Goal: Task Accomplishment & Management: Use online tool/utility

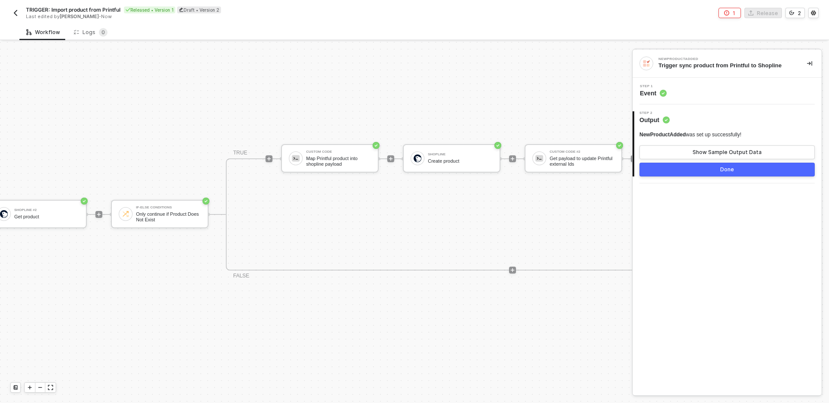
scroll to position [16, 304]
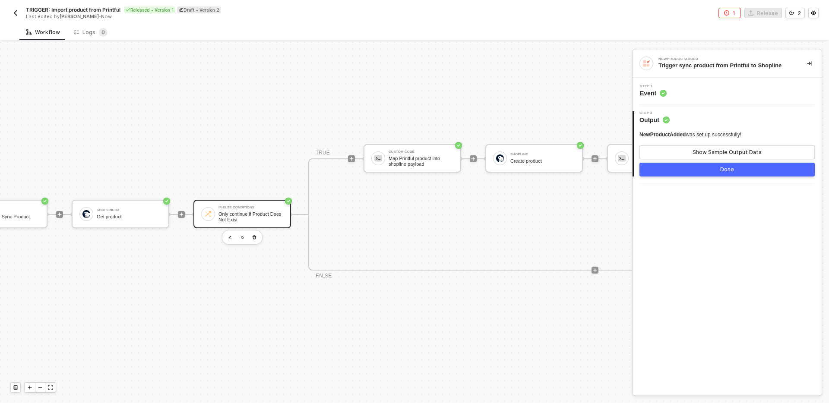
click at [266, 215] on div "Only continue if Product Does Not Exist" at bounding box center [250, 217] width 65 height 11
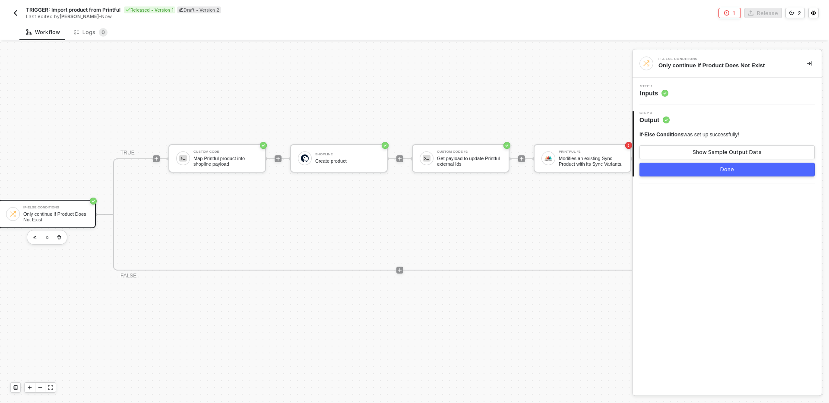
scroll to position [16, 497]
click at [243, 159] on div "Map Printful product into shopline payload" at bounding box center [228, 161] width 65 height 11
click at [718, 148] on button "Show Sample Output Data" at bounding box center [726, 152] width 175 height 14
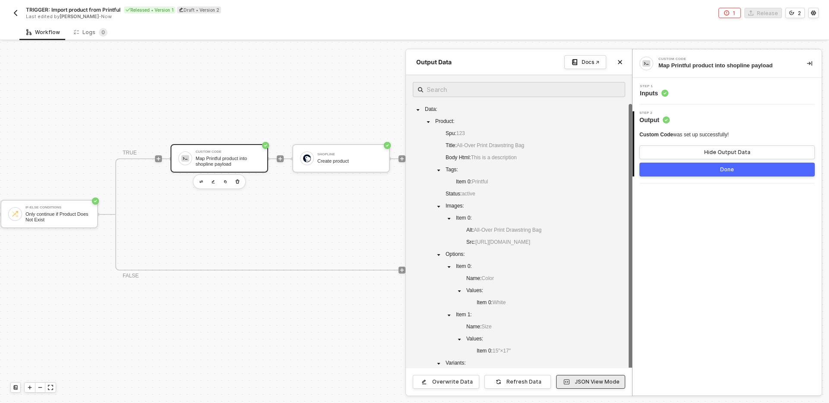
click at [591, 381] on div "JSON View Mode" at bounding box center [597, 382] width 45 height 7
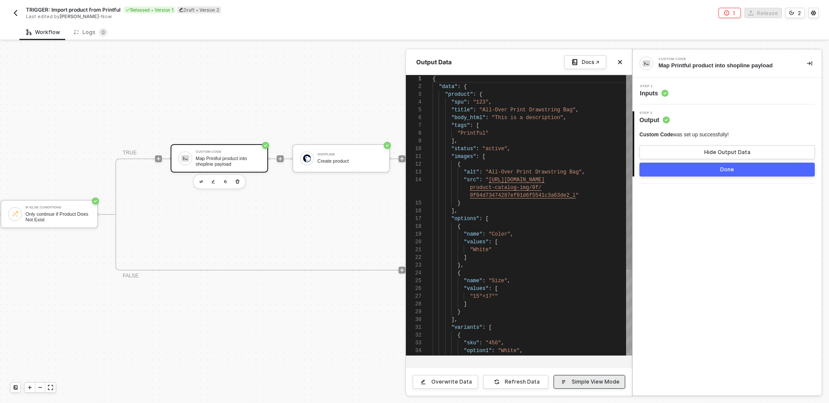
scroll to position [78, 0]
click at [647, 254] on div "Custom Code Map Printful product into shopline payload Step 1 Inputs 2 Step 2 O…" at bounding box center [726, 223] width 189 height 346
click at [622, 67] on button "Close" at bounding box center [620, 62] width 10 height 10
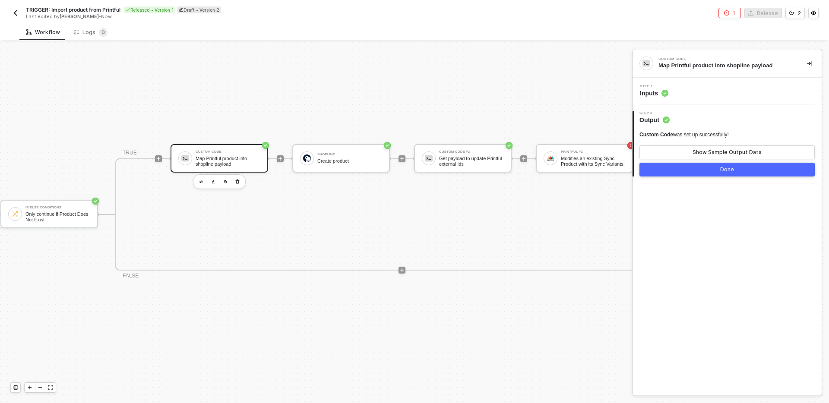
click at [567, 101] on div "TRIGGER NewProductAdded Trigger sync product from Printful to Shopline Account …" at bounding box center [103, 214] width 1201 height 377
click at [303, 122] on div "TRIGGER NewProductAdded Trigger sync product from Printful to Shopline Account …" at bounding box center [103, 214] width 1201 height 377
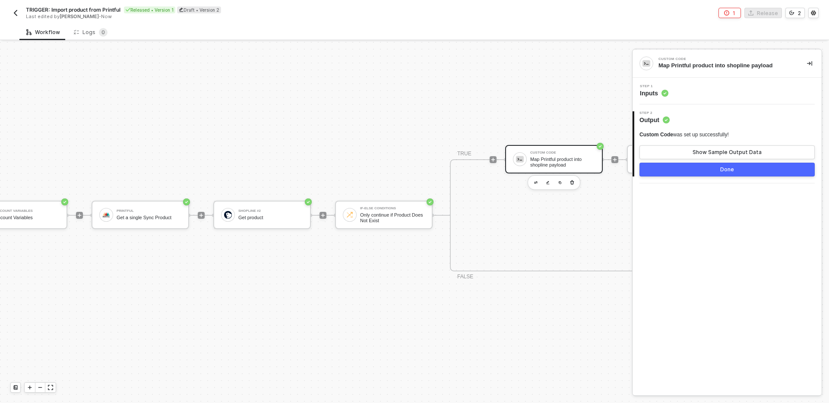
scroll to position [15, 168]
click at [256, 297] on div "TRIGGER NewProductAdded Trigger sync product from Printful to Shopline Account …" at bounding box center [432, 215] width 1201 height 377
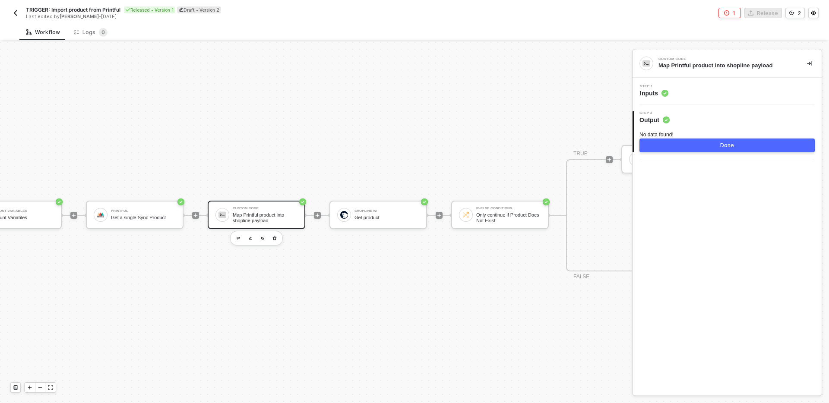
click at [393, 318] on div "TRIGGER NewProductAdded Trigger sync product from Printful to Shopline Account …" at bounding box center [432, 215] width 1201 height 377
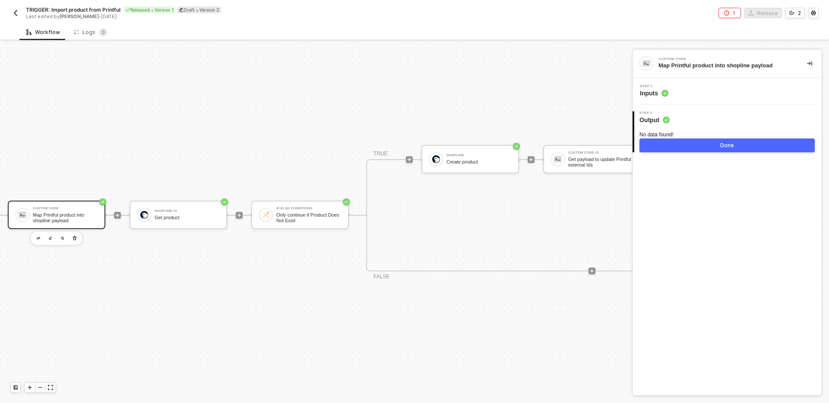
scroll to position [15, 373]
click at [468, 161] on div "Create product" at bounding box center [474, 162] width 65 height 6
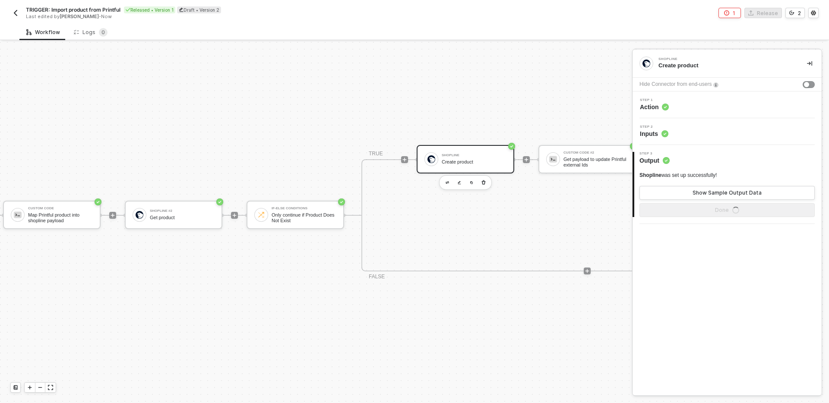
click at [734, 135] on div "Step 2 Inputs" at bounding box center [728, 131] width 187 height 13
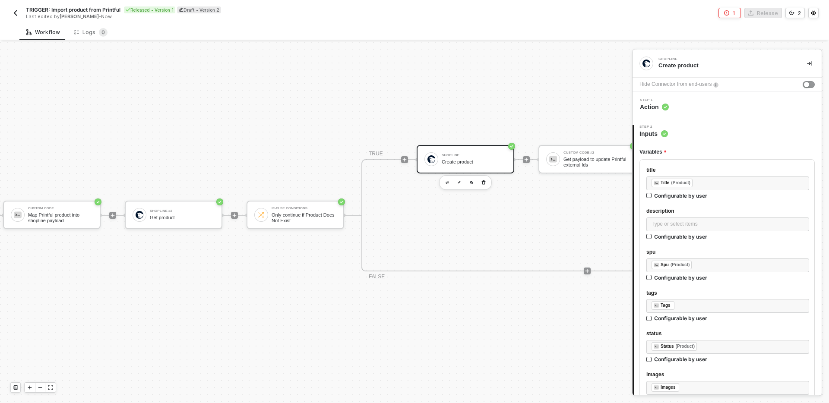
click at [573, 222] on div "TRUE Shopline Create product Custom Code #2 Get payload to update Printful exte…" at bounding box center [587, 215] width 452 height 112
click at [594, 271] on icon "icon-play" at bounding box center [594, 271] width 4 height 4
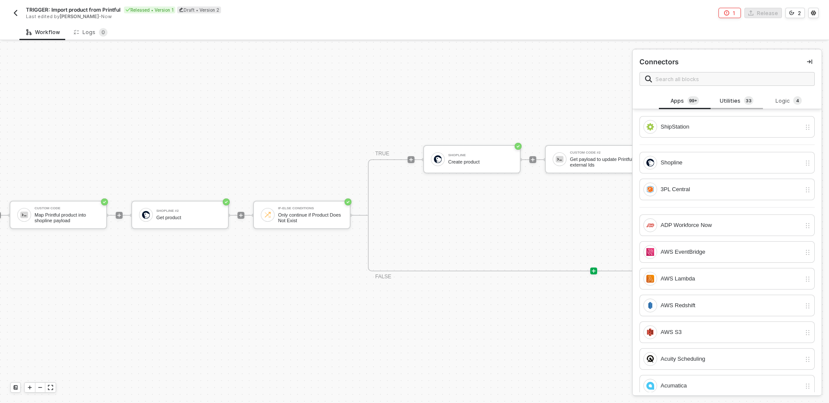
click at [742, 94] on div "Utilities 3 3" at bounding box center [737, 101] width 52 height 16
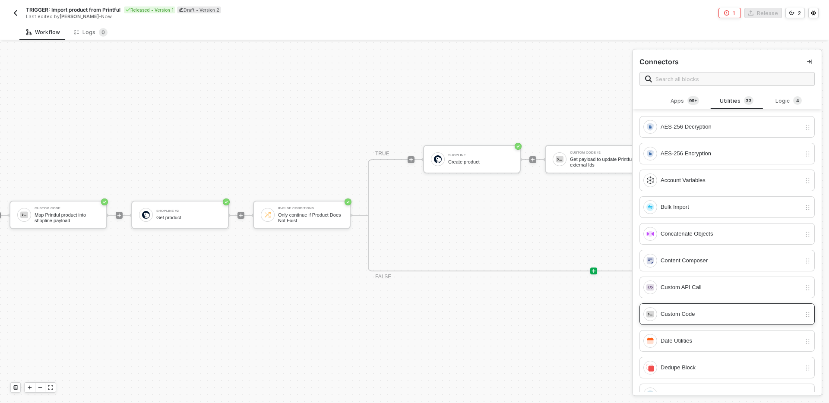
click at [723, 315] on div "Custom Code" at bounding box center [730, 314] width 140 height 9
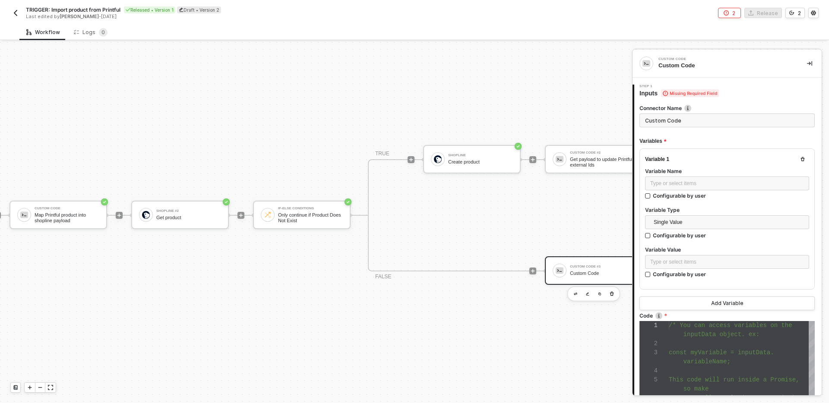
scroll to position [54, 0]
click at [708, 122] on input "Custom Code" at bounding box center [726, 121] width 175 height 14
type input "Include SL Ids in update payload"
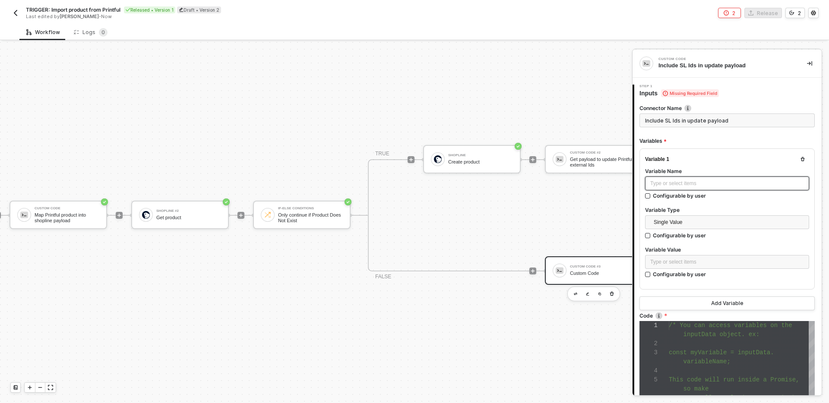
click at [718, 186] on div "Type or select items ﻿" at bounding box center [727, 184] width 154 height 8
click at [717, 219] on span "Single Value" at bounding box center [729, 222] width 150 height 13
click at [702, 251] on div "Entire Block Output" at bounding box center [727, 253] width 150 height 9
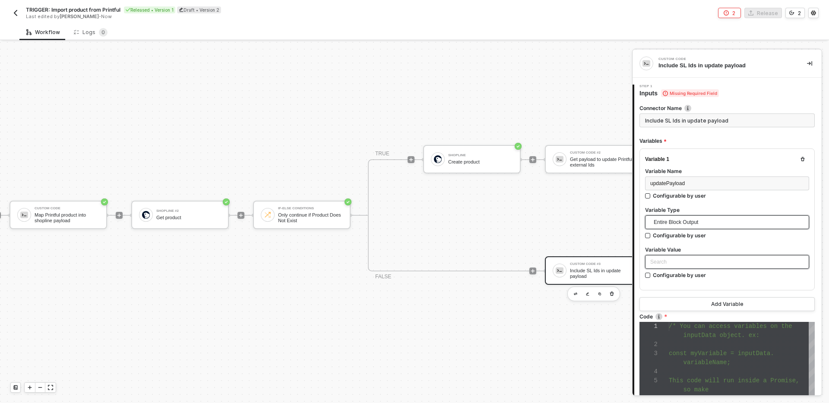
click at [703, 261] on div "Search" at bounding box center [727, 262] width 164 height 14
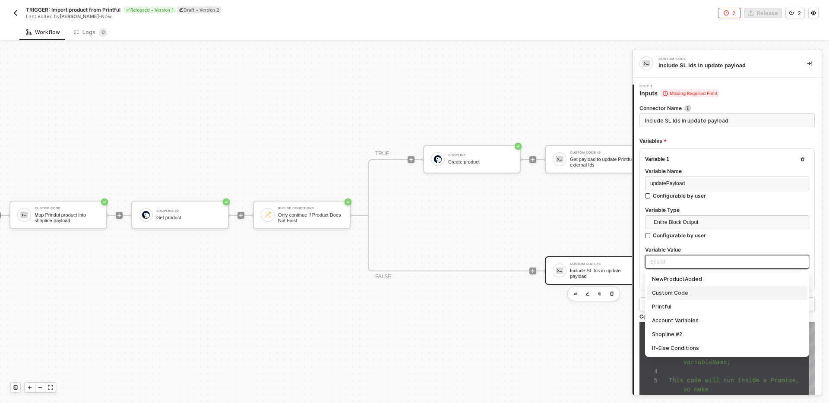
click at [693, 293] on div "Custom Code" at bounding box center [727, 292] width 150 height 9
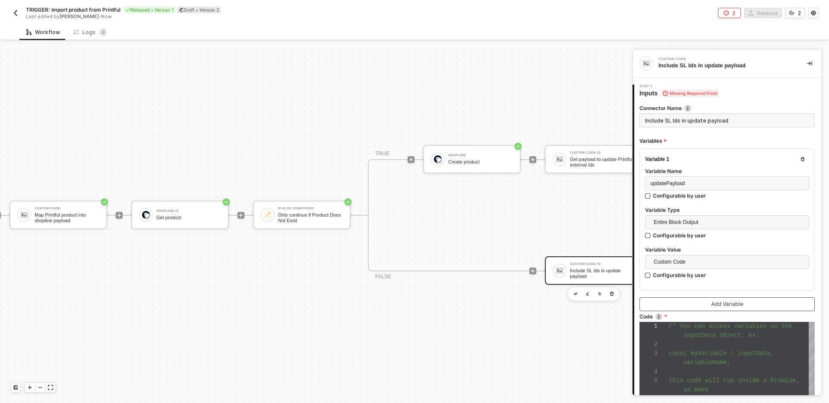
click at [719, 304] on div "Add Variable" at bounding box center [727, 304] width 32 height 7
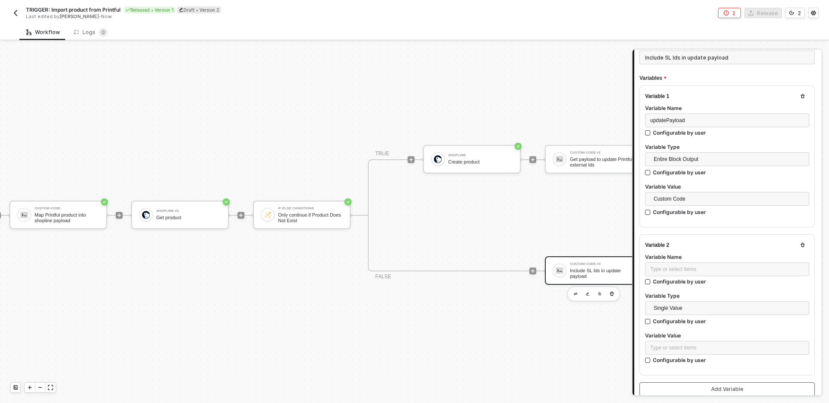
scroll to position [77, 0]
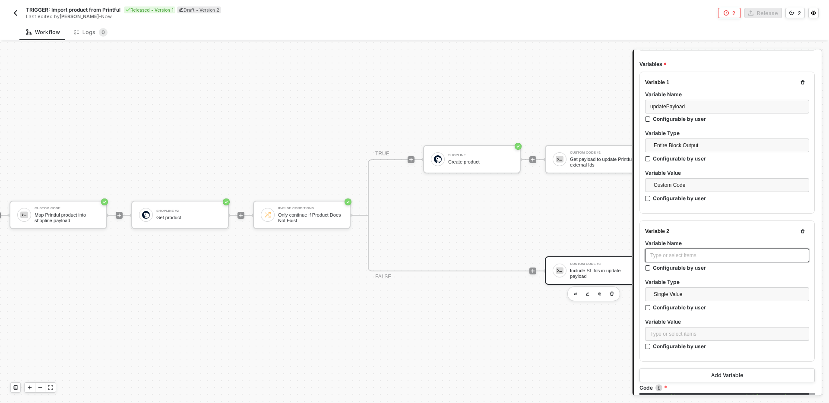
click at [709, 253] on div "Type or select items ﻿" at bounding box center [727, 256] width 154 height 8
click at [717, 293] on span "Single Value" at bounding box center [729, 294] width 150 height 13
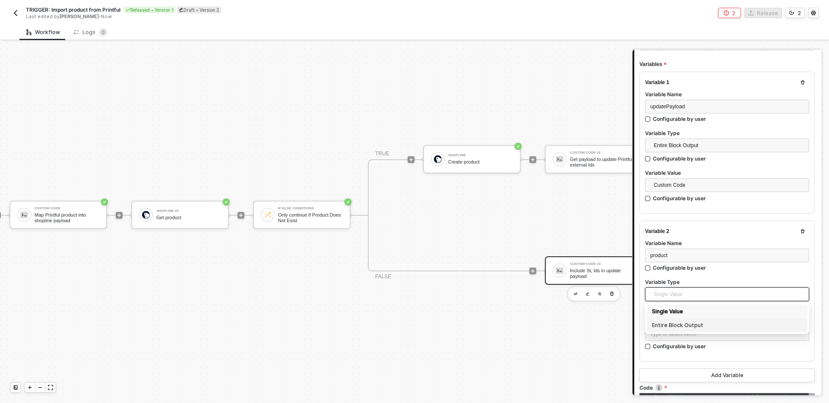
click at [711, 324] on div "Entire Block Output" at bounding box center [727, 325] width 150 height 9
click at [697, 332] on div "Search" at bounding box center [727, 334] width 164 height 14
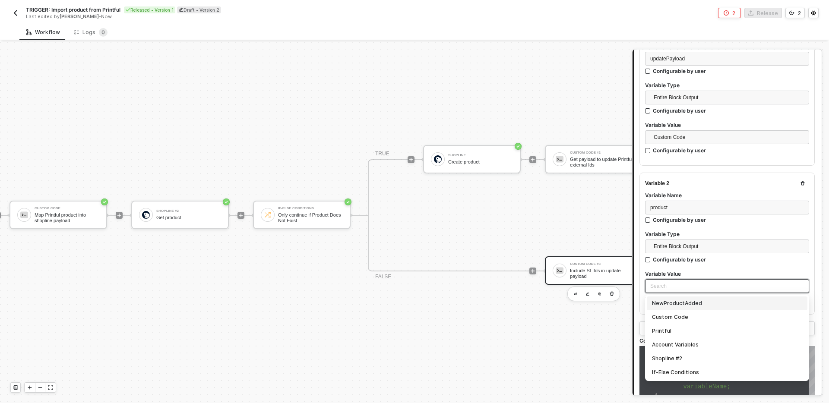
scroll to position [129, 0]
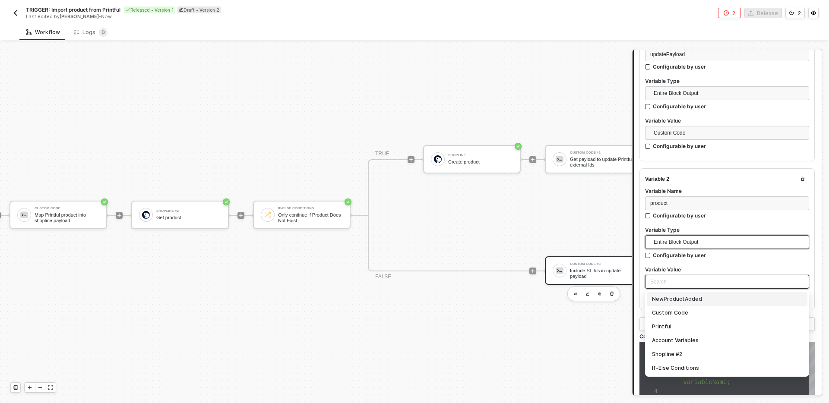
click at [711, 240] on span "Entire Block Output" at bounding box center [729, 242] width 150 height 13
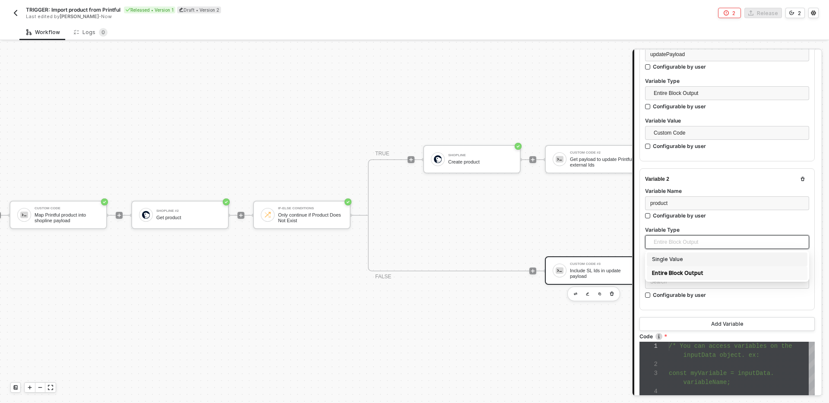
click at [689, 258] on div "Single Value" at bounding box center [727, 259] width 150 height 9
click at [685, 278] on div "Type or select items ﻿" at bounding box center [727, 282] width 154 height 8
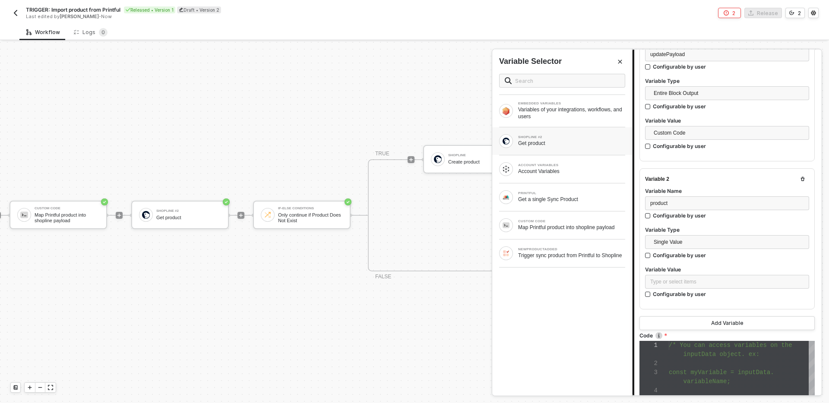
click at [559, 142] on div "Get product" at bounding box center [571, 143] width 107 height 7
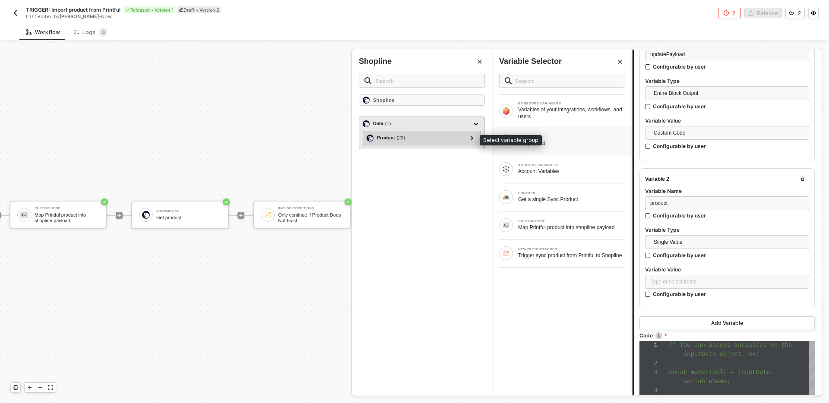
click at [446, 138] on div "Product ( 22 )" at bounding box center [416, 138] width 100 height 10
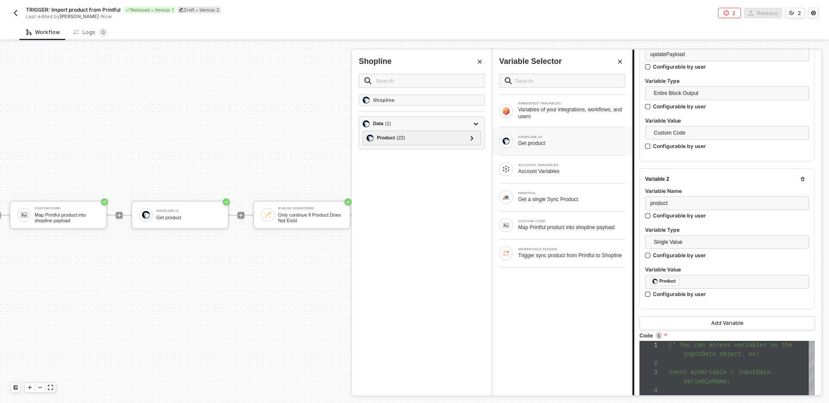
click at [671, 302] on div at bounding box center [727, 302] width 164 height 3
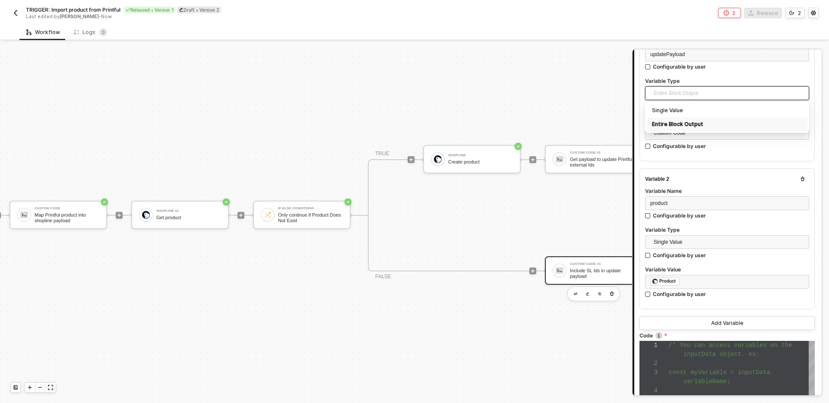
click at [705, 93] on span "Entire Block Output" at bounding box center [729, 93] width 150 height 13
click at [698, 110] on div "Single Value" at bounding box center [727, 110] width 150 height 9
click at [689, 126] on div "Type or select items ﻿" at bounding box center [727, 133] width 164 height 14
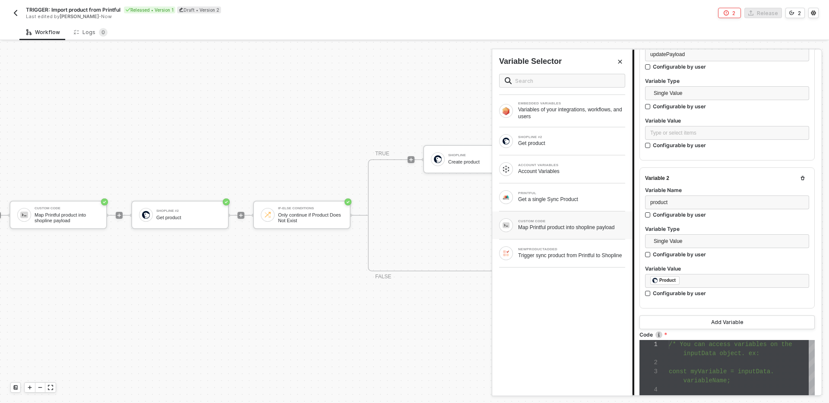
click at [576, 222] on div "CUSTOM CODE" at bounding box center [571, 221] width 107 height 3
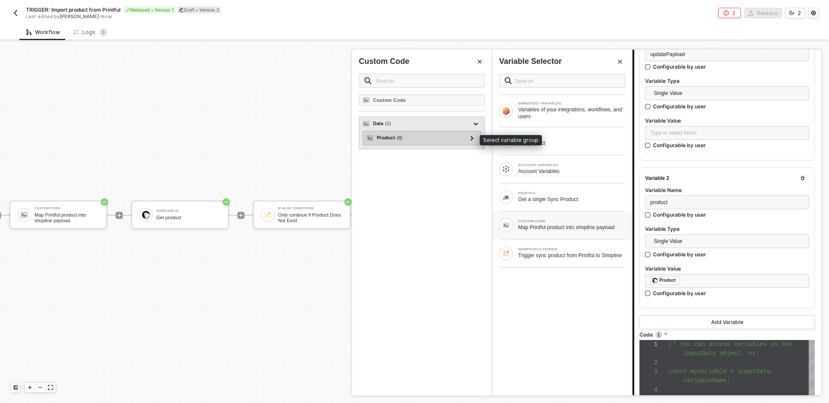
click at [406, 136] on div "Product ( 8 )" at bounding box center [416, 138] width 100 height 10
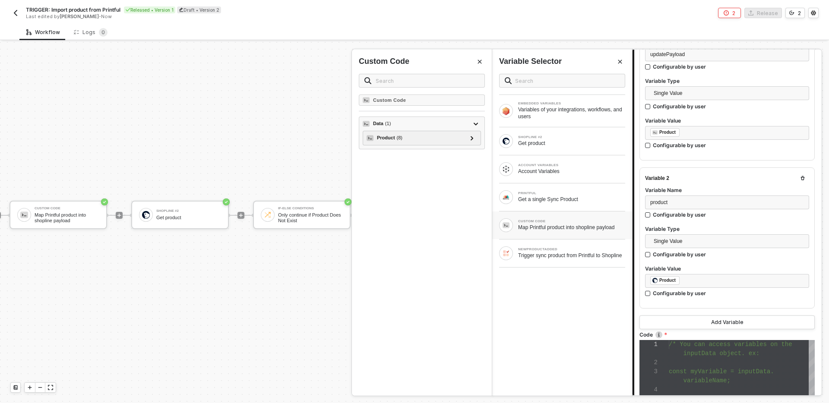
click at [555, 306] on div "EMBEDDED VARIABLES Variables of your integrations, workflows, and users SHOPLIN…" at bounding box center [562, 231] width 140 height 329
click at [680, 304] on div "Variable 2 Variable Name product Configurable by user Variable Type Single Valu…" at bounding box center [726, 237] width 175 height 141
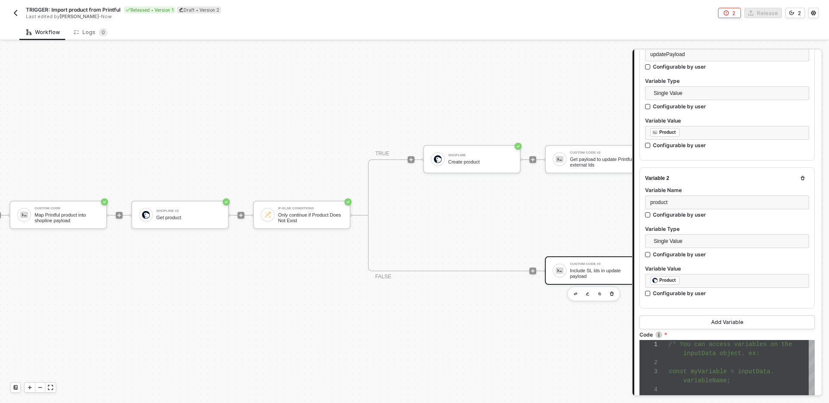
click at [717, 357] on div "inputData object. ex:" at bounding box center [742, 353] width 146 height 9
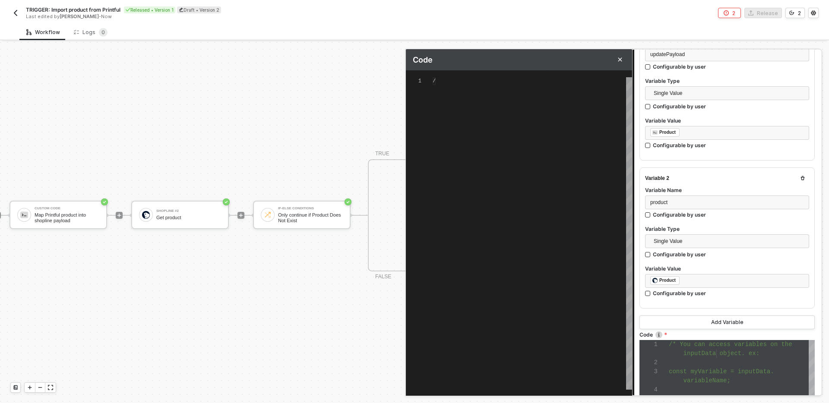
type textarea "/* You can access variables on the inputData object. ex: const myVariable = inp…"
click at [518, 183] on div "/* You can access variables on the inputData objec t. ex: const myVariable = in…" at bounding box center [532, 233] width 199 height 313
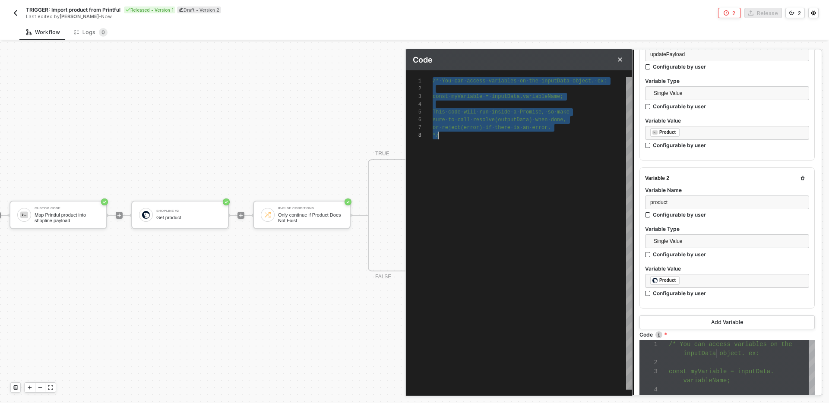
scroll to position [0, 0]
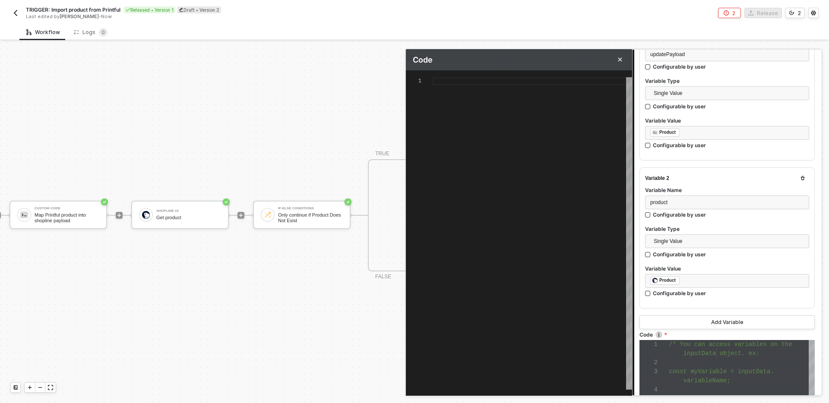
type textarea "c"
type textarea "co"
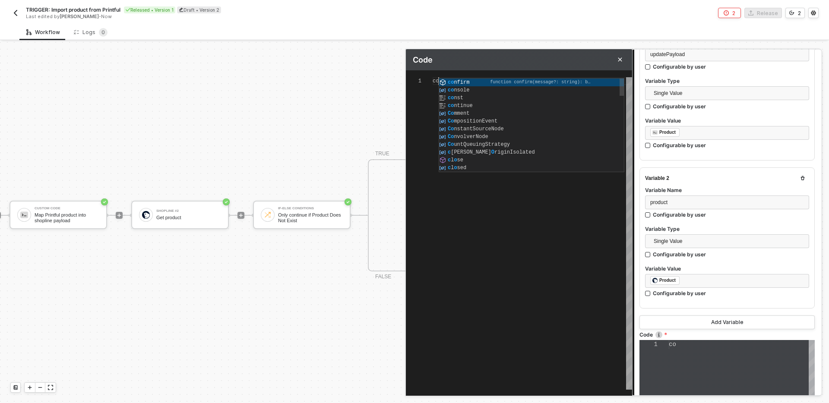
type textarea "con"
type textarea "cons"
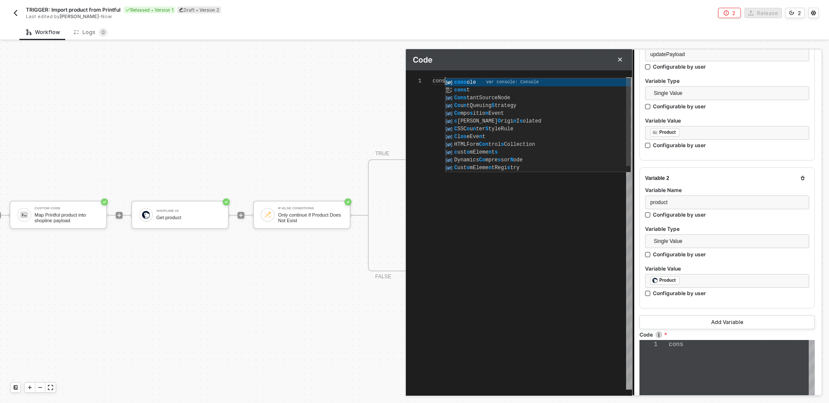
type textarea "const"
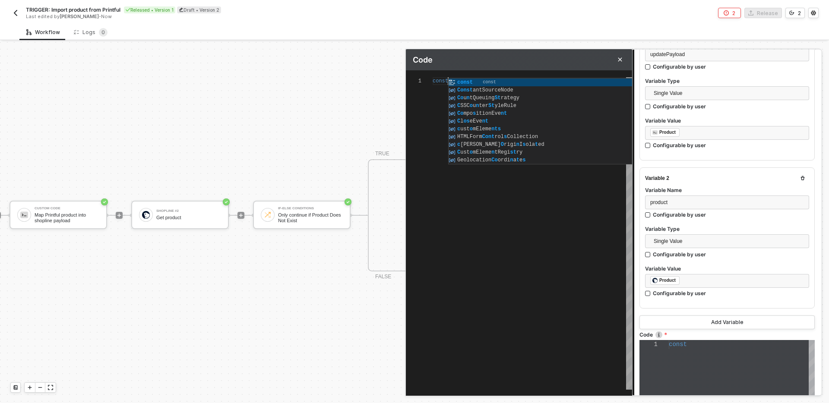
type textarea "const"
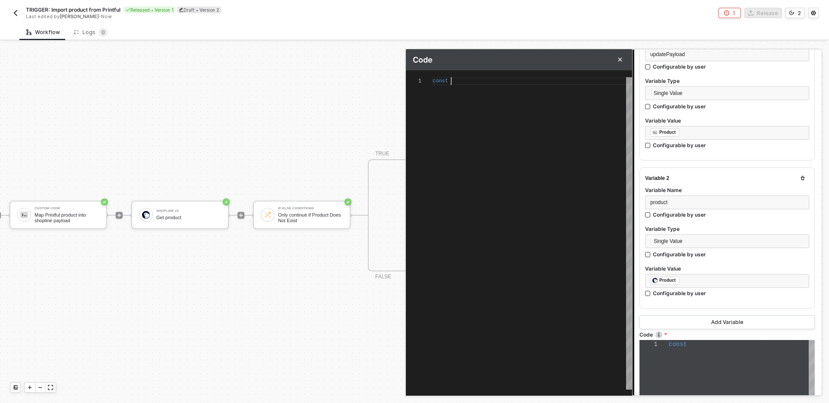
type textarea "const {}"
type textarea "const {} ="
type textarea "const {} = i"
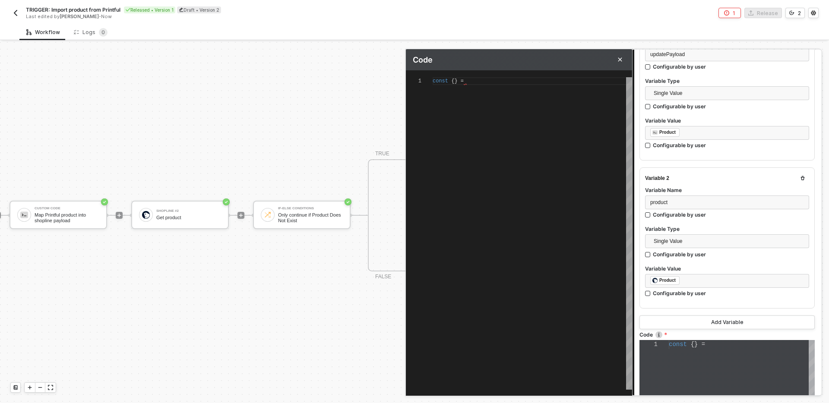
type textarea "const {} = i"
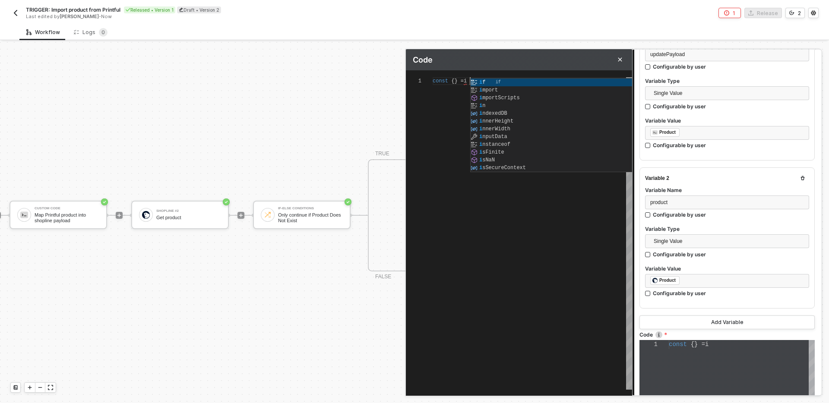
type textarea "const {} = in"
type textarea "const {} = inp"
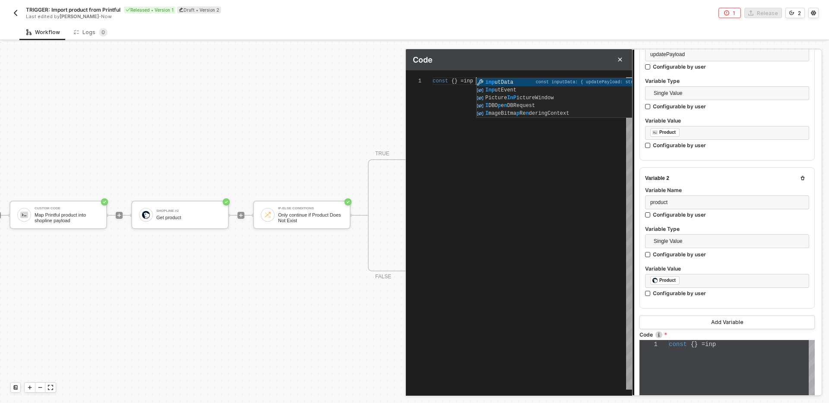
type textarea "const {} = inputData"
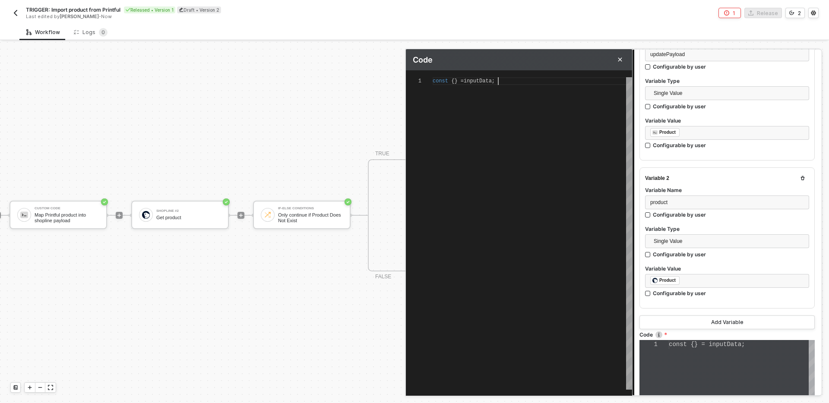
type textarea "const {} = inputData;"
type textarea "const { } = inputData;"
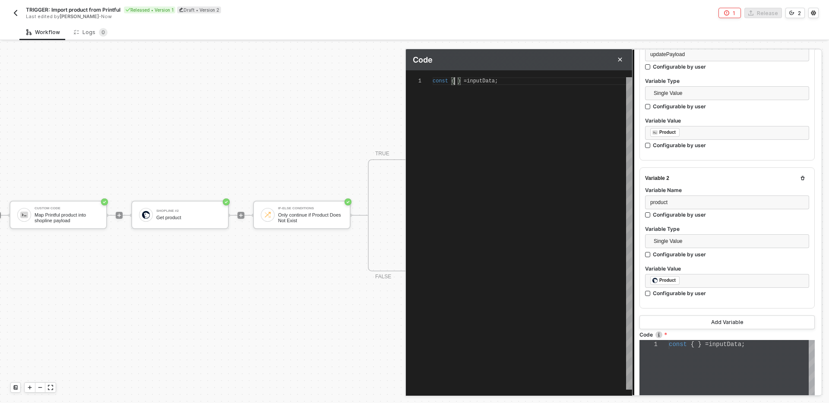
type textarea "const { } = inputData;"
type textarea "const { p } = inputData;"
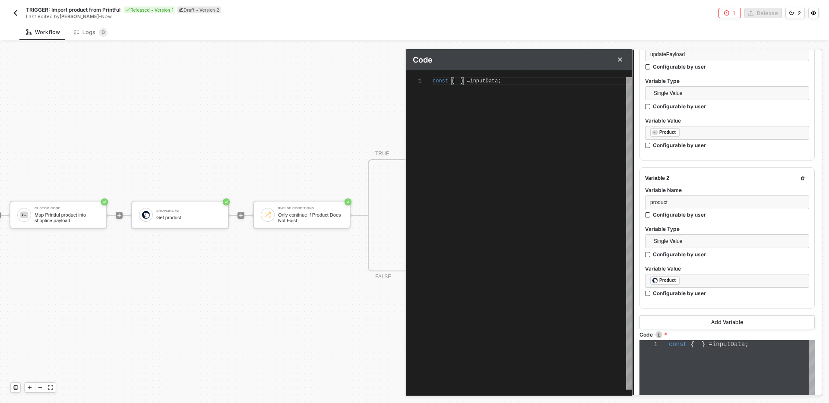
type textarea "const { pr } = inputData;"
type textarea "const { pro } = inputData;"
type textarea "const { product } = inputData;"
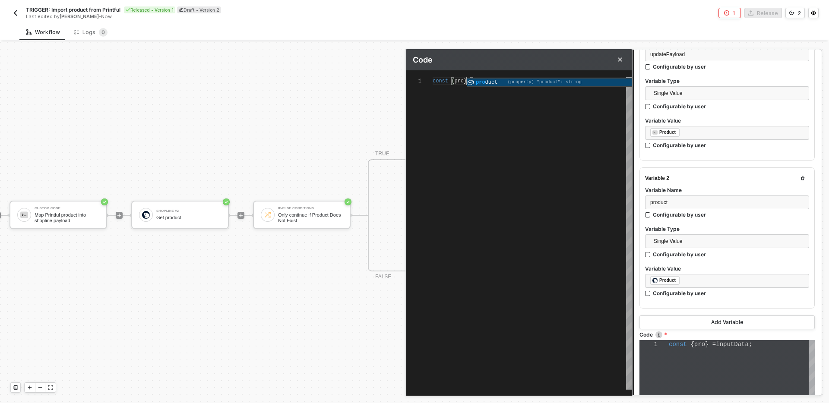
type textarea "const { product } = inputData;"
type textarea "const { product, } = inputData;"
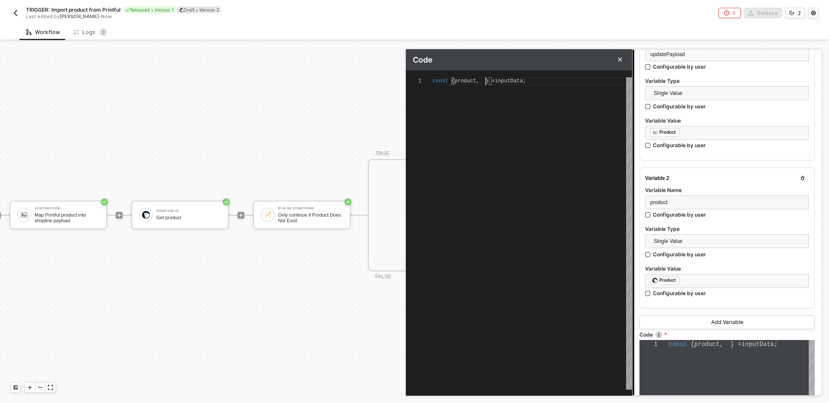
type textarea "const { product, u } = inputData;"
type textarea "const { product, up } = inputData;"
type textarea "const { product, updatePayload } = inputData;"
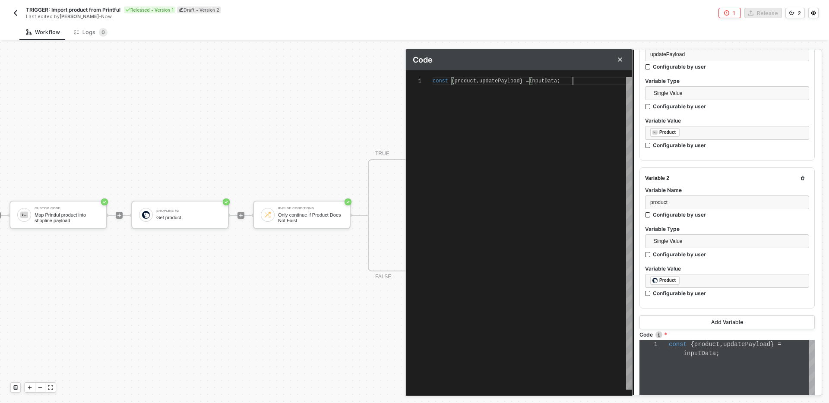
scroll to position [0, 140]
type textarea "const { product, updatePayload } = inputData;"
type textarea "const { product, updatePayload } = inputData; c"
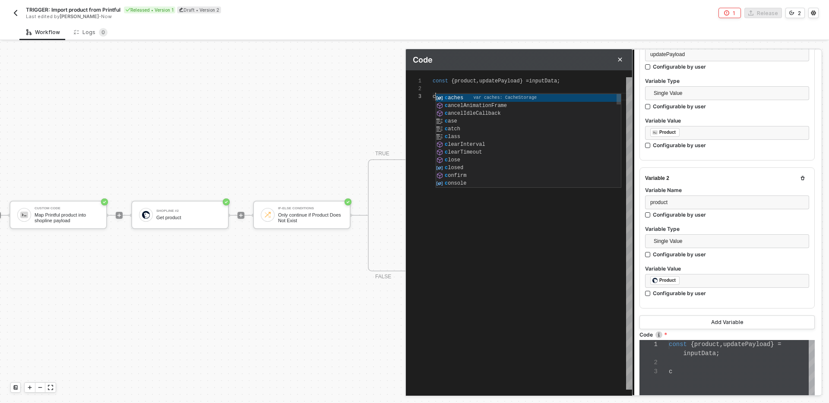
type textarea "const { product, updatePayload } = inputData; co"
type textarea "const { product, updatePayload } = inputData; con"
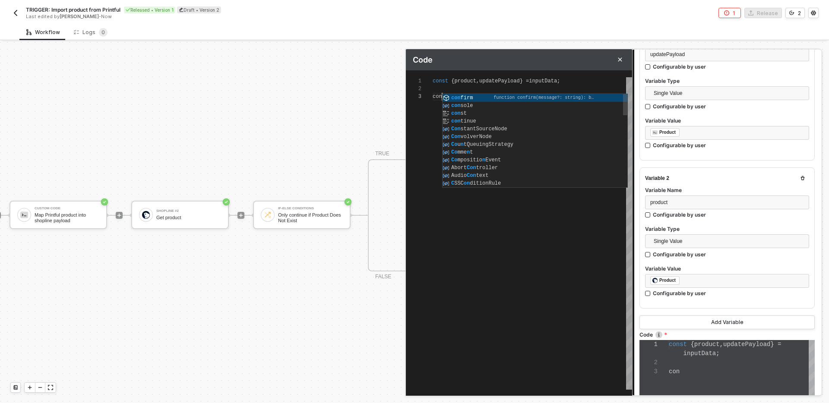
type textarea "const { product, updatePayload } = inputData; cons"
type textarea "const { product, updatePayload } = inputData; const"
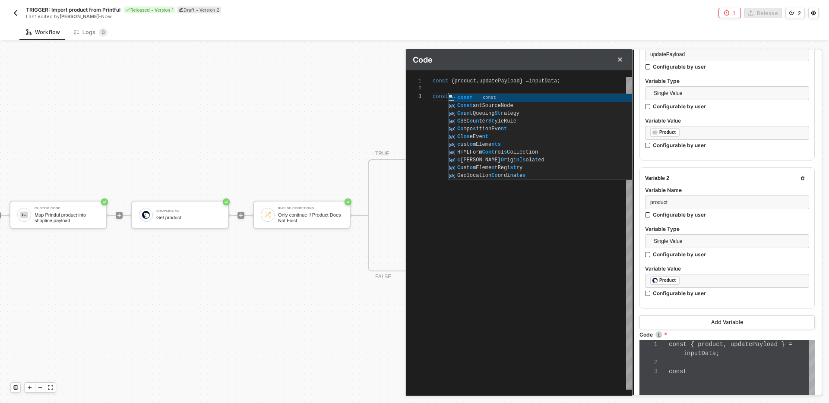
type textarea "const { product, updatePayload } = inputData; const"
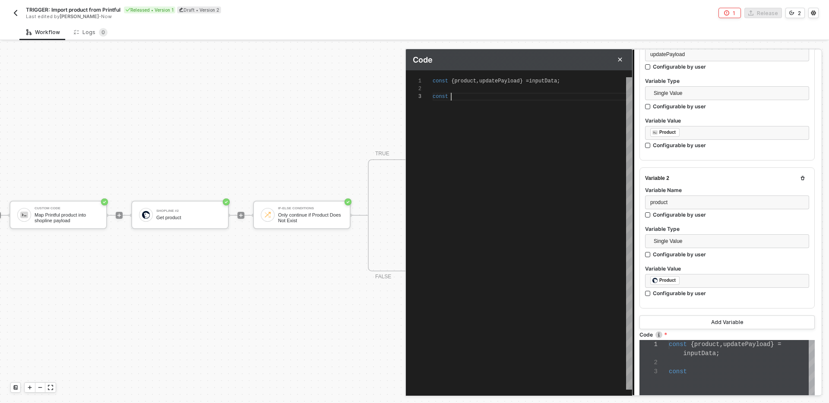
type textarea "const { product, updatePayload } = inputData;"
type textarea "const { product, updatePayload } = inputData; u"
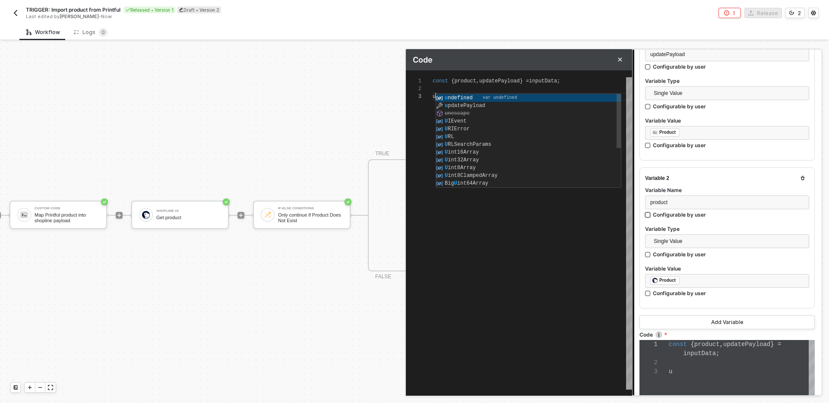
type textarea "const { product, updatePayload } = inputData; up"
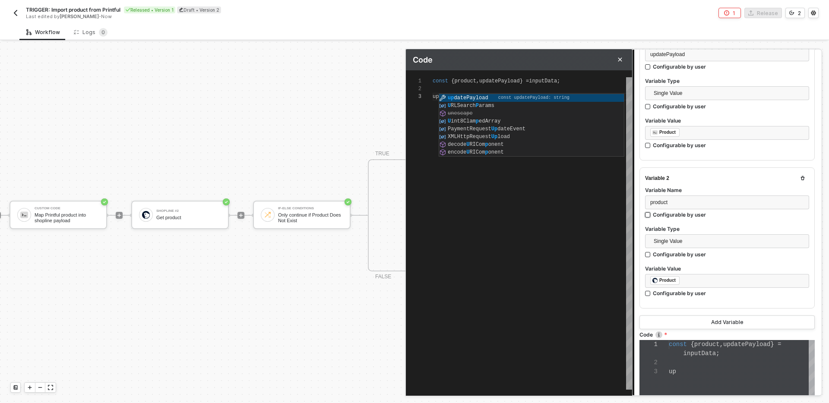
type textarea "const { product, updatePayload } = inputData; updatePayload"
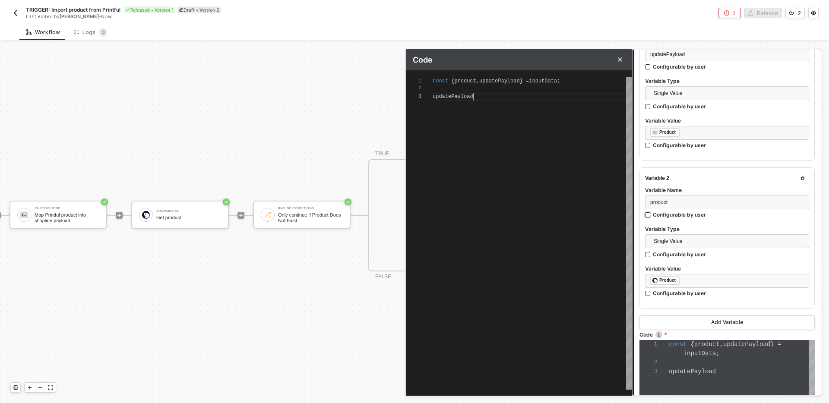
type textarea "const { product, updatePayload } = inputData; updatePayload."
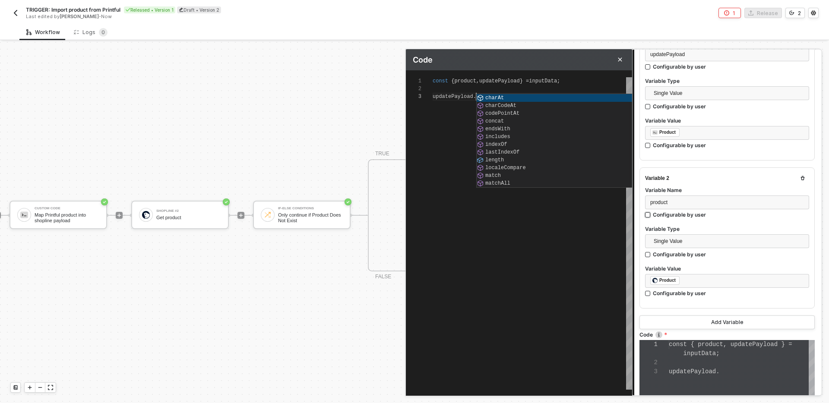
scroll to position [16, 44]
type textarea "const { product, updatePayload } = inputData; updatePayload.p"
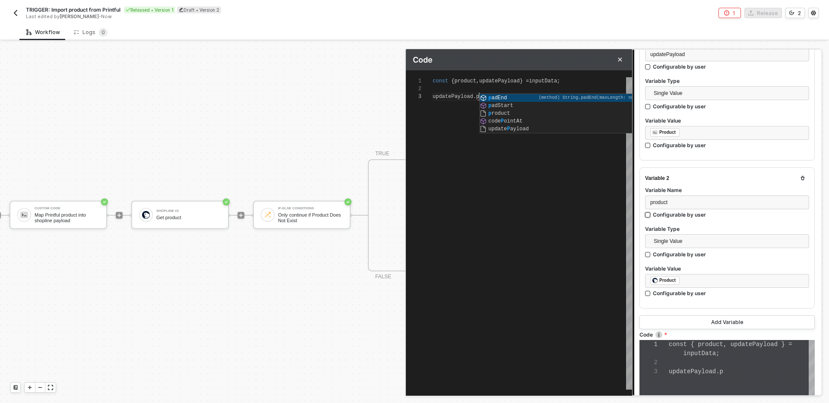
type textarea "const { product, updatePayload } = inputData; updatePayload.pr"
type textarea "const { product, updatePayload } = inputData; updatePayload.pro"
type textarea "const { product, updatePayload } = inputData; updatePayload.product"
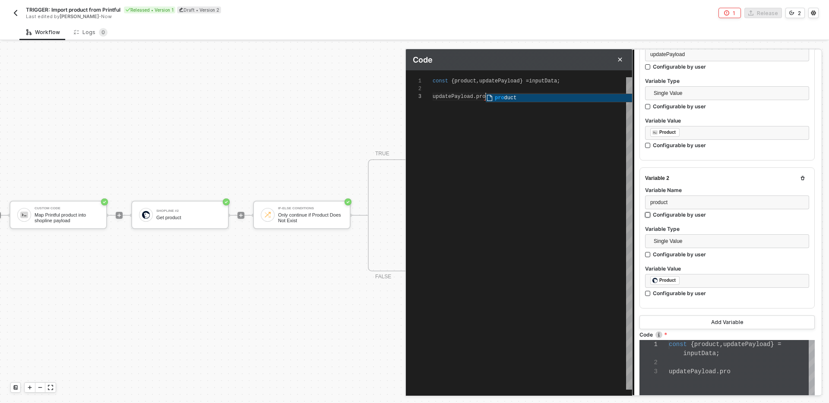
type textarea "const { product, updatePayload } = inputData; updatePayload.product"
type textarea "const { product, updatePayload } = inputData; updatePayload.product."
type textarea "const { product, updatePayload } = inputData; updatePayload.product.v"
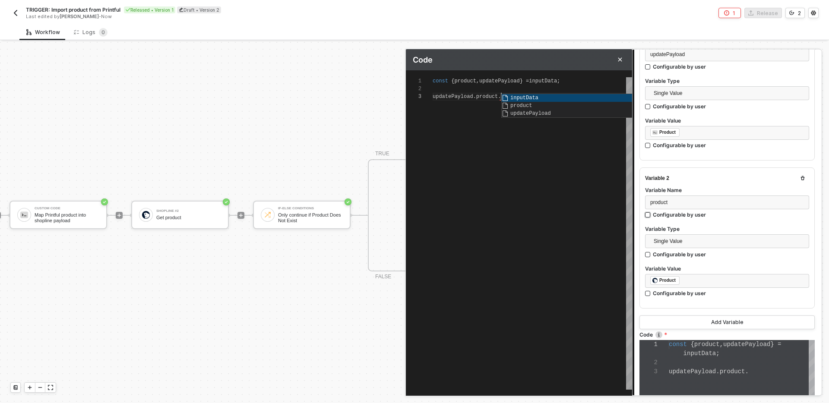
type textarea "const { product, updatePayload } = inputData; updatePayload.product.v"
type textarea "const { product, updatePayload } = inputData; updatePayload.product.va"
type textarea "const { product, updatePayload } = inputData; updatePayload.product.var"
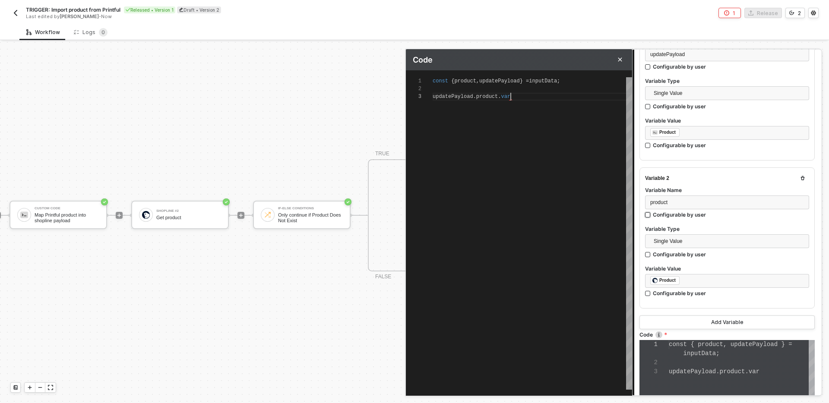
type textarea "const { product, updatePayload } = inputData; updatePayload.product.vari"
type textarea "const { product, updatePayload } = inputData; updatePayload.product.varia"
type textarea "const { product, updatePayload } = inputData; updatePayload.product.varian"
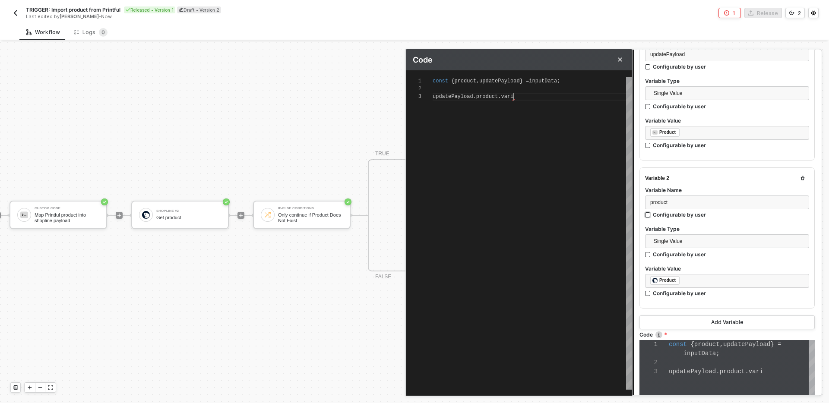
type textarea "const { product, updatePayload } = inputData; updatePayload.product.varian"
type textarea "const { product, updatePayload } = inputData; updatePayload.product.variant"
type textarea "const { product, updatePayload } = inputData; updatePayload.product.variants"
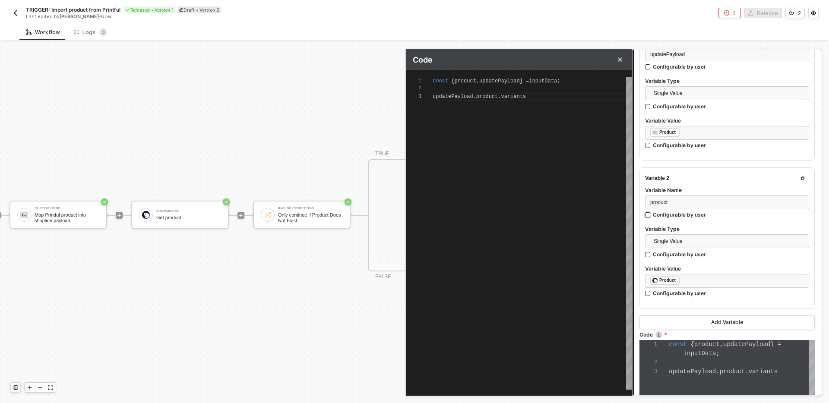
type textarea "const { product, updatePayload } = inputData; updatePayload.product.variants"
type textarea "const { product, updatePayload } = inputData; updatePayload.product.variants ="
click at [515, 95] on span "variants" at bounding box center [513, 97] width 25 height 6
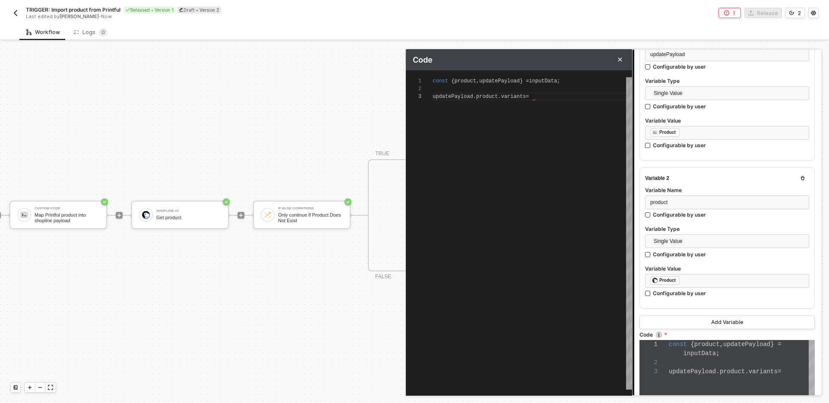
type textarea "const { product, updatePayload } = inputData;"
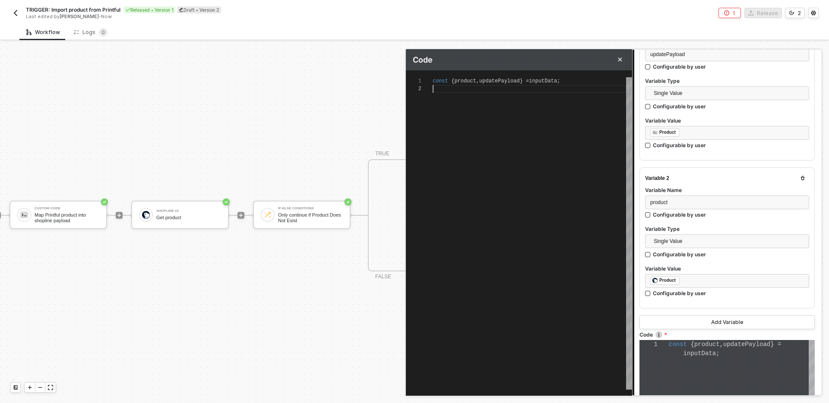
type textarea "const { product, updatePayload } = inputData;"
type textarea "const { product, updatePayload } = inputData; c"
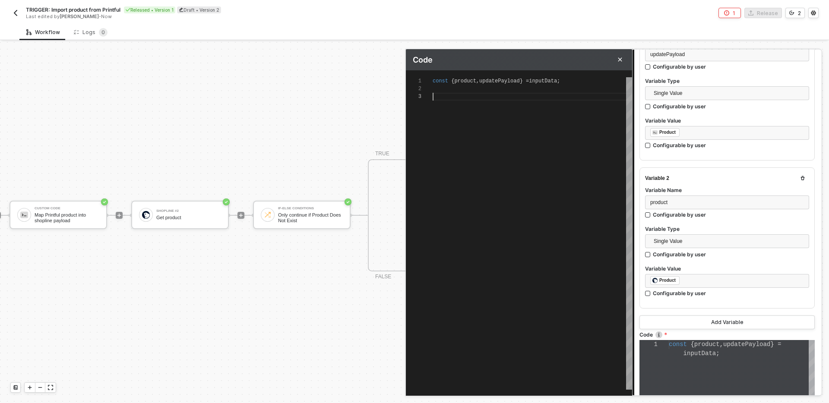
type textarea "const { product, updatePayload } = inputData; co"
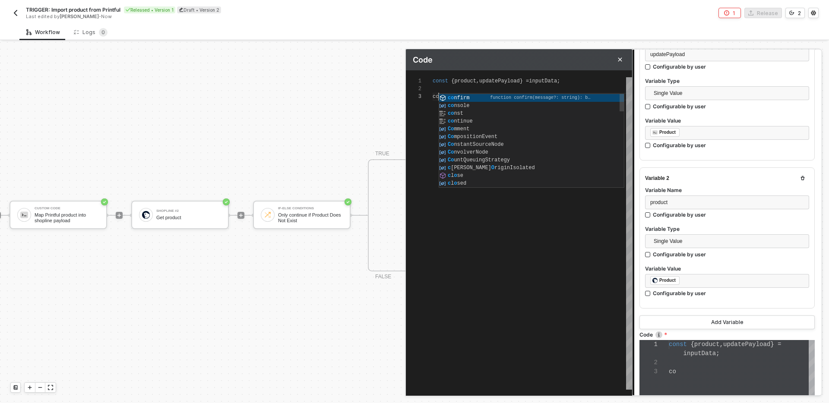
type textarea "const { product, updatePayload } = inputData; con"
type textarea "const { product, updatePayload } = inputData; cons"
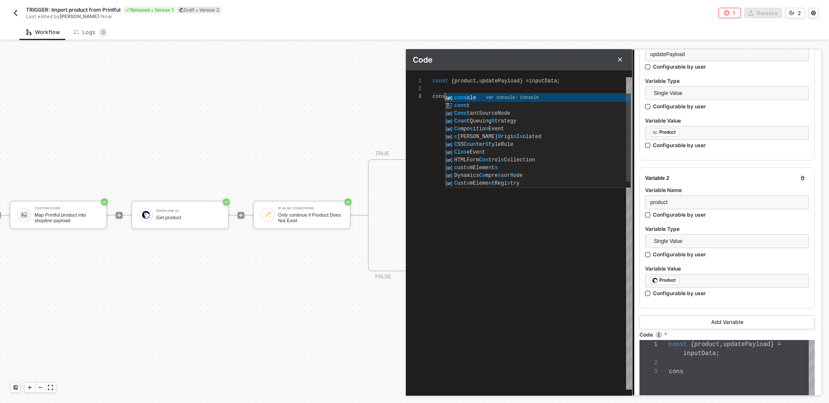
type textarea "const { product, updatePayload } = inputData; const"
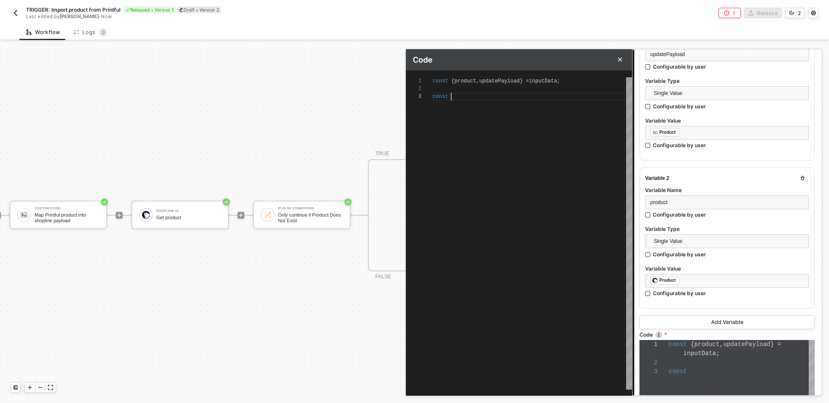
scroll to position [16, 19]
type textarea "const { product, updatePayload } = inputData; const x"
type textarea "const { product, updatePayload } = inputData; const x ="
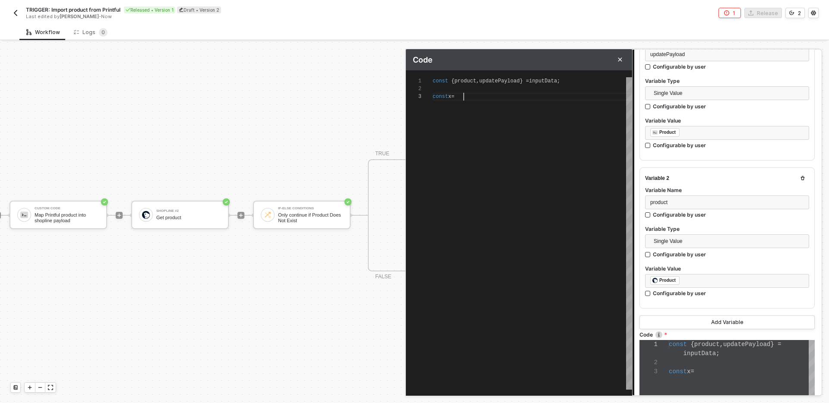
type textarea "const { product, updatePayload } = inputData; const x = n"
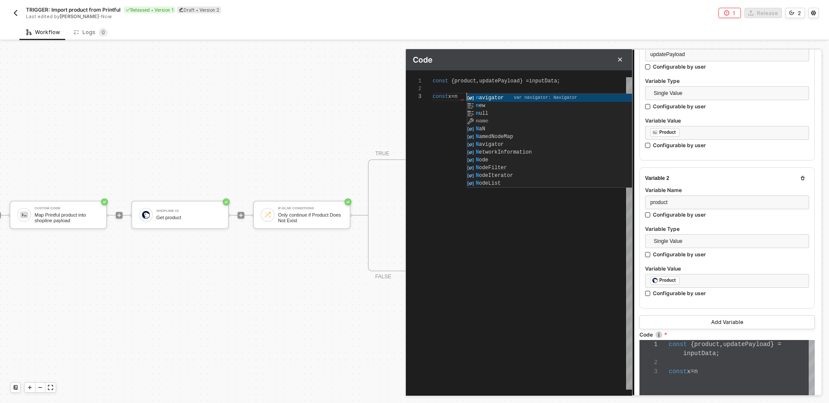
type textarea "const { product, updatePayload } = inputData; const x = ne"
type textarea "const { product, updatePayload } = inputData; const x = new"
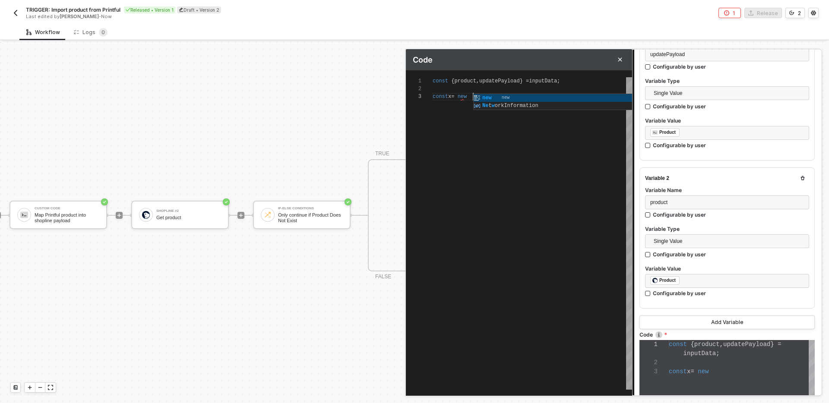
type textarea "const { product, updatePayload } = inputData; const x = new"
type textarea "const { product, updatePayload } = inputData; const x = new M"
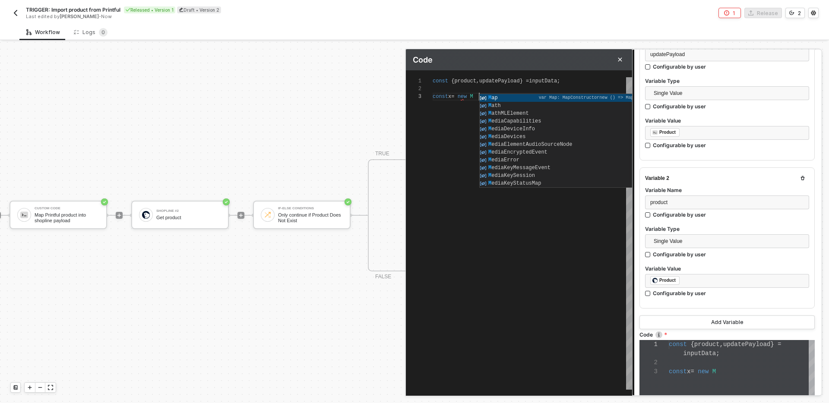
type textarea "const { product, updatePayload } = inputData; const x = new Ma"
type textarea "const { product, updatePayload } = inputData; const x = new Map"
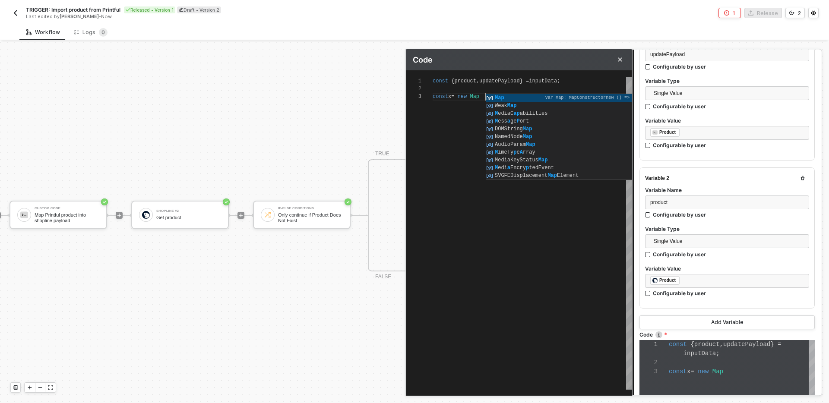
type textarea "const { product, updatePayload } = inputData; const x = new Map()"
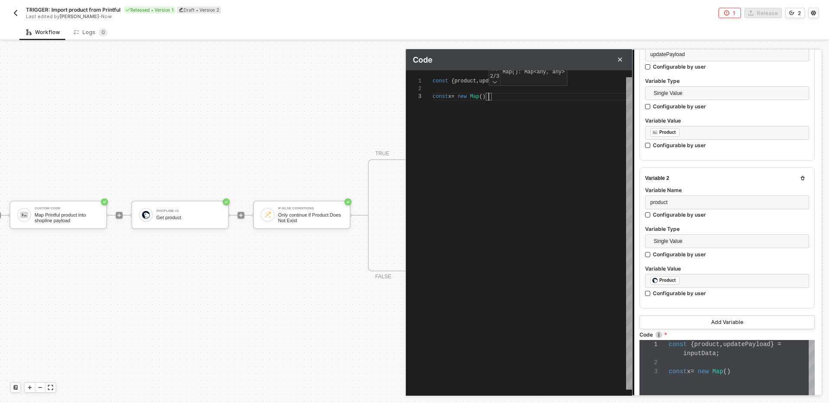
type textarea "const { product, updatePayload } = inputData; const x = new Map()"
click at [493, 82] on div at bounding box center [494, 82] width 7 height 7
click at [493, 81] on div at bounding box center [494, 82] width 7 height 7
type textarea "const { product, updatePayload } = inputData; const x = new Map("
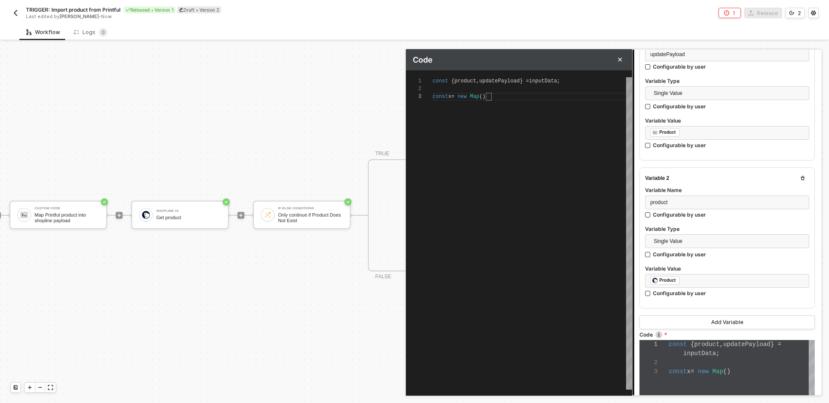
type textarea "const { product, updatePayload } = inputData; const x = new Map("
type textarea "const { product, updatePayload } = inputData; const x = new Map(()"
type textarea "const { product, updatePayload } = inputData; const x = new Map("
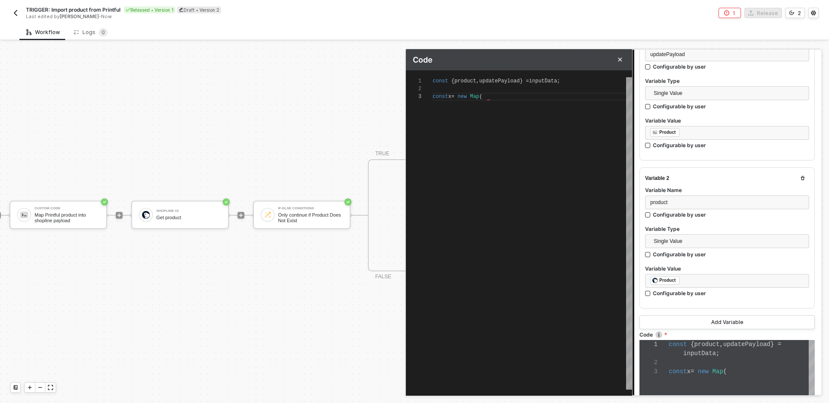
type textarea "const { product, updatePayload } = inputData; const x = new Map"
type textarea "const { product, updatePayload } = inputData; const x = new Map()"
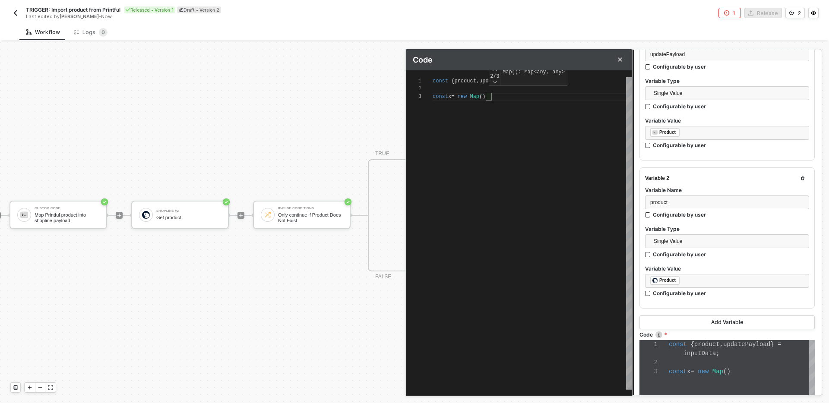
click at [494, 81] on div at bounding box center [494, 82] width 7 height 7
click at [496, 70] on div at bounding box center [494, 69] width 7 height 7
click at [485, 98] on span "()" at bounding box center [482, 97] width 6 height 6
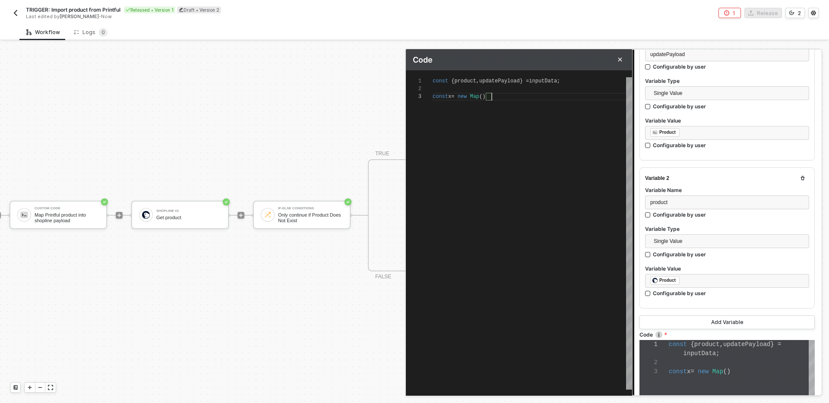
click at [485, 97] on span "()" at bounding box center [482, 97] width 6 height 6
type textarea "const { product, updatePayload } = inputData; const x = new Map(p)"
type textarea "const { product, updatePayload } = inputData; const x = new Map(pr)"
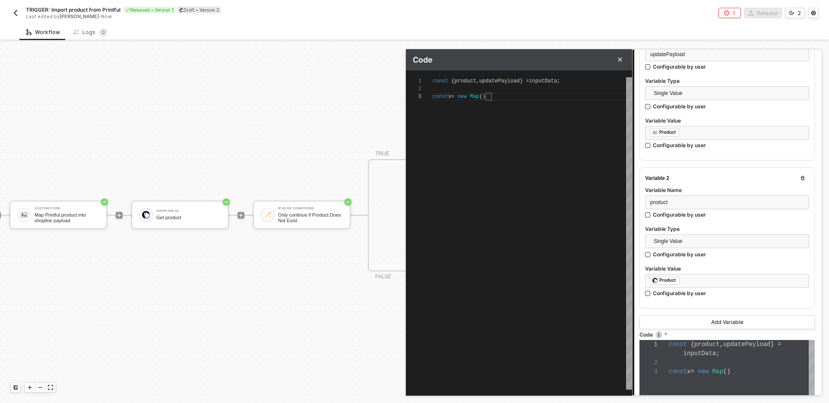
type textarea "const { product, updatePayload } = inputData; const x = new Map(pr)"
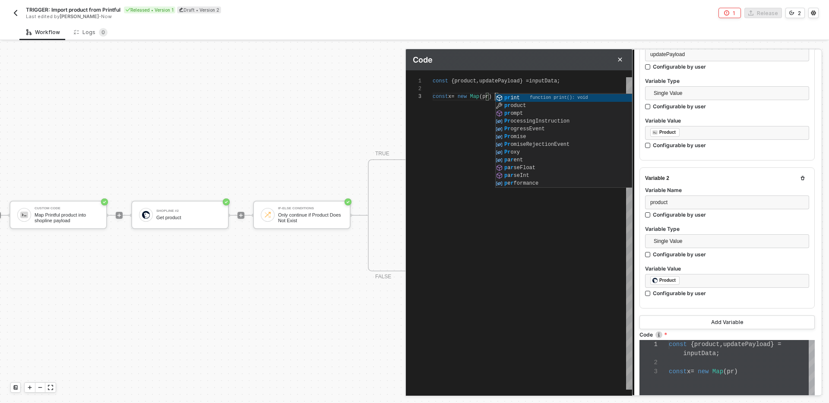
type textarea "const { product, updatePayload } = inputData; const x = new Map(pro)"
type textarea "const { product, updatePayload } = inputData; const x = new Map(product)"
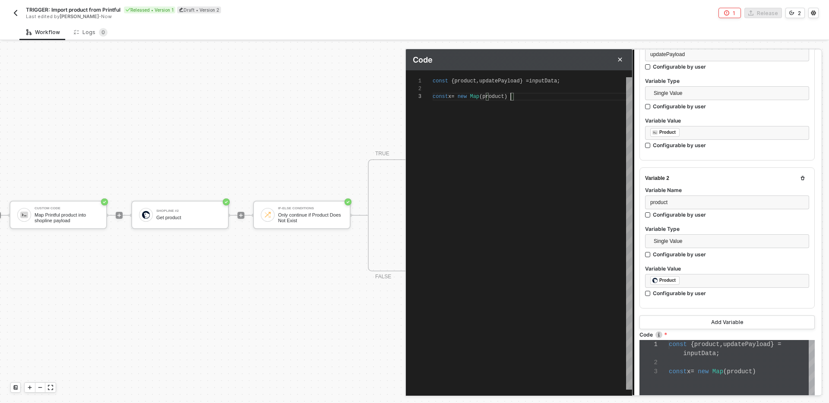
scroll to position [16, 78]
type textarea "const { product, updatePayload } = inputData; const x = new Map(product.)"
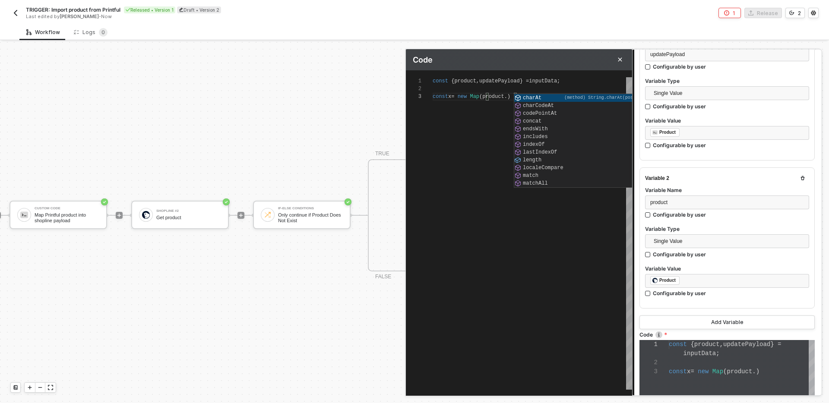
type textarea "const { product, updatePayload } = inputData; const x = new Map(product.p)"
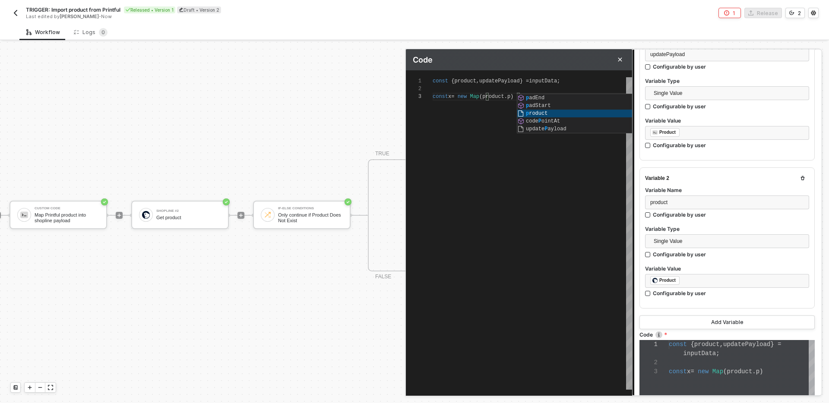
type textarea "const { product, updatePayload } = inputData; const x = new Map(product.product)"
type textarea "const { product, updatePayload } = inputData; const x = new Map(product.)"
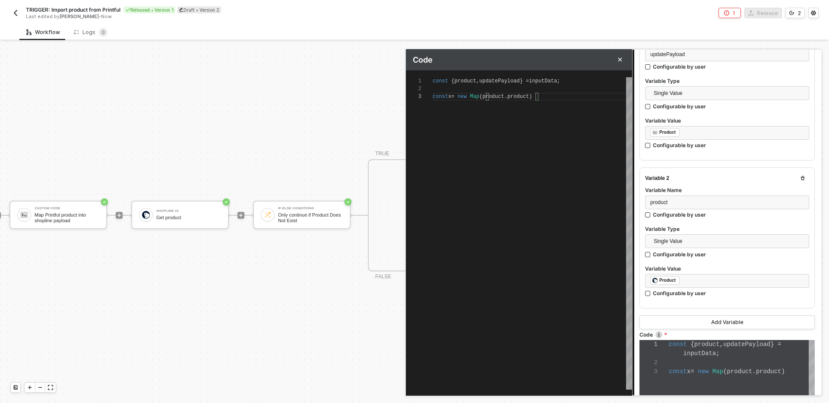
scroll to position [16, 81]
type textarea "const { product, updatePayload } = inputData; const x = new Map(product.v)"
type textarea "const { product, updatePayload } = inputData; const x = new Map(product.va)"
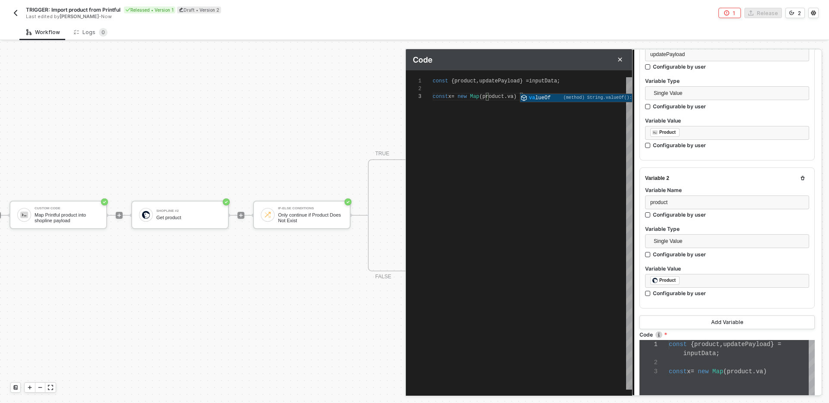
type textarea "const { product, updatePayload } = inputData; const x = new Map(product.var)"
type textarea "const { product, updatePayload } = inputData;"
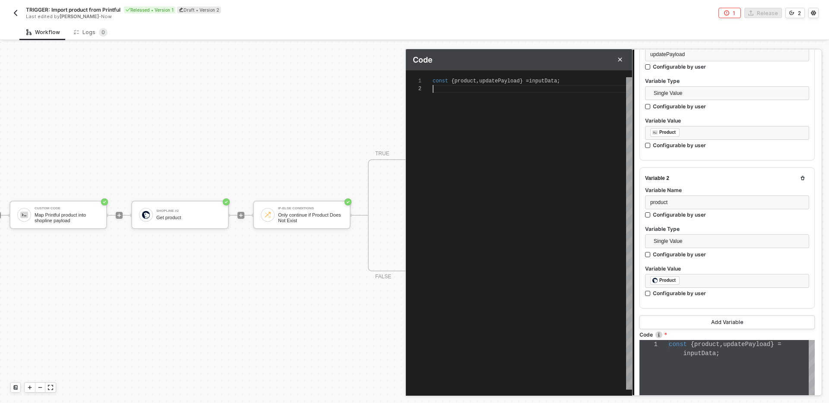
type textarea "const { product, updatePayload } = inputData;"
type textarea "const { product, updatePayload } = inputData; r"
type textarea "const { product, updatePayload } = inputData; re"
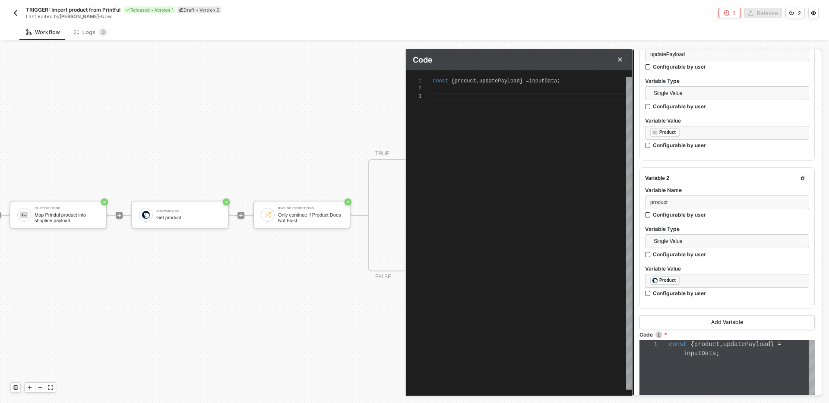
type textarea "const { product, updatePayload } = inputData; re"
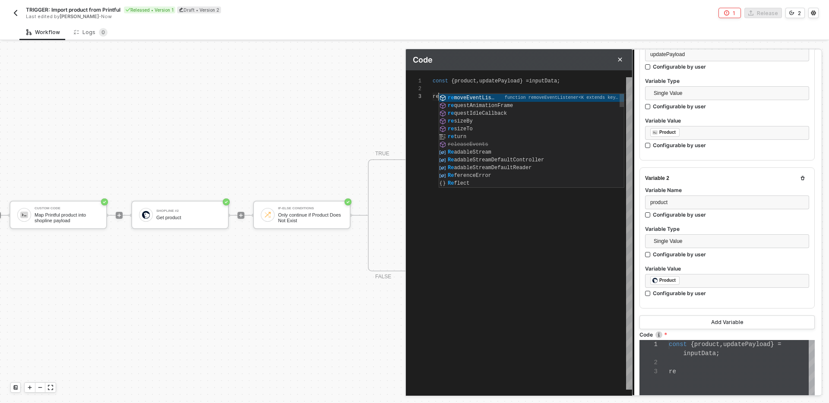
type textarea "const { product, updatePayload } = inputData; res"
type textarea "const { product, updatePayload } = inputData; reso"
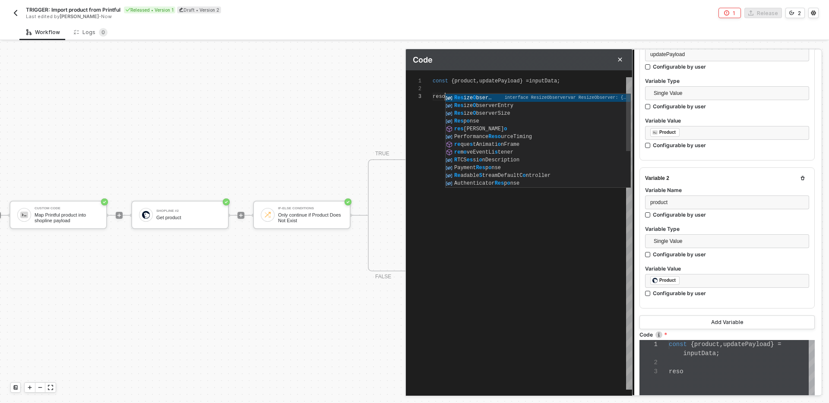
type textarea "const { product, updatePayload } = inputData; resol"
type textarea "const { product, updatePayload } = inputData; resolv"
type textarea "const { product, updatePayload } = inputData; resolve"
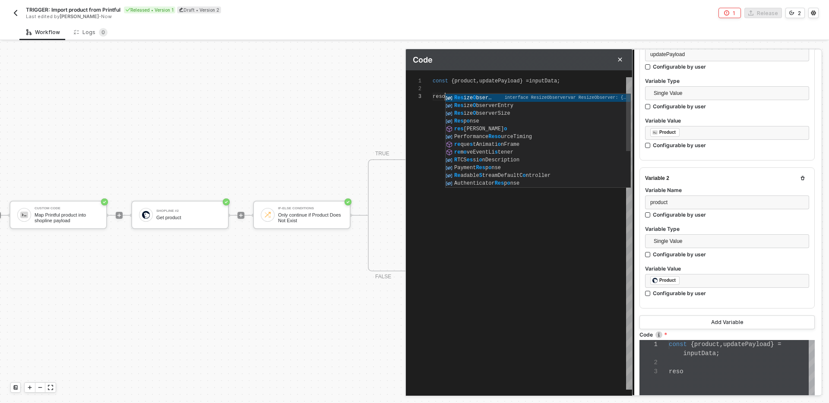
type textarea "const { product, updatePayload } = inputData; resolve"
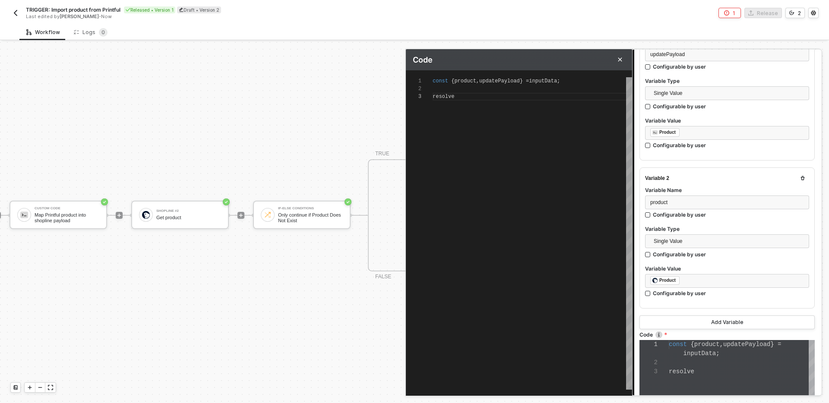
type textarea "const { product, updatePayload } = inputData; resolve*"
type textarea "const { product, updatePayload } = inputData; resolve"
type textarea "const { product, updatePayload } = inputData; resolve()"
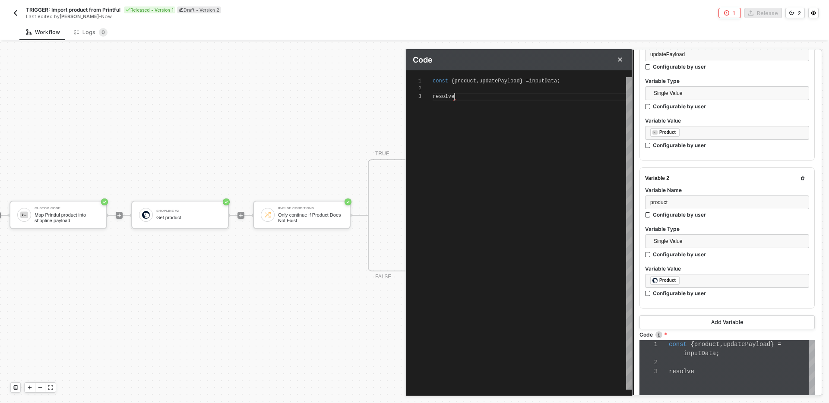
type textarea "const { product, updatePayload } = inputData; resolve()"
type textarea "const { product, updatePayload } = inputData; resolve(p)"
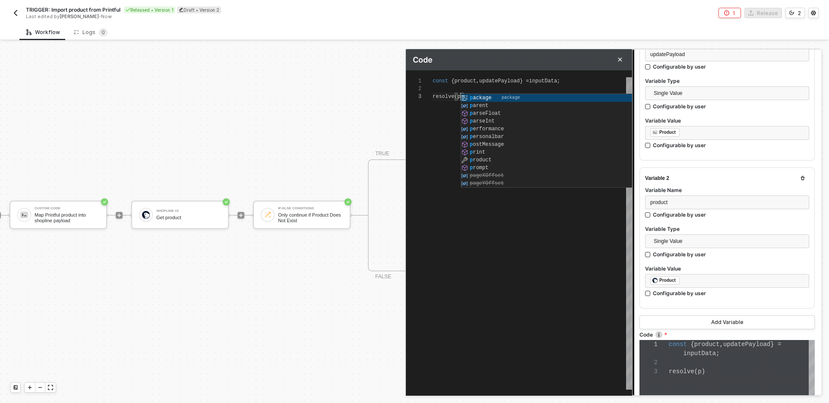
type textarea "const { product, updatePayload } = inputData; resolve(pr)"
type textarea "const { product, updatePayload } = inputData; resolve(pro)"
type textarea "const { product, updatePayload } = inputData; resolve(prod)"
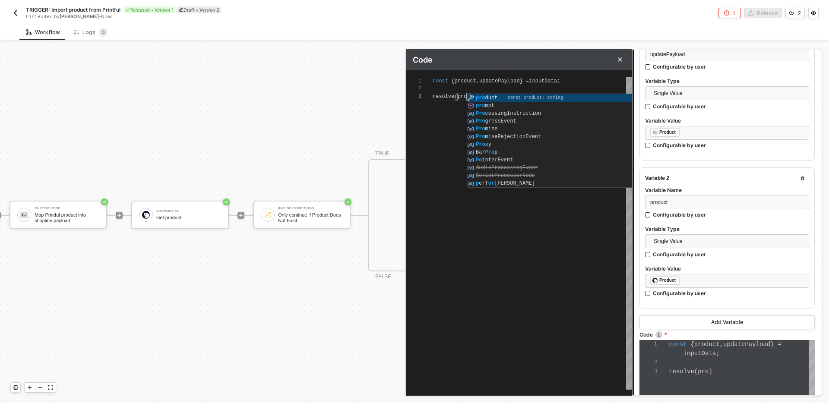
type textarea "const { product, updatePayload } = inputData; resolve(prod)"
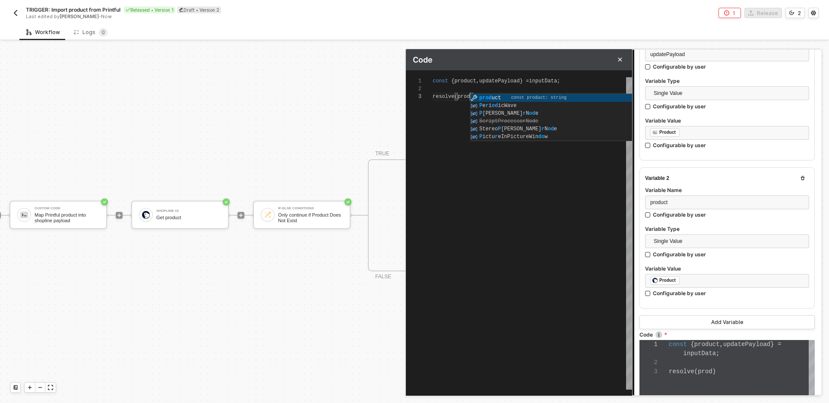
type textarea "const { product, updatePayload } = inputData; resolve(product)"
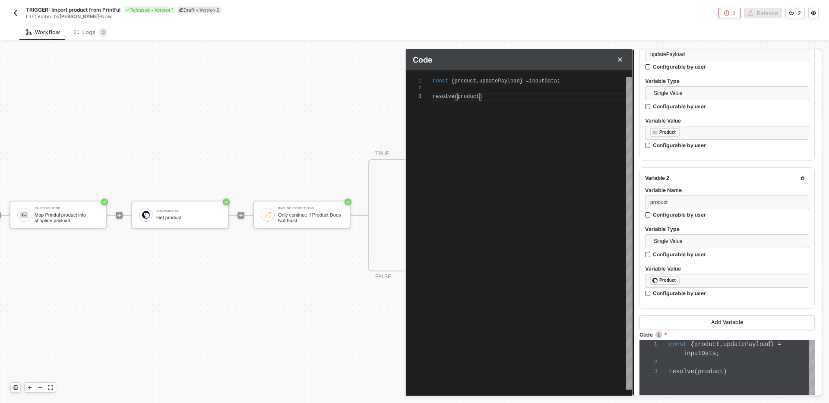
scroll to position [16, 50]
type textarea "const { product, updatePayload } = inputData; resolve(product);"
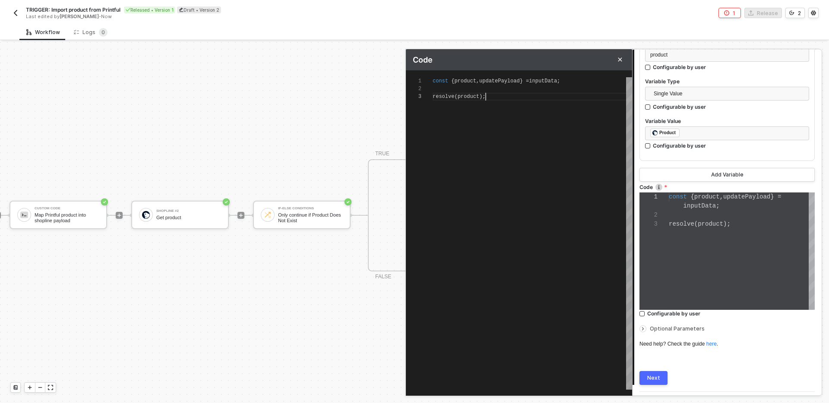
scroll to position [299, 0]
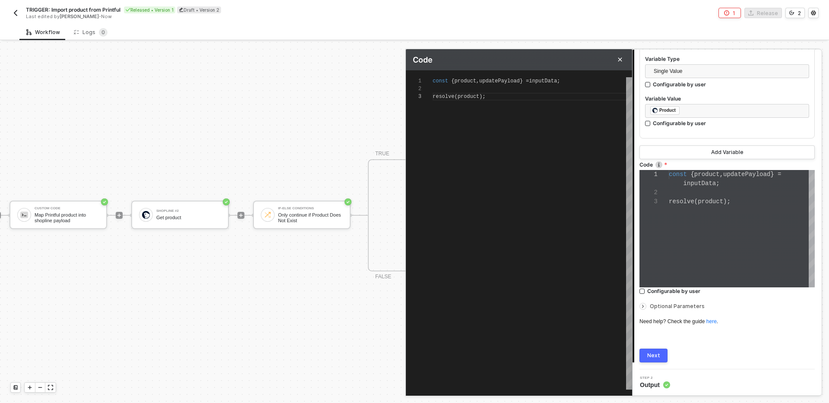
click at [662, 355] on button "Next" at bounding box center [653, 356] width 28 height 14
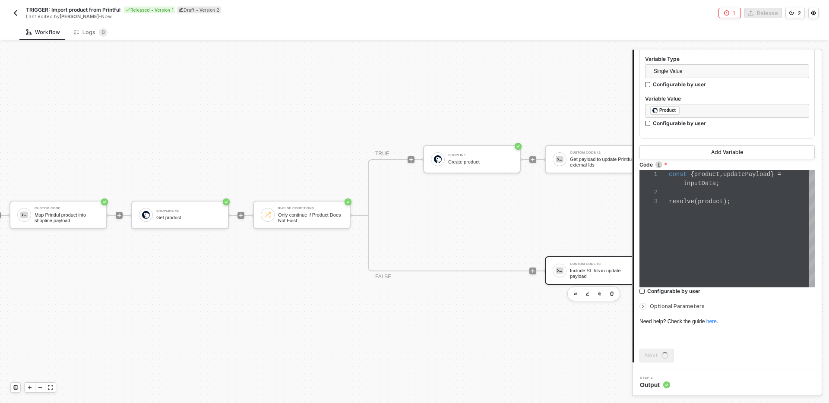
scroll to position [0, 0]
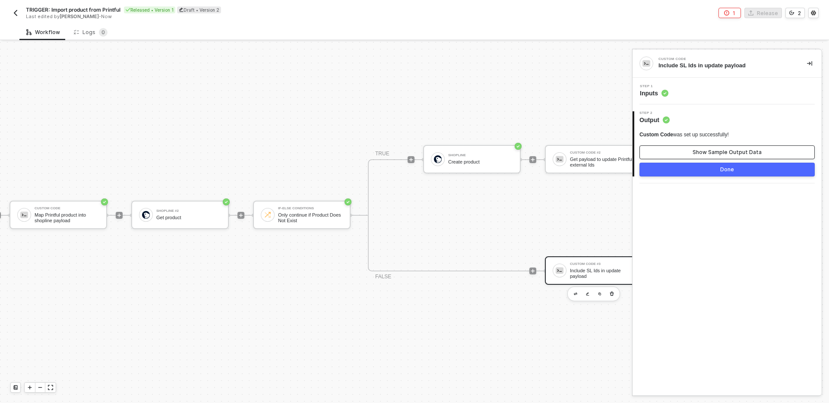
click at [705, 151] on div "Show Sample Output Data" at bounding box center [726, 152] width 69 height 7
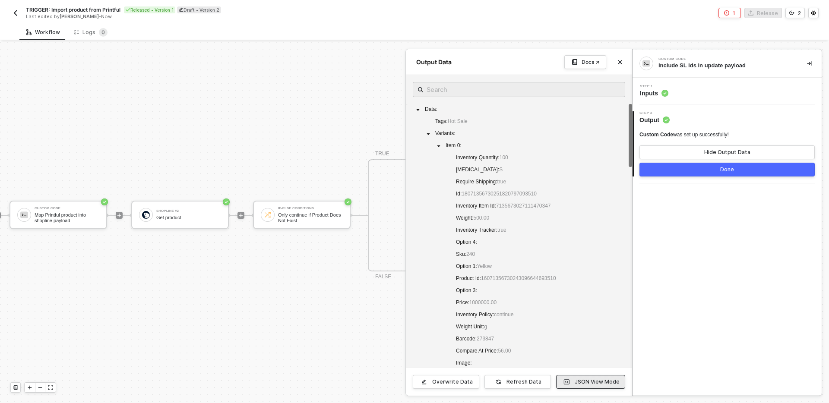
click at [573, 382] on button "JSON View Mode" at bounding box center [590, 382] width 69 height 14
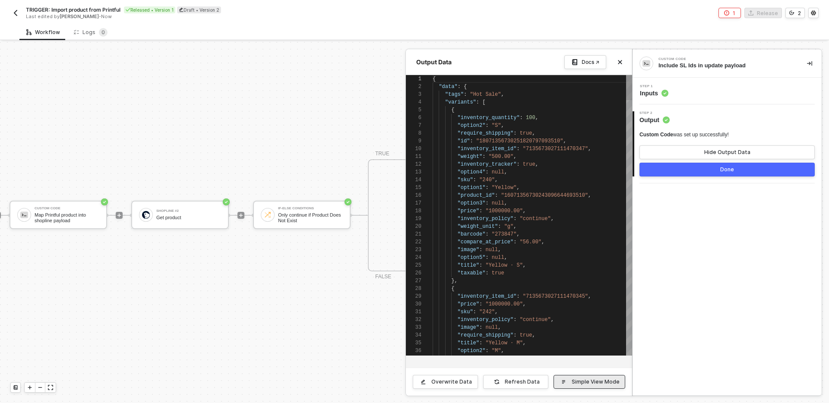
scroll to position [78, 0]
click at [723, 88] on div "Step 1 Inputs" at bounding box center [728, 91] width 187 height 13
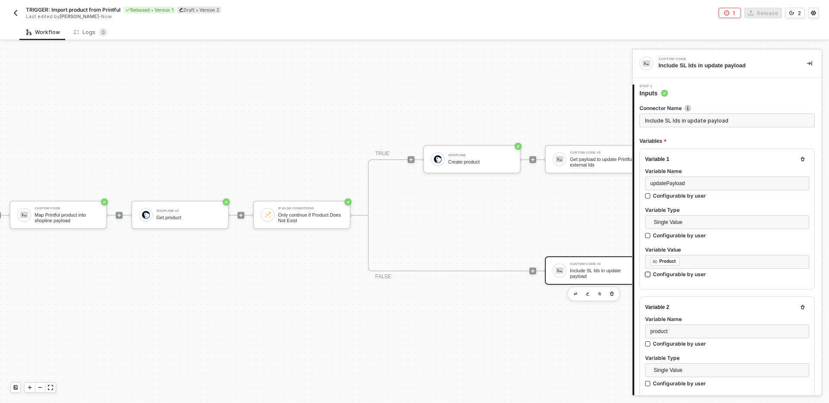
scroll to position [299, 0]
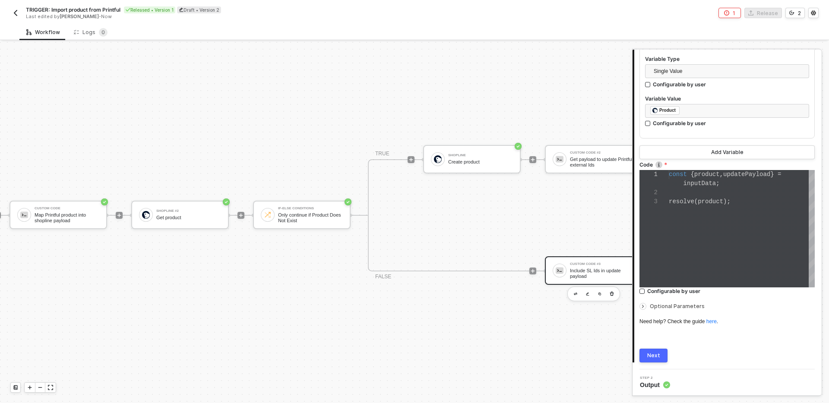
click at [714, 224] on div "const { product , updatePayload } = inputData ; resolve ( product );" at bounding box center [742, 228] width 146 height 117
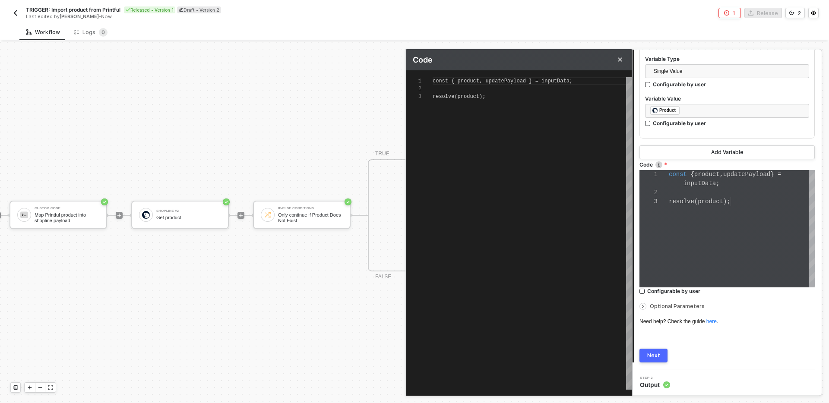
scroll to position [16, 0]
click at [468, 97] on span "resolve(product);" at bounding box center [459, 97] width 53 height 6
click at [468, 95] on span "product" at bounding box center [469, 97] width 22 height 6
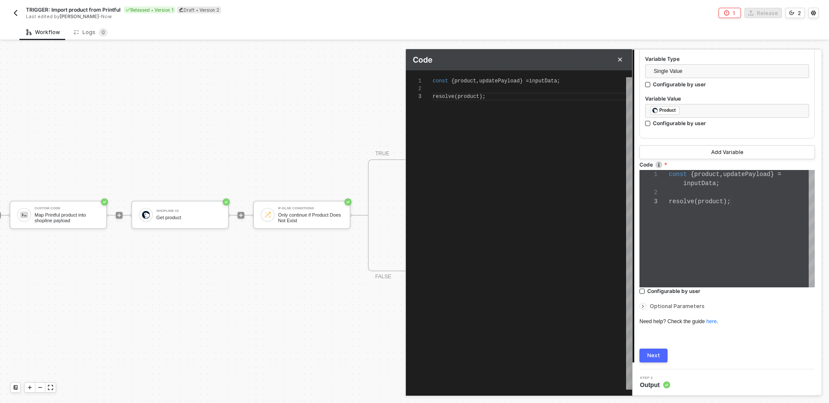
click at [468, 95] on span "product" at bounding box center [469, 97] width 22 height 6
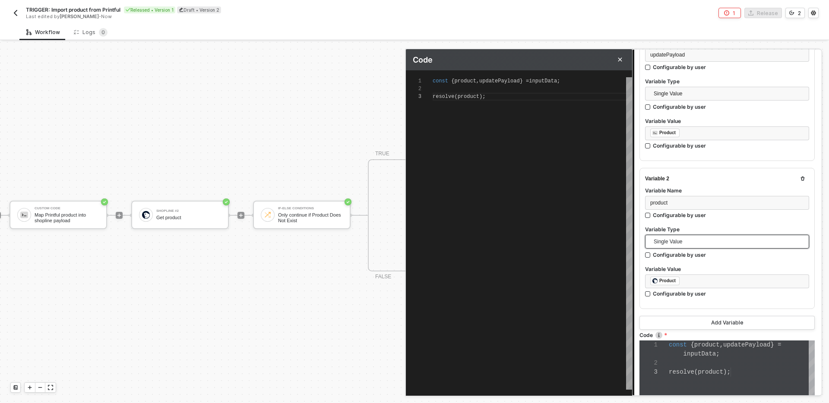
scroll to position [128, 0]
click at [465, 94] on span "product" at bounding box center [469, 97] width 22 height 6
type textarea "const { product, updatePayload } = inputData; resolve(u);"
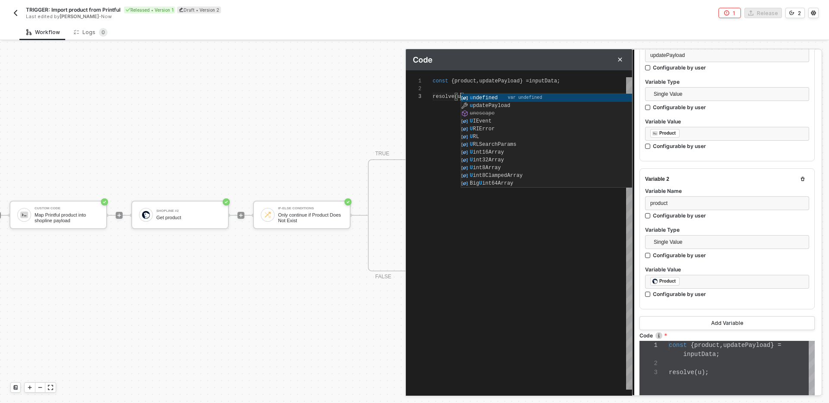
scroll to position [18, 0]
type textarea "const { product, updatePayload } = inputData; resolve(up);"
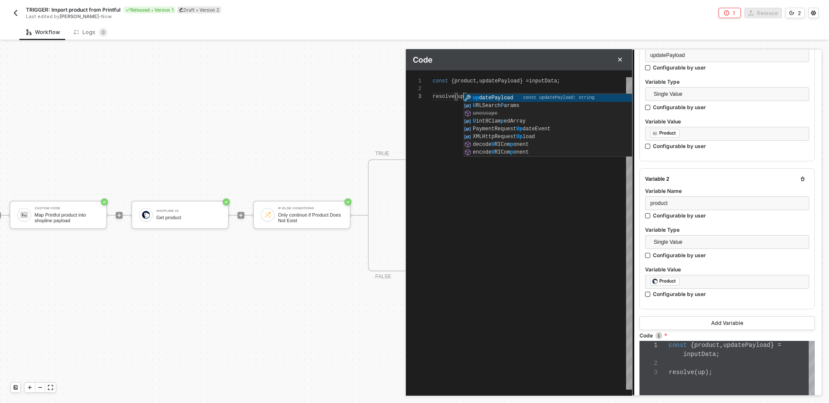
type textarea "const { product, updatePayload } = inputData; resolve(updatePayload);"
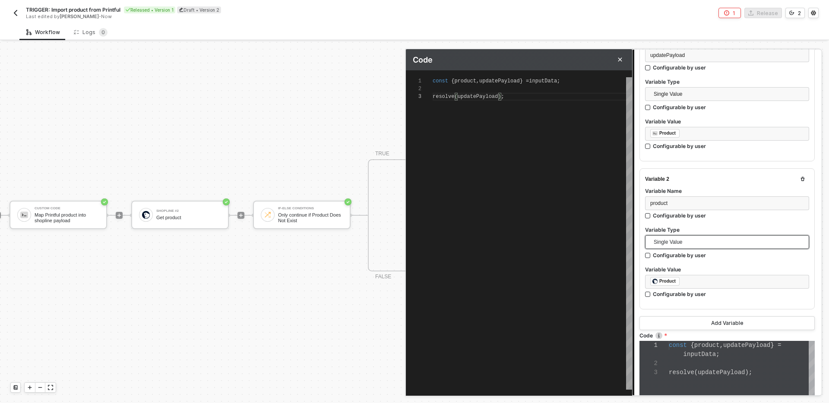
scroll to position [299, 0]
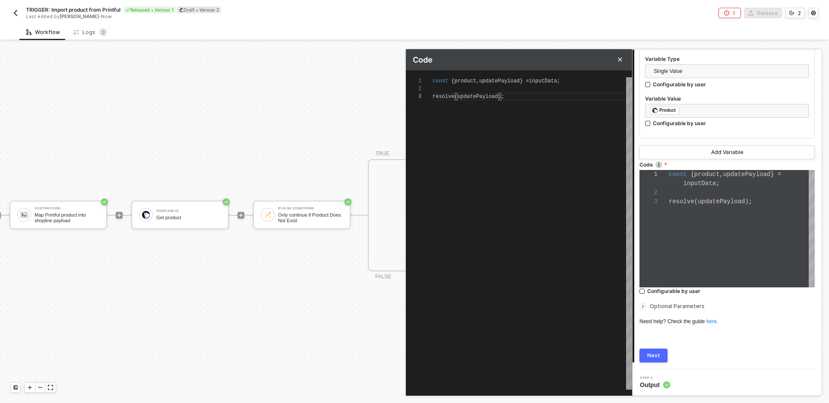
click at [659, 357] on button "Next" at bounding box center [653, 356] width 28 height 14
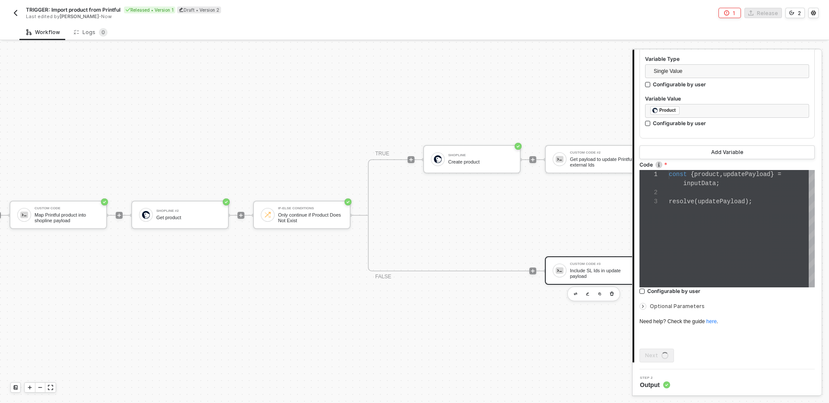
scroll to position [0, 0]
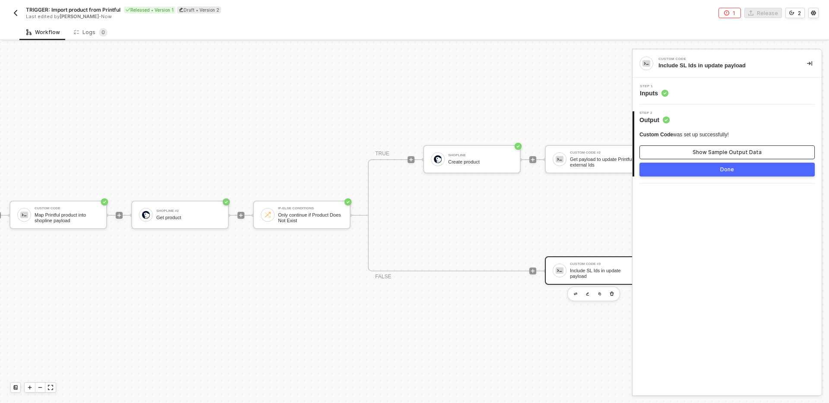
click at [727, 153] on div "Show Sample Output Data" at bounding box center [726, 152] width 69 height 7
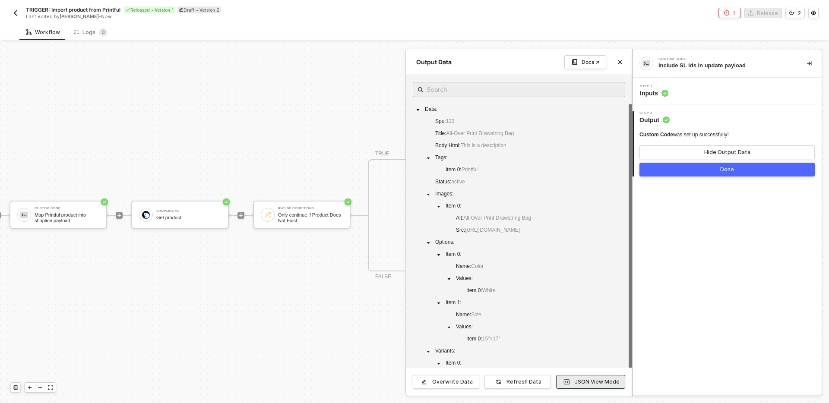
click at [596, 382] on div "JSON View Mode" at bounding box center [597, 382] width 45 height 7
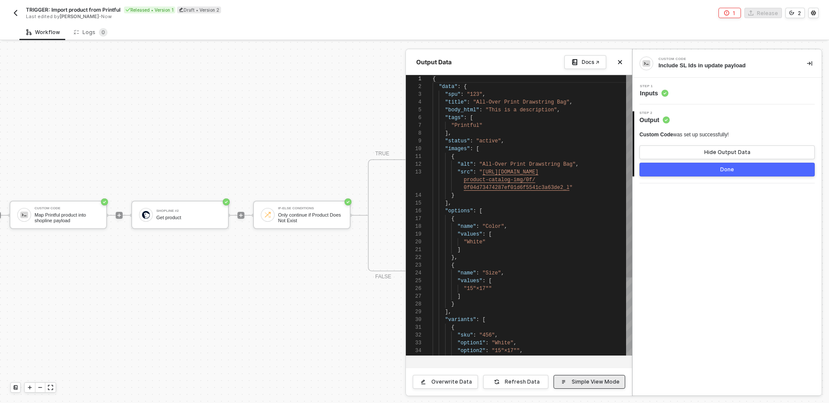
scroll to position [78, 0]
click at [716, 96] on div "Step 1 Inputs" at bounding box center [728, 91] width 187 height 13
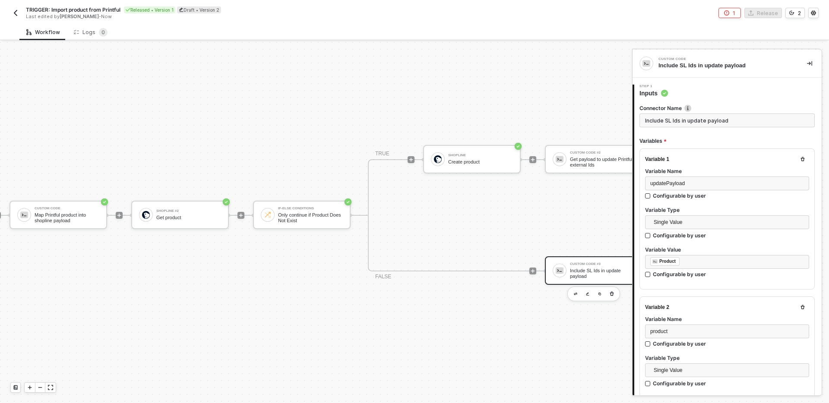
scroll to position [18, 0]
click at [696, 258] on div "﻿ ﻿ Product ﻿" at bounding box center [727, 261] width 154 height 9
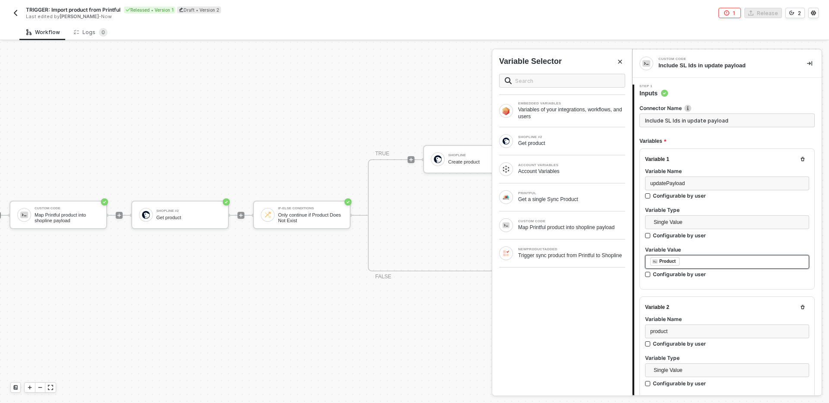
click at [697, 259] on div "﻿ ﻿ Product ﻿" at bounding box center [727, 261] width 154 height 9
click at [570, 221] on div "CUSTOM CODE" at bounding box center [571, 221] width 107 height 3
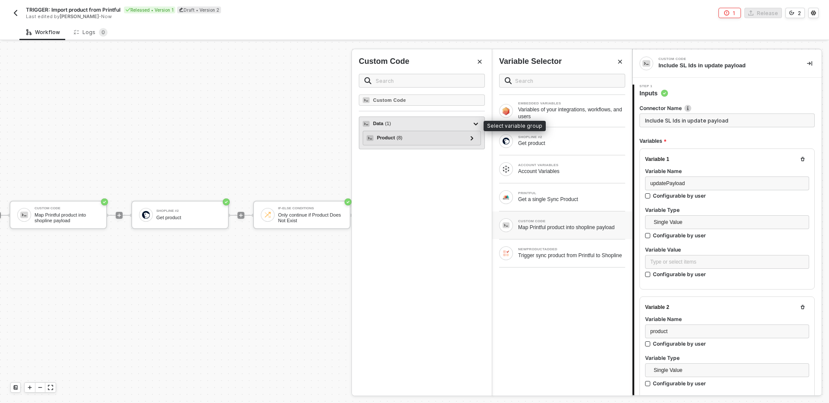
click at [418, 120] on div "Data ( 1 )" at bounding box center [417, 124] width 108 height 10
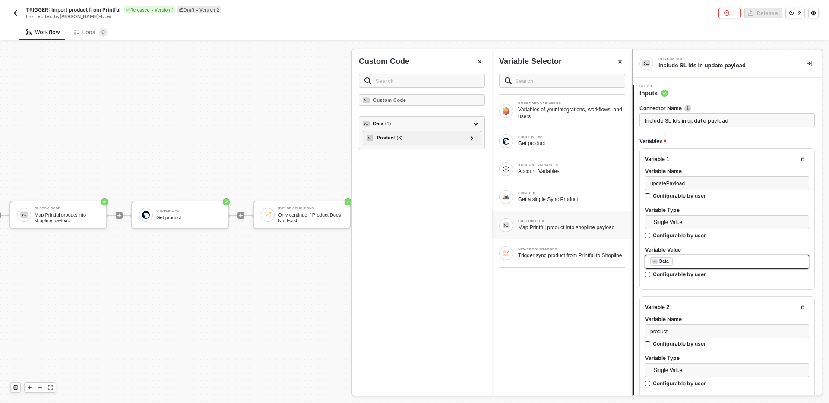
scroll to position [299, 0]
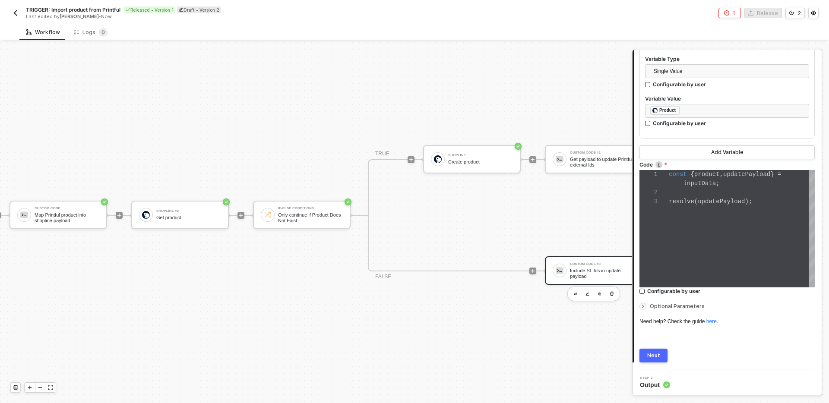
click at [660, 356] on button "Next" at bounding box center [653, 356] width 28 height 14
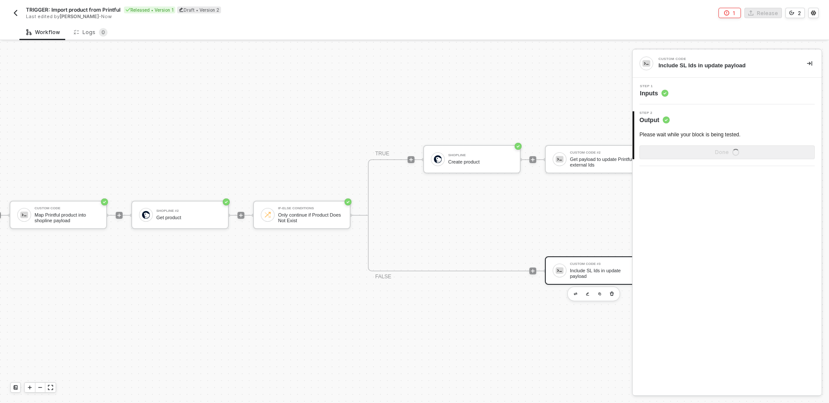
scroll to position [0, 0]
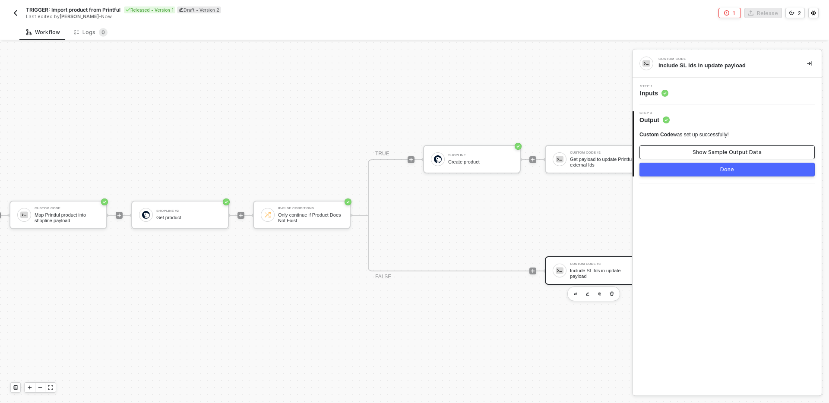
click at [688, 149] on button "Show Sample Output Data" at bounding box center [726, 152] width 175 height 14
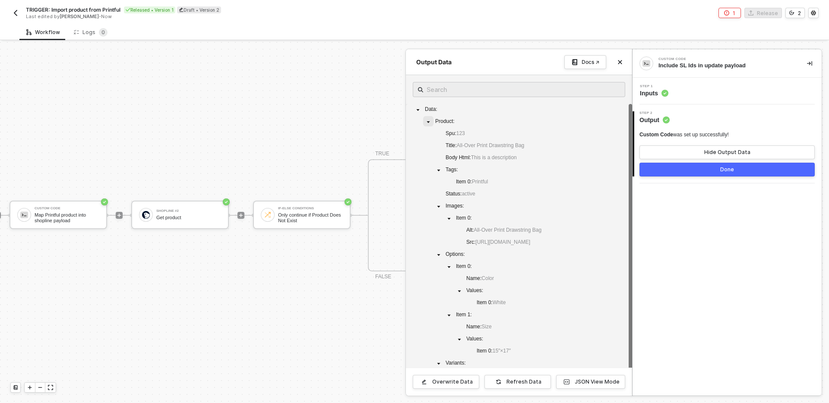
click at [430, 123] on icon "caret-down" at bounding box center [428, 122] width 4 height 4
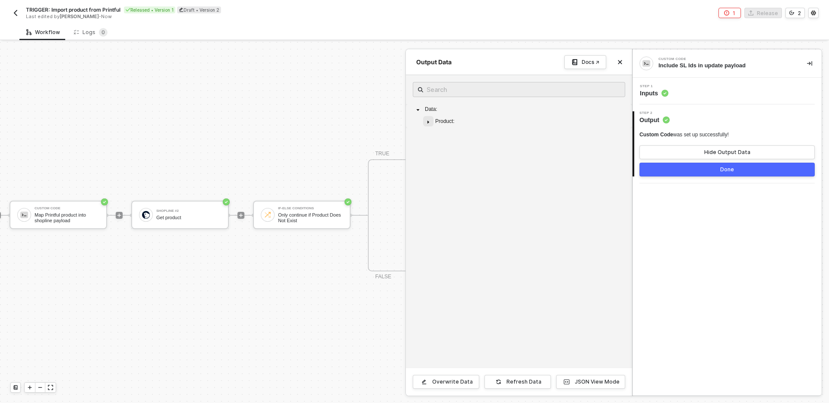
click at [430, 123] on icon "caret-down" at bounding box center [428, 122] width 4 height 4
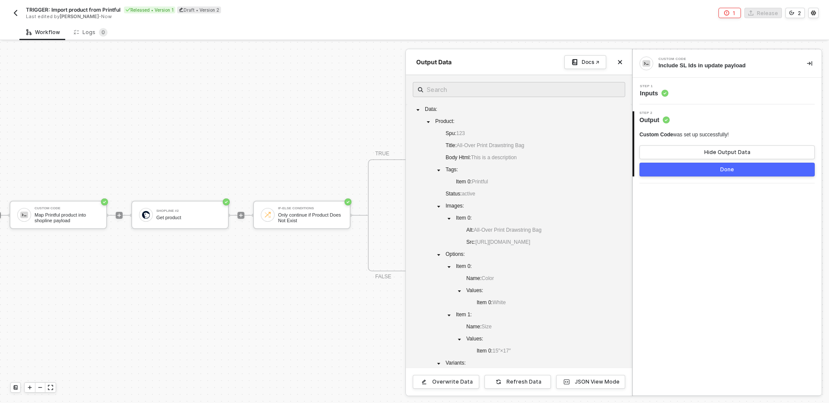
click at [710, 91] on div "Step 1 Inputs" at bounding box center [728, 91] width 187 height 13
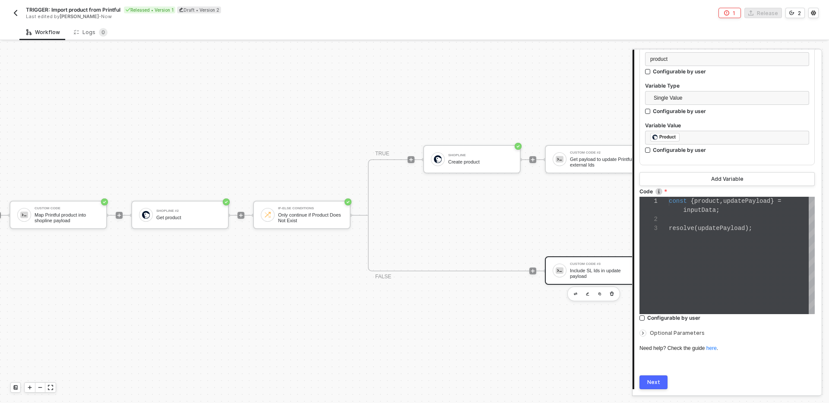
scroll to position [278, 0]
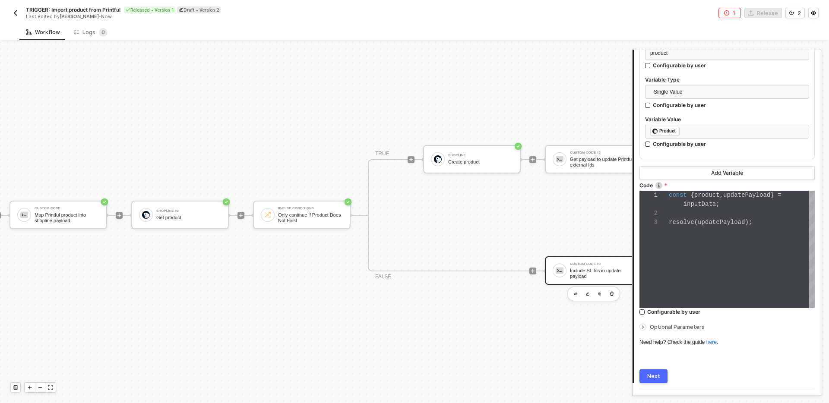
click at [742, 244] on div "const { product , updatePayload } = inputData ; resolve ( updatePayload );" at bounding box center [742, 249] width 146 height 117
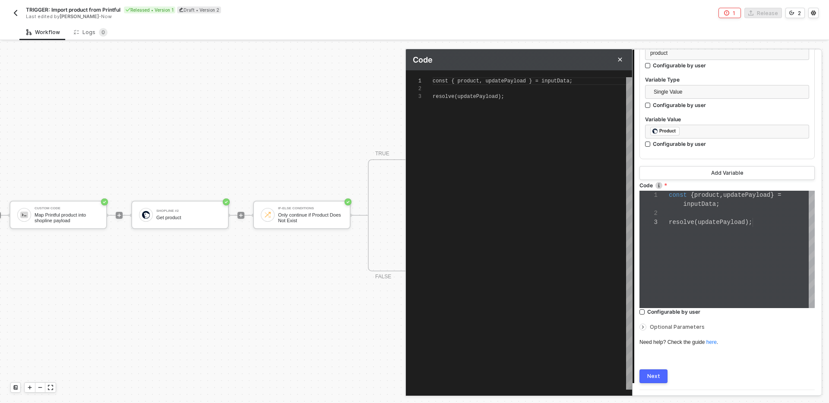
scroll to position [16, 0]
click at [550, 118] on div "const { product , updatePayload } = inputData ; resolve ( updatePayload );" at bounding box center [532, 233] width 199 height 313
type textarea "const { product, updatePayload } = inputData;"
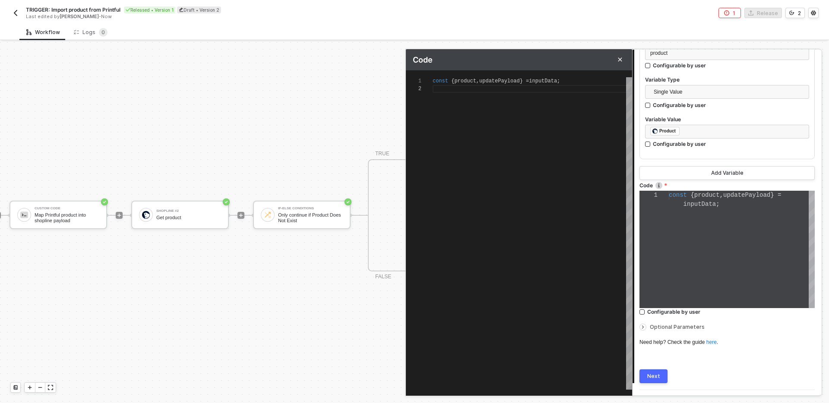
scroll to position [16, 0]
type textarea "const { product, updatePayload } = inputData; c"
type textarea "const { product, updatePayload } = inputData; co"
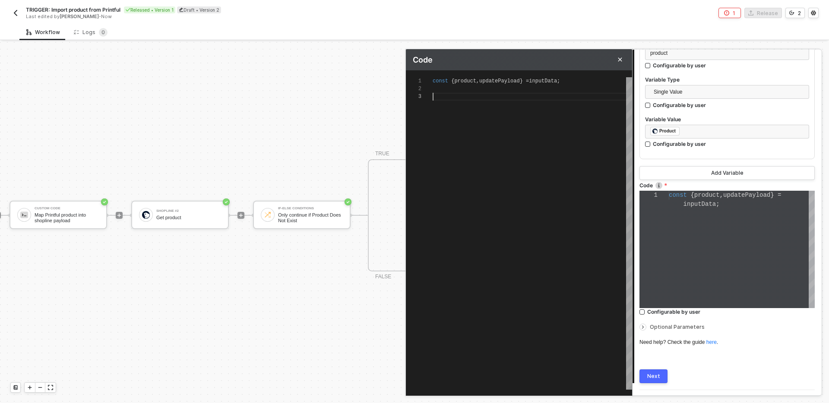
scroll to position [18, 0]
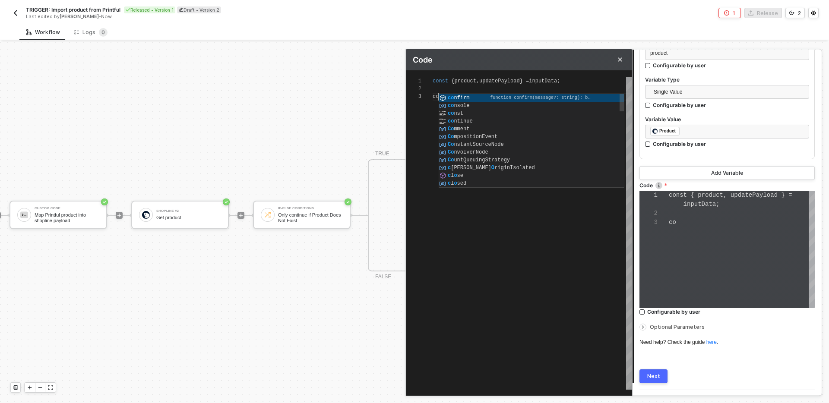
type textarea "const { product, updatePayload } = inputData; con"
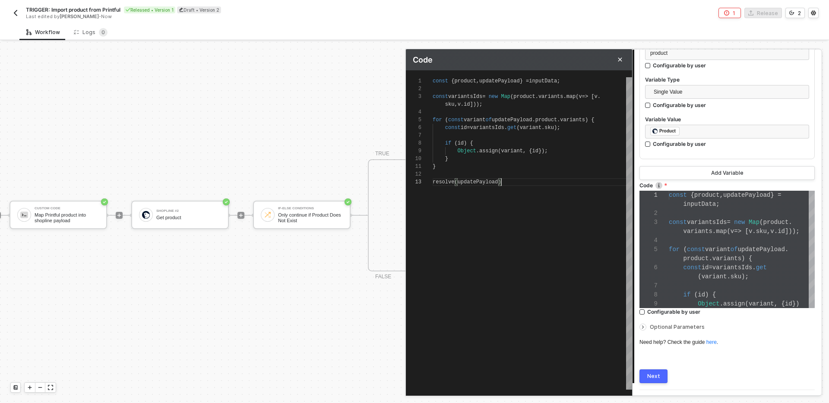
scroll to position [23, 71]
click at [665, 373] on button "Next" at bounding box center [653, 377] width 28 height 14
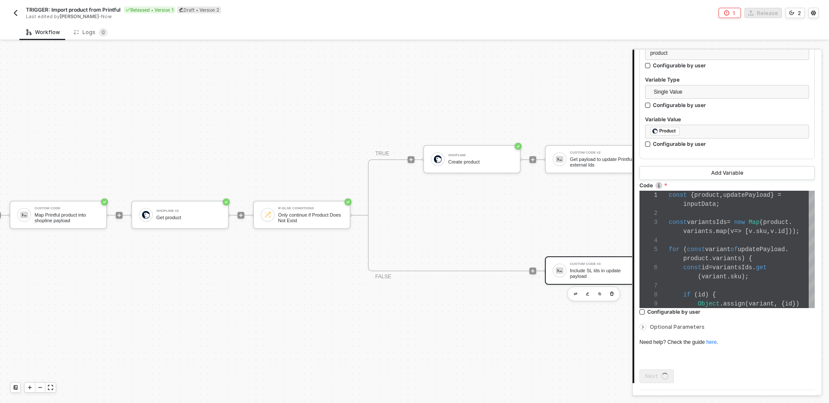
scroll to position [0, 0]
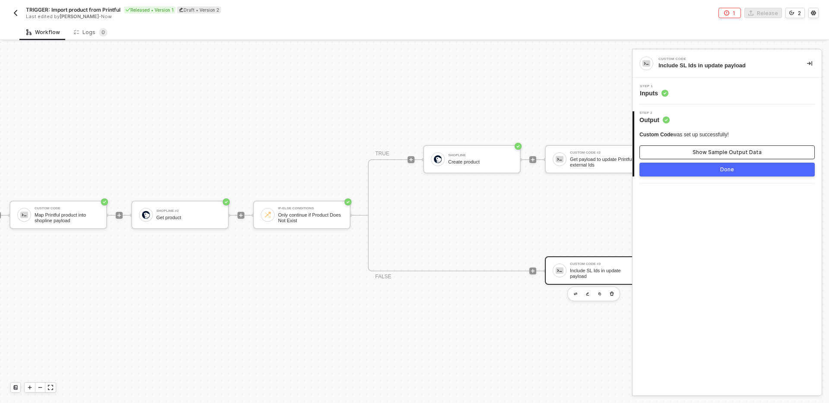
click at [730, 151] on div "Show Sample Output Data" at bounding box center [726, 152] width 69 height 7
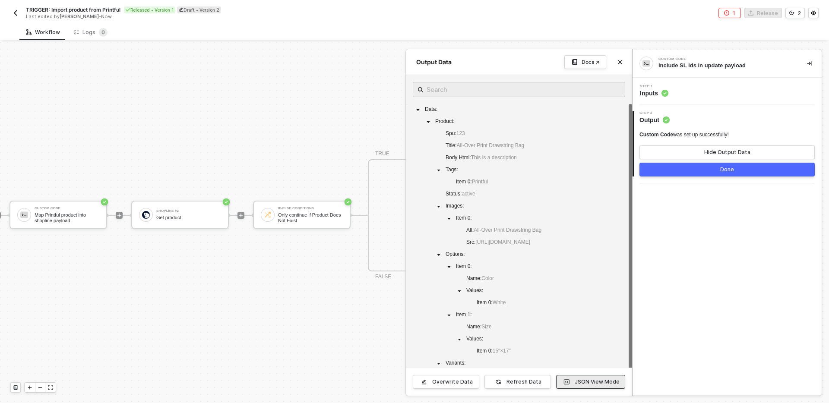
click at [599, 381] on div "JSON View Mode" at bounding box center [597, 382] width 45 height 7
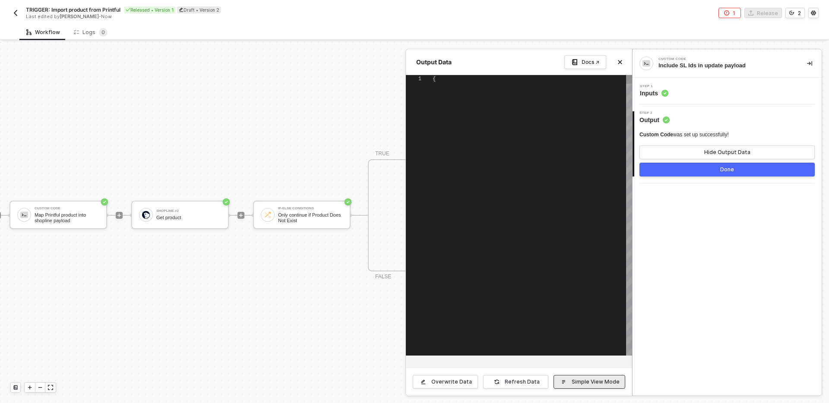
scroll to position [78, 0]
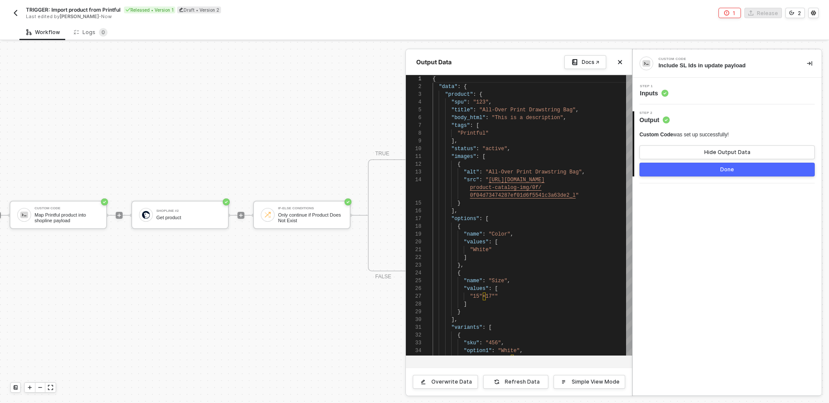
click at [729, 91] on div "Step 1 Inputs" at bounding box center [728, 91] width 187 height 13
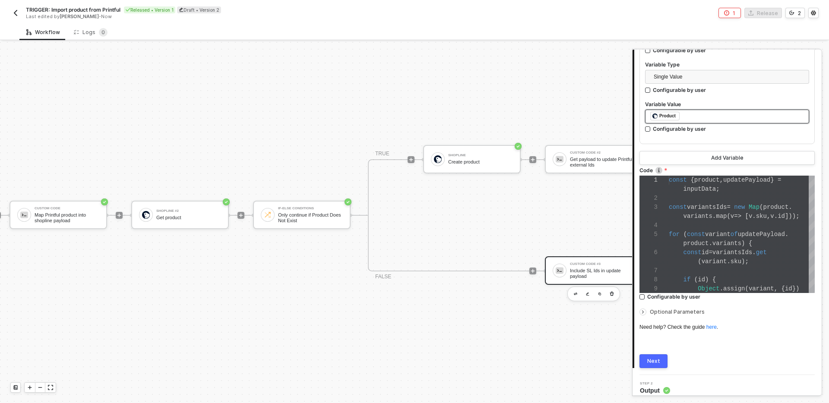
scroll to position [299, 0]
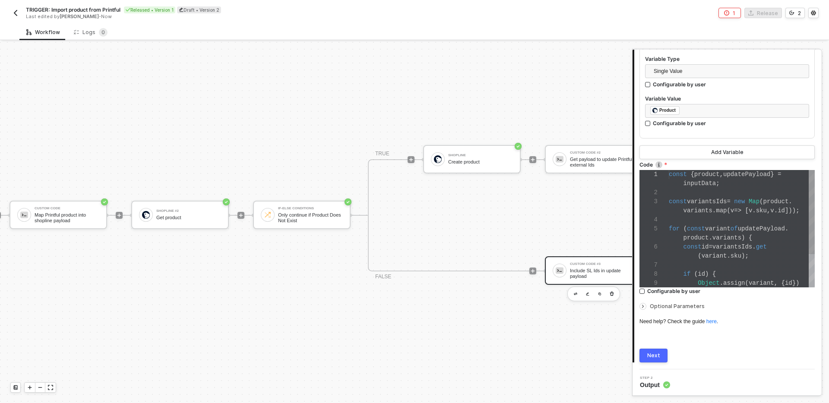
click at [698, 250] on div "const id = variantsIds . get" at bounding box center [742, 247] width 146 height 9
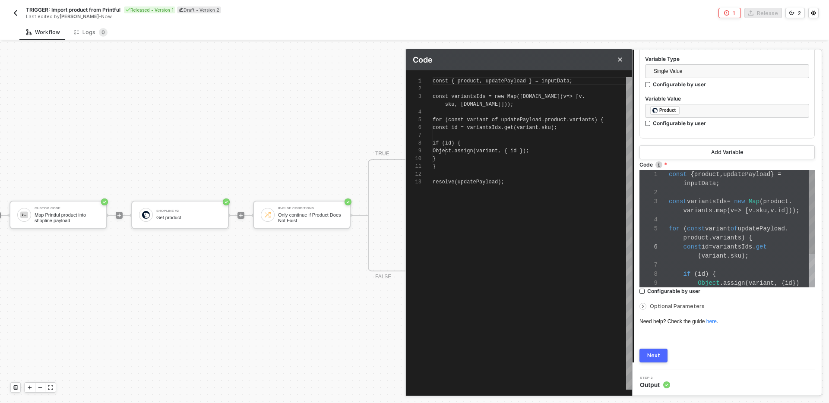
scroll to position [70, 0]
click at [550, 176] on div at bounding box center [532, 175] width 199 height 8
click at [552, 252] on div "const { product , updatePayload } = inputData ; const variantsIds = new Map ( p…" at bounding box center [532, 233] width 199 height 313
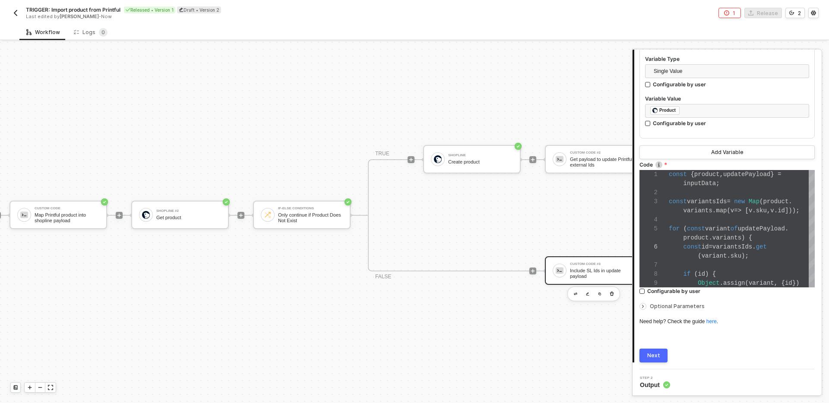
click at [660, 356] on button "Next" at bounding box center [653, 356] width 28 height 14
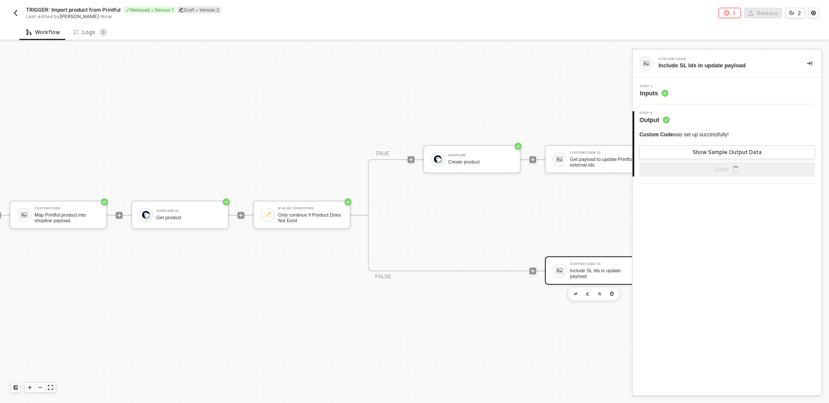
scroll to position [0, 0]
click at [702, 156] on button "Show Sample Output Data" at bounding box center [726, 152] width 175 height 14
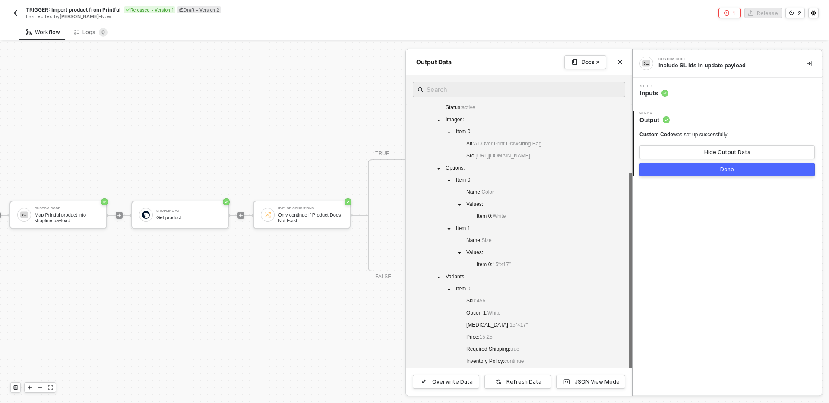
scroll to position [82, 0]
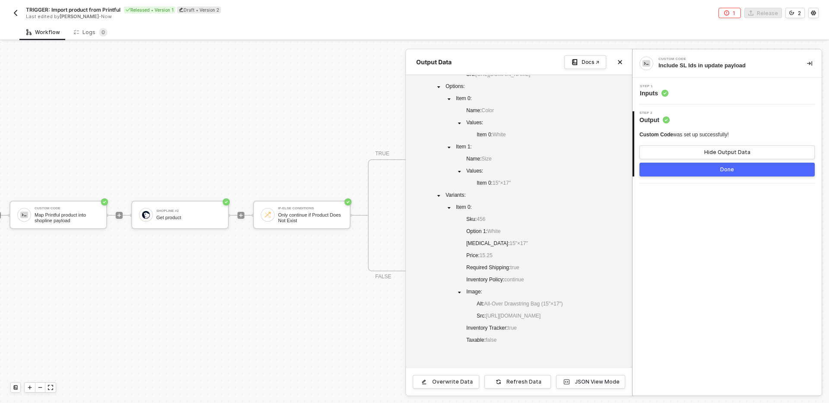
click at [676, 167] on button "Done" at bounding box center [726, 170] width 175 height 14
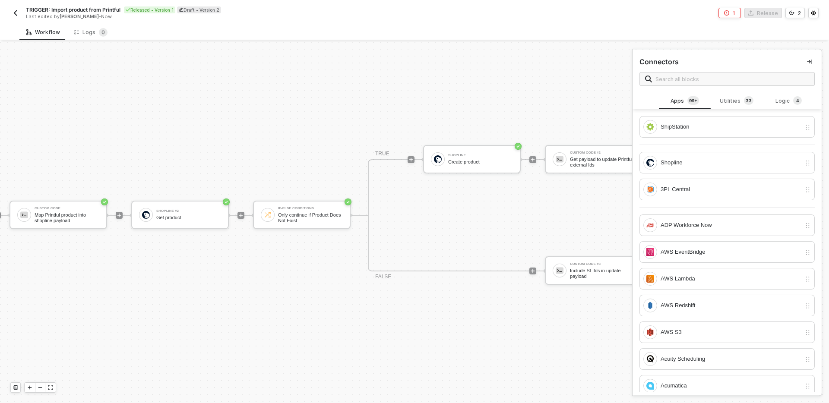
click at [529, 310] on div "TRIGGER NewProductAdded Trigger sync product from Printful to Shopline Account …" at bounding box center [234, 215] width 1201 height 377
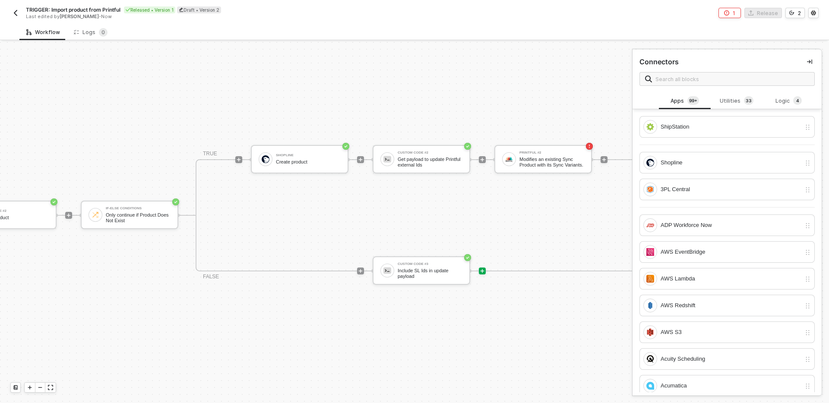
scroll to position [15, 540]
click at [466, 299] on div at bounding box center [480, 270] width 115 height 67
click at [481, 273] on icon "icon-play" at bounding box center [479, 271] width 5 height 5
click at [489, 306] on div "TRIGGER NewProductAdded Trigger sync product from Printful to Shopline Account …" at bounding box center [60, 215] width 1201 height 377
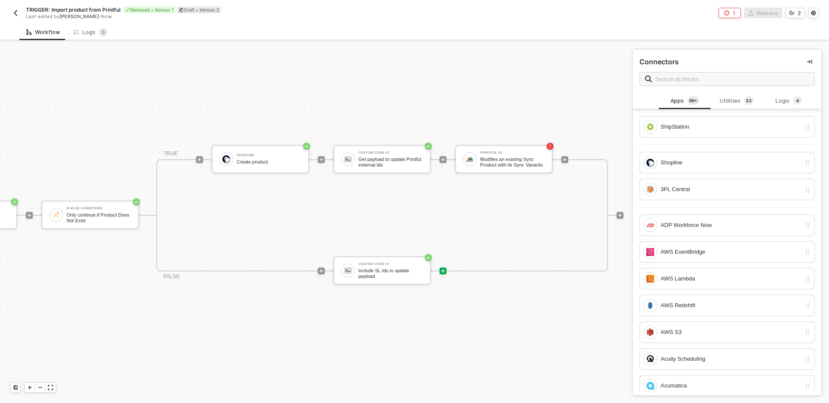
scroll to position [15, 580]
click at [498, 307] on div "TRIGGER NewProductAdded Trigger sync product from Printful to Shopline Account …" at bounding box center [20, 215] width 1201 height 377
click at [441, 272] on icon "icon-play" at bounding box center [440, 271] width 5 height 5
click at [699, 158] on div "Shopline" at bounding box center [730, 162] width 140 height 9
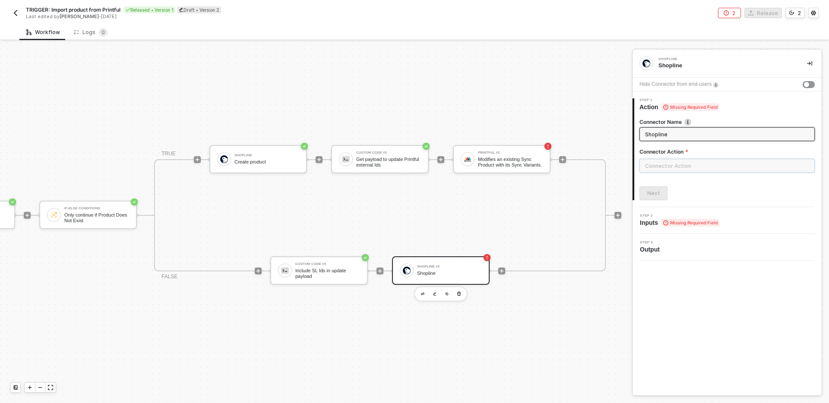
click at [708, 168] on input "text" at bounding box center [726, 166] width 175 height 14
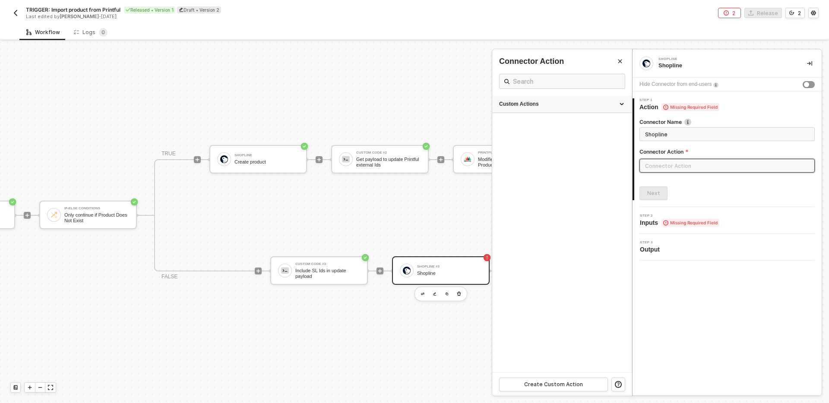
click at [623, 104] on div "Custom Actions" at bounding box center [562, 104] width 126 height 7
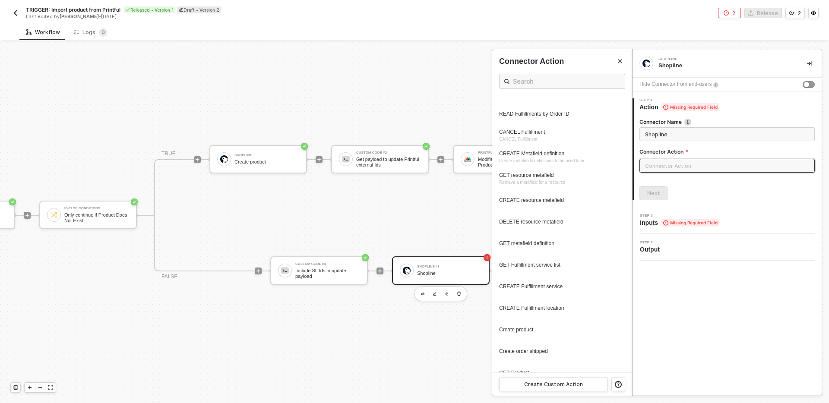
scroll to position [215, 0]
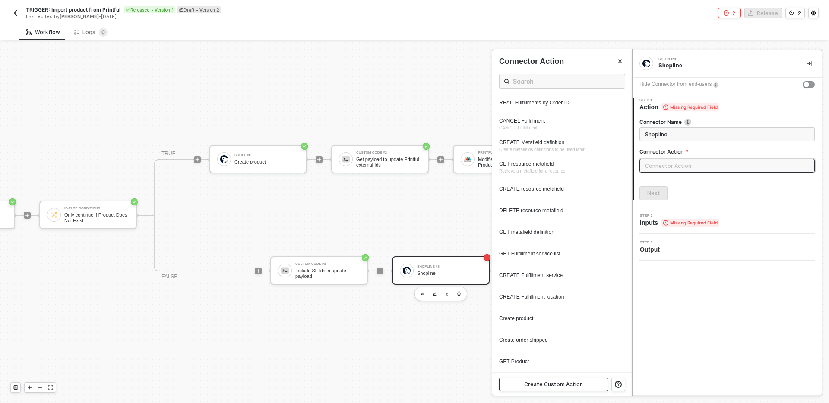
click at [565, 382] on div "Create Custom Action" at bounding box center [553, 384] width 59 height 7
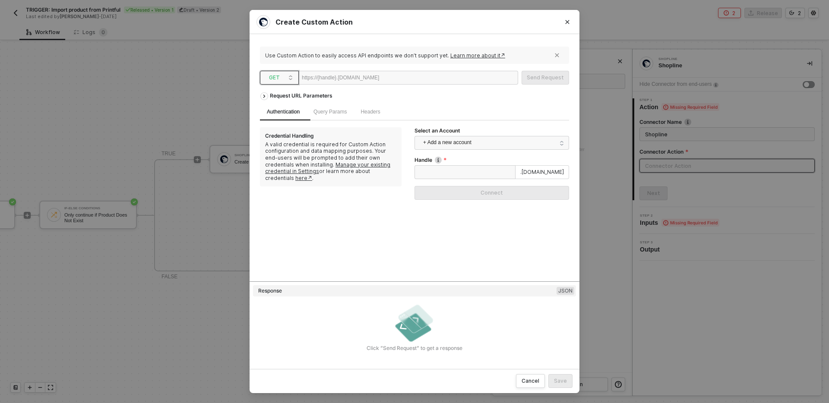
click at [289, 76] on span "GET" at bounding box center [281, 77] width 24 height 13
click at [279, 122] on div "PUT" at bounding box center [279, 122] width 32 height 10
click at [507, 103] on div "Request URL Parameters Authentication Query Params Headers Body Credential Hand…" at bounding box center [414, 184] width 309 height 193
click at [507, 104] on div "Authentication Query Params Headers Body" at bounding box center [414, 112] width 309 height 17
click at [414, 78] on div at bounding box center [405, 78] width 53 height 14
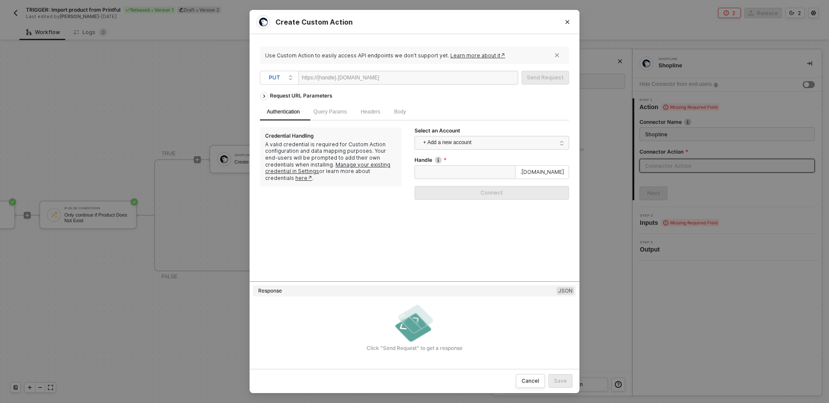
paste div
click at [477, 79] on div "/admin/openapi/v20250601/products/:product_id.json" at bounding box center [440, 78] width 122 height 14
click at [315, 97] on div "Request URL Parameters" at bounding box center [300, 96] width 71 height 16
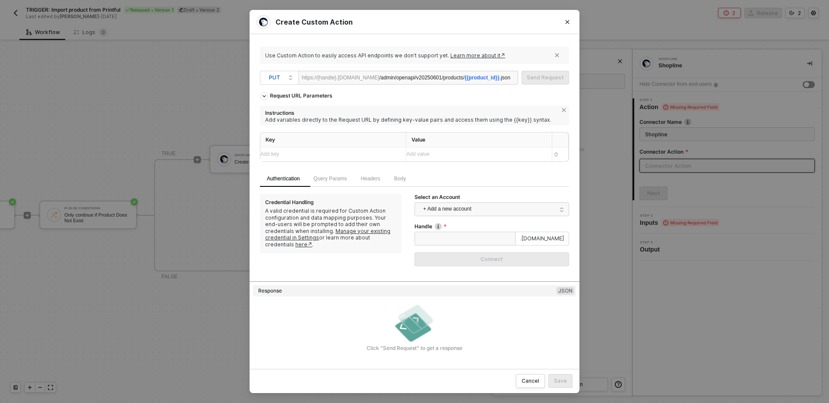
click at [310, 160] on div "Add key ﻿" at bounding box center [329, 155] width 139 height 14
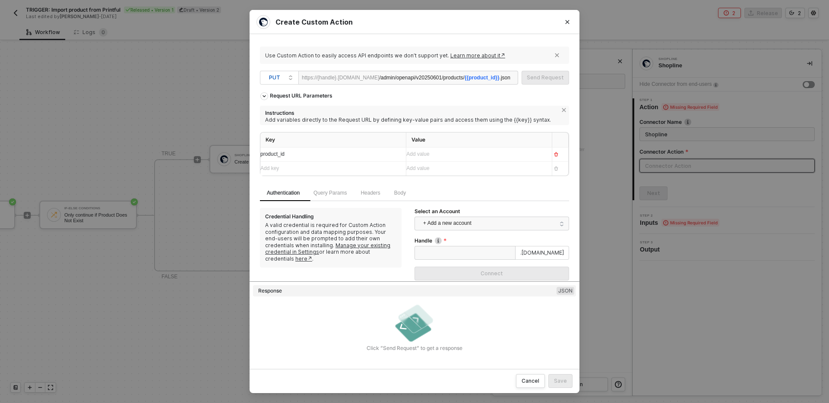
click at [413, 196] on div "Body" at bounding box center [399, 193] width 25 height 17
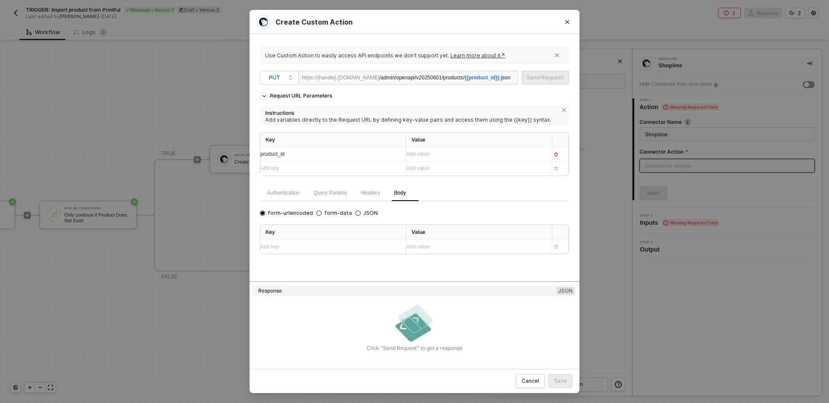
click at [286, 201] on div "Authentication" at bounding box center [283, 193] width 47 height 17
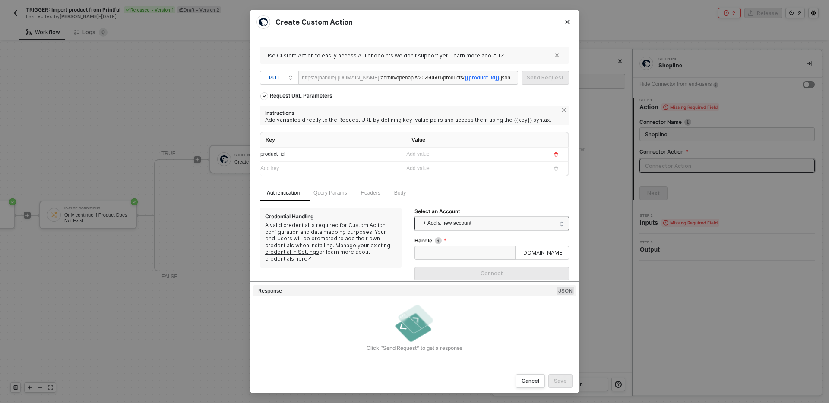
click at [518, 222] on span "+ Add a new account" at bounding box center [493, 224] width 141 height 14
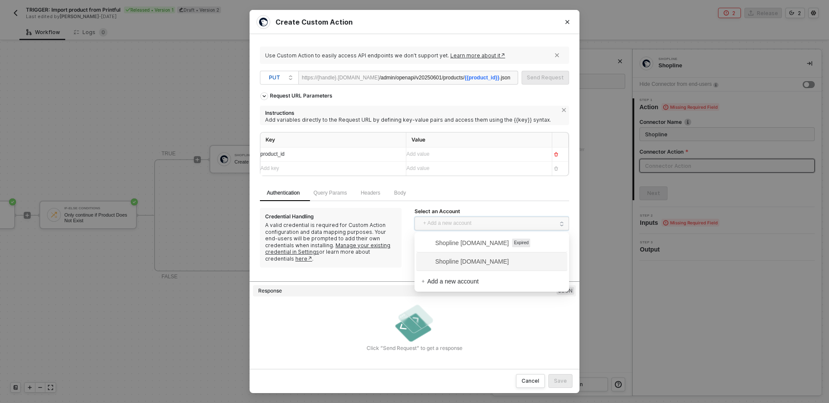
click at [499, 258] on span "Shopline testcs.myshopline.com" at bounding box center [464, 261] width 87 height 9
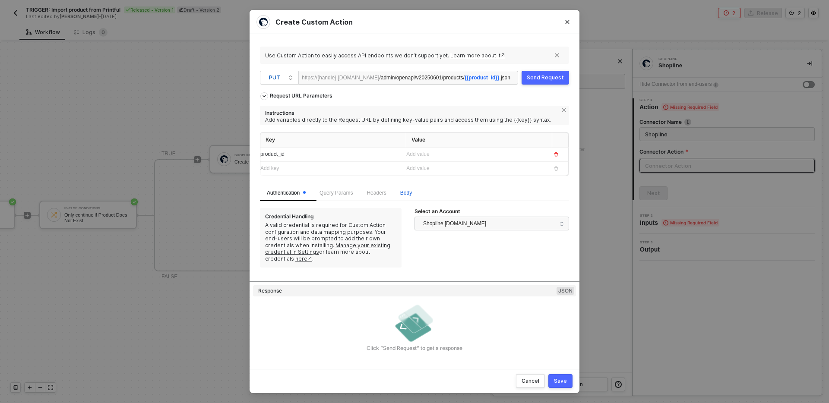
click at [412, 192] on span "Body" at bounding box center [406, 193] width 12 height 6
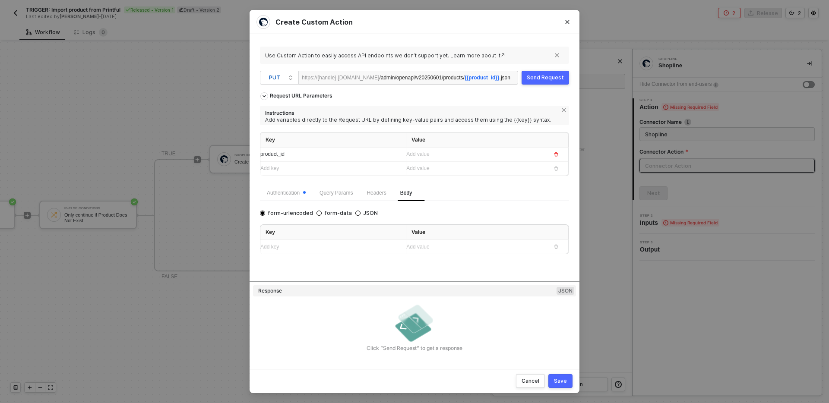
click at [371, 212] on div "form-urlencoded form-data JSON" at bounding box center [320, 213] width 121 height 7
click at [360, 212] on span "JSON" at bounding box center [368, 213] width 17 height 7
click at [357, 212] on input "JSON" at bounding box center [357, 213] width 5 height 5
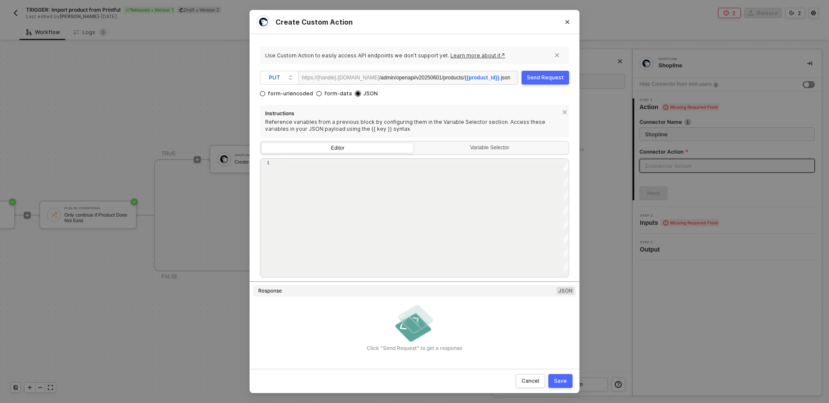
scroll to position [124, 0]
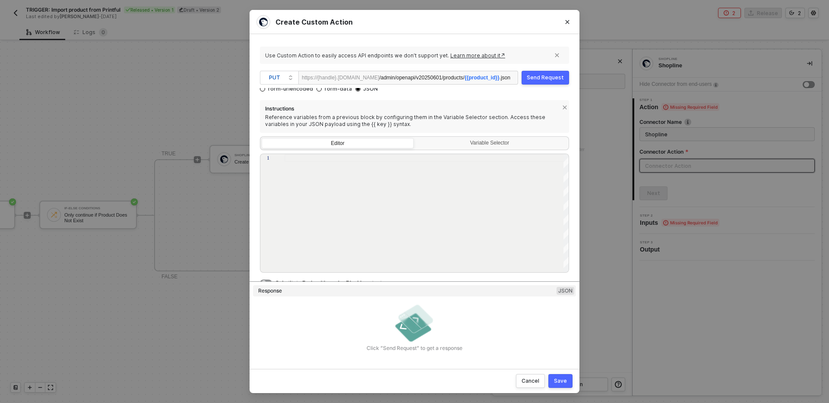
click at [376, 177] on div at bounding box center [426, 213] width 285 height 119
click at [487, 141] on div "Variable Selector" at bounding box center [490, 143] width 141 height 7
click at [415, 138] on input "Variable Selector" at bounding box center [415, 138] width 0 height 0
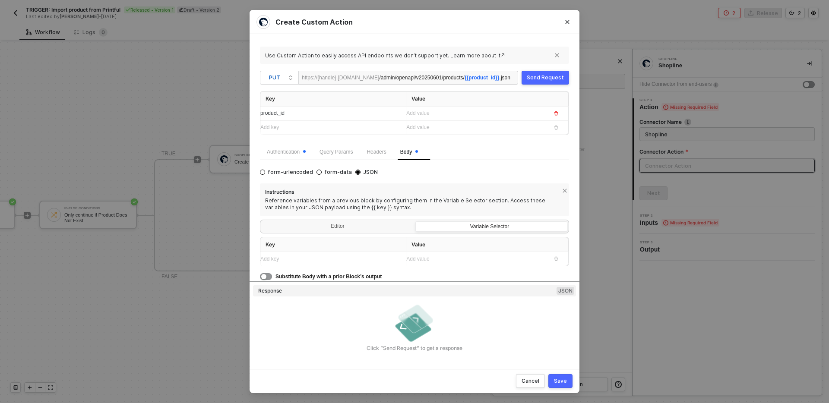
click at [312, 259] on div "Add key ﻿" at bounding box center [329, 259] width 139 height 8
click at [457, 112] on div "Add value ﻿" at bounding box center [475, 113] width 139 height 8
click at [475, 187] on div "Instructions Reference variables from a previous block by configuring them in t…" at bounding box center [414, 199] width 309 height 32
click at [468, 108] on div "Add value ﻿" at bounding box center [475, 114] width 139 height 14
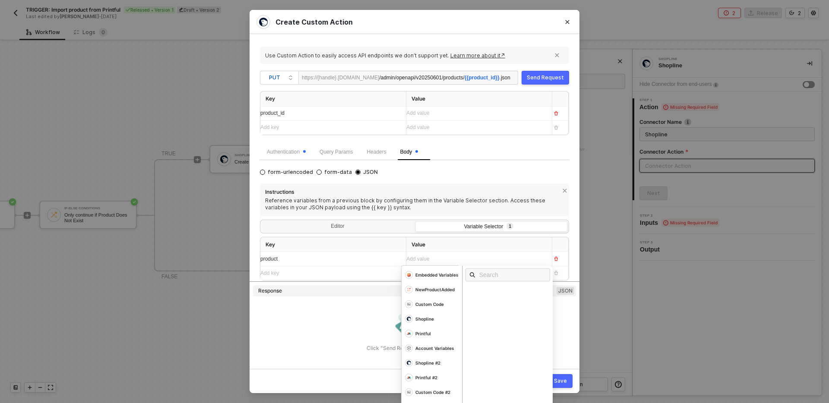
click at [453, 257] on div "Add value ﻿" at bounding box center [475, 259] width 139 height 8
click at [449, 122] on div "Add value ﻿" at bounding box center [475, 128] width 139 height 14
click at [447, 111] on div "Add value ﻿" at bounding box center [475, 113] width 139 height 8
click at [482, 180] on div "form-urlencoded form-data JSON Instructions Reference variables from a previous…" at bounding box center [414, 231] width 309 height 128
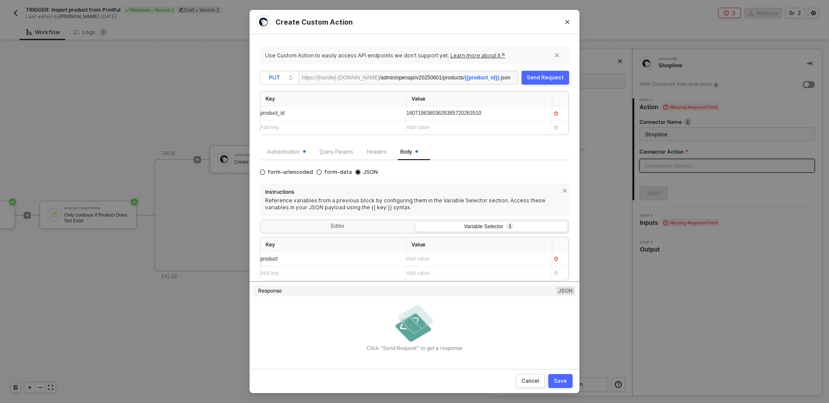
click at [459, 259] on div "Add value ﻿" at bounding box center [475, 259] width 139 height 8
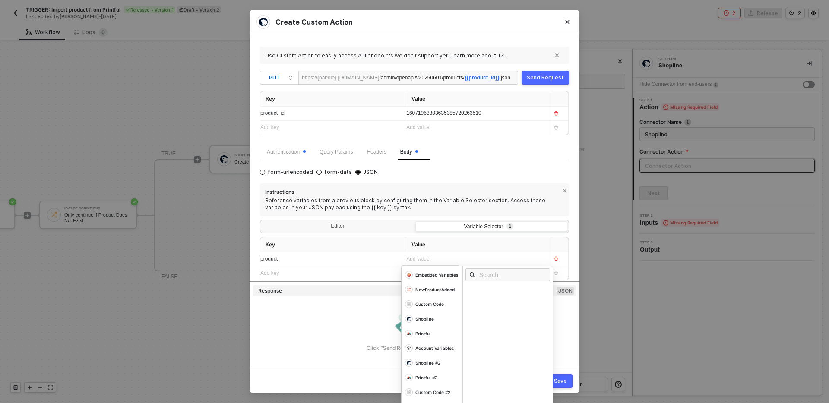
click at [449, 257] on div "Add value ﻿" at bounding box center [471, 259] width 130 height 8
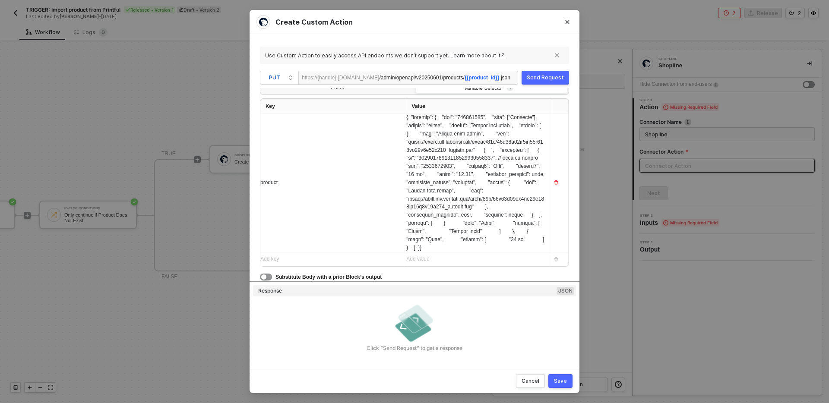
click at [562, 214] on td at bounding box center [560, 183] width 16 height 139
click at [546, 85] on div "Use Custom Action to easily access API endpoints we don’t support yet. Learn mo…" at bounding box center [414, 201] width 309 height 314
click at [546, 76] on div "Send Request" at bounding box center [545, 77] width 37 height 7
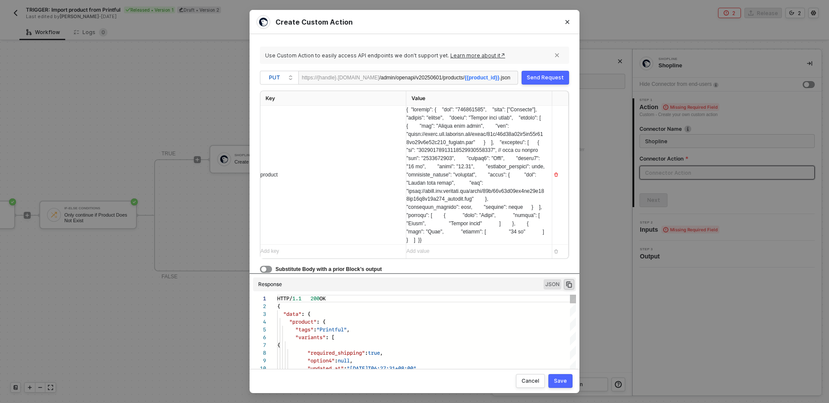
scroll to position [78, 0]
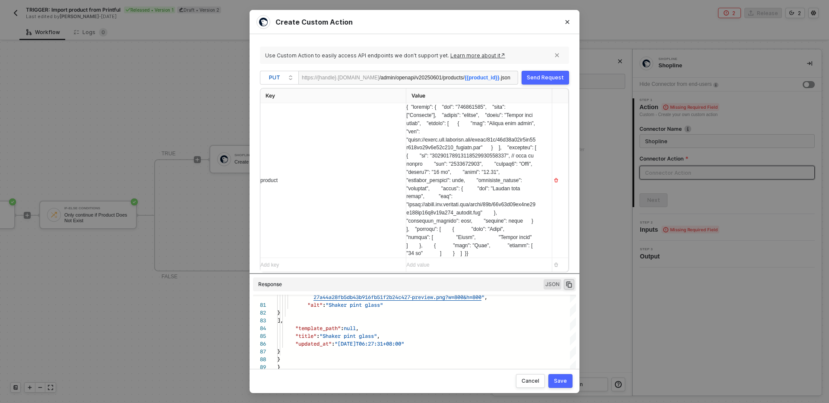
click at [466, 171] on span at bounding box center [480, 180] width 149 height 152
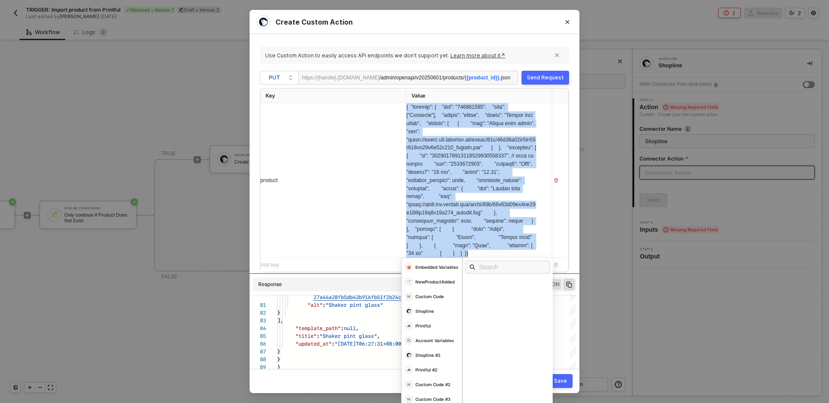
click at [466, 171] on span at bounding box center [480, 180] width 149 height 152
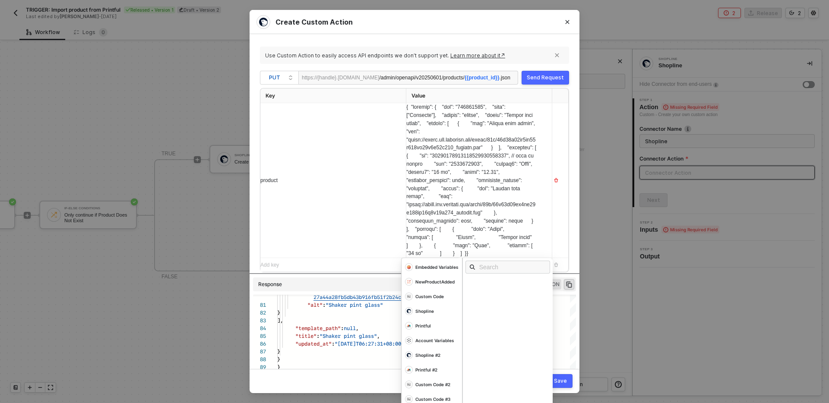
scroll to position [63, 0]
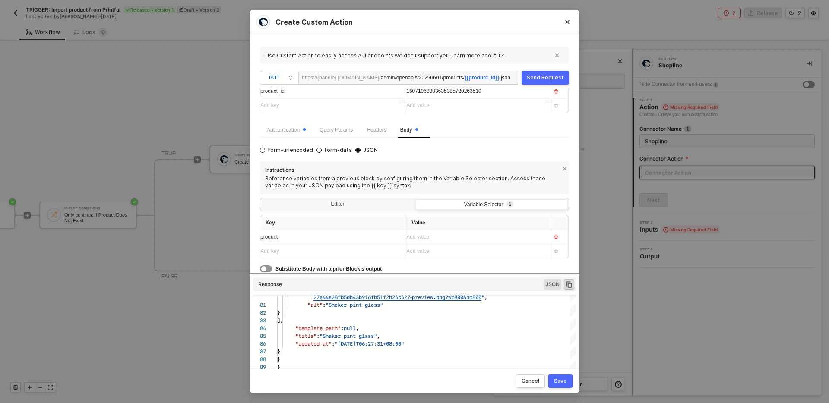
click at [468, 92] on span "16071963803635385720263510" at bounding box center [443, 91] width 75 height 6
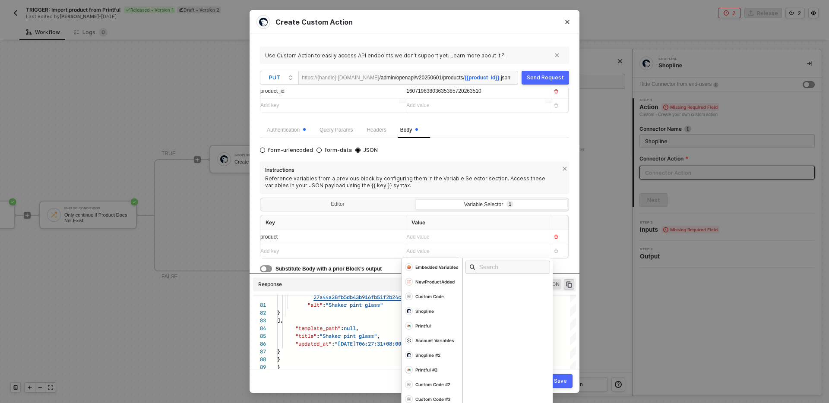
scroll to position [0, 0]
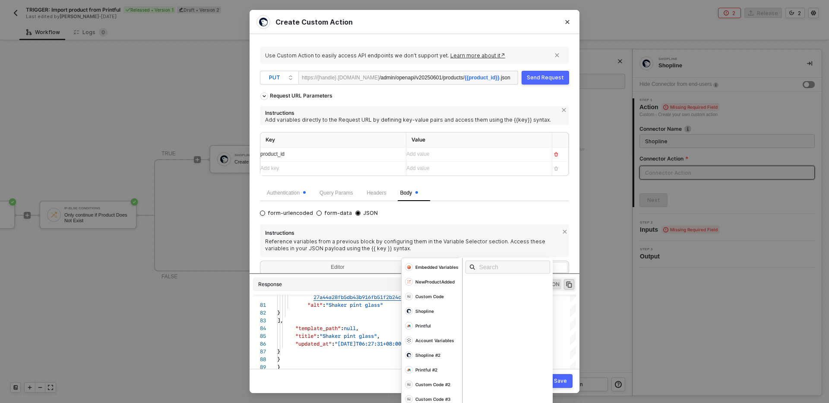
click at [527, 210] on div "form-urlencoded form-data JSON Instructions Reference variables from a previous…" at bounding box center [414, 272] width 309 height 128
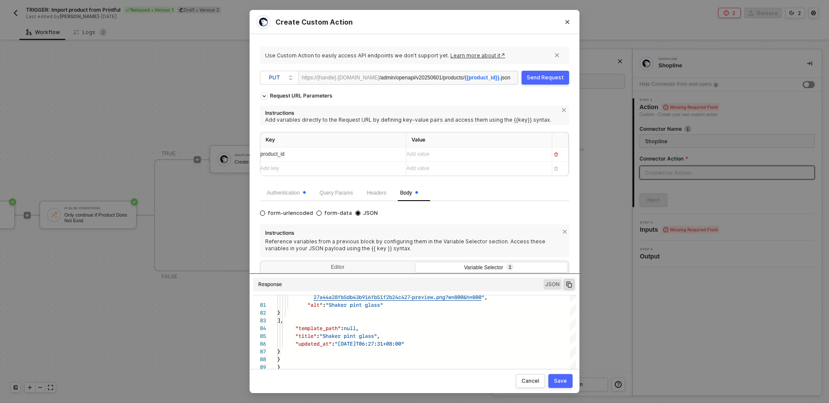
click at [560, 382] on div "Save" at bounding box center [560, 381] width 13 height 7
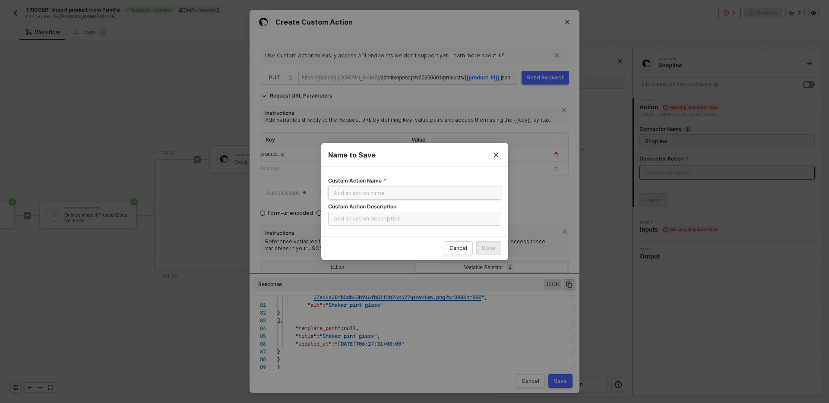
click at [386, 195] on input "Custom Action Name" at bounding box center [414, 193] width 173 height 14
click at [499, 253] on button "Done" at bounding box center [488, 248] width 25 height 14
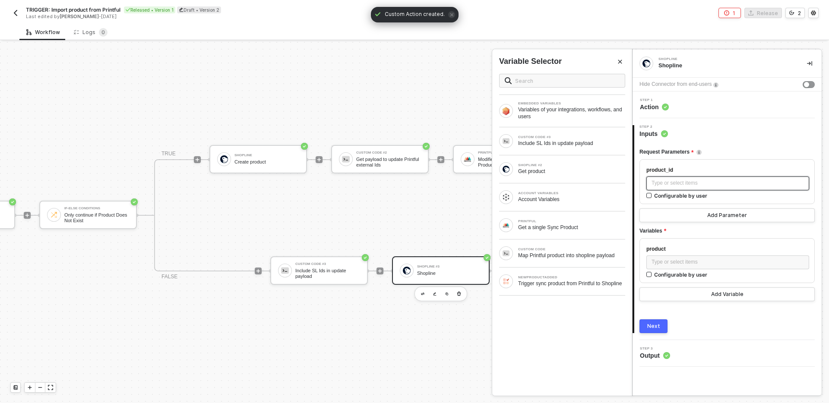
click at [708, 185] on div "Type or select items ﻿" at bounding box center [727, 183] width 152 height 8
click at [589, 173] on div "Get product" at bounding box center [571, 171] width 107 height 7
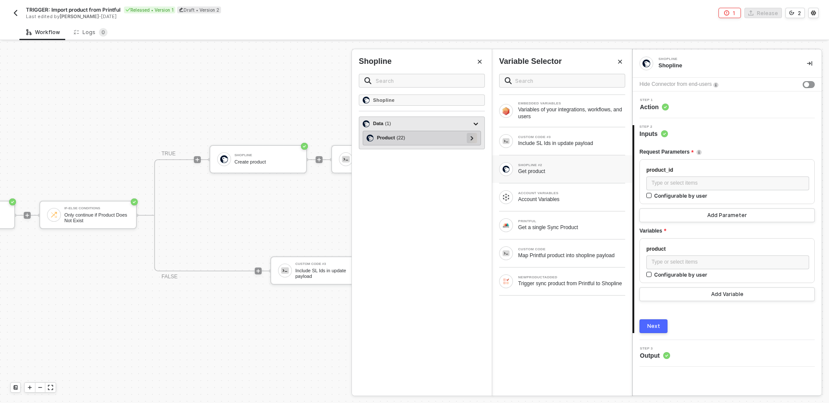
click at [471, 139] on icon at bounding box center [472, 138] width 3 height 4
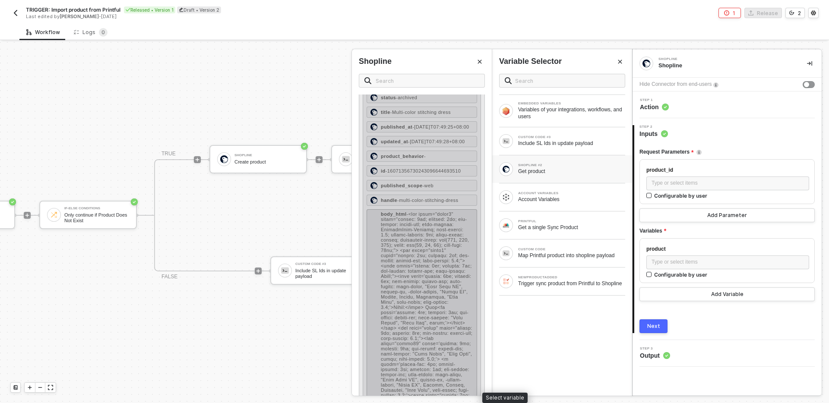
scroll to position [205, 0]
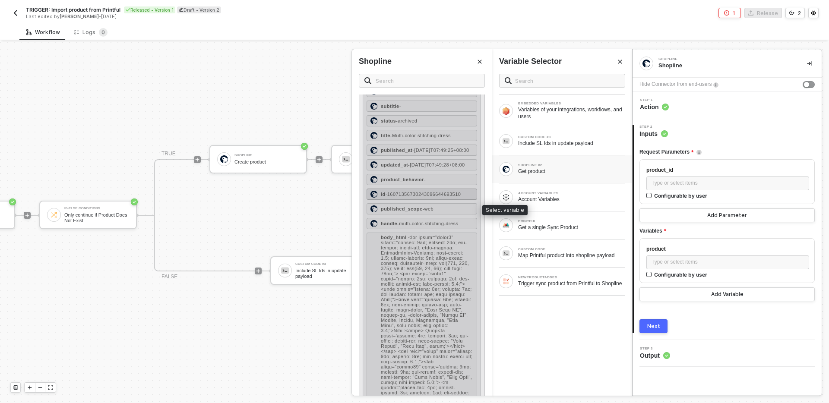
click at [417, 197] on span "- 16071356730243096644693510" at bounding box center [423, 194] width 76 height 5
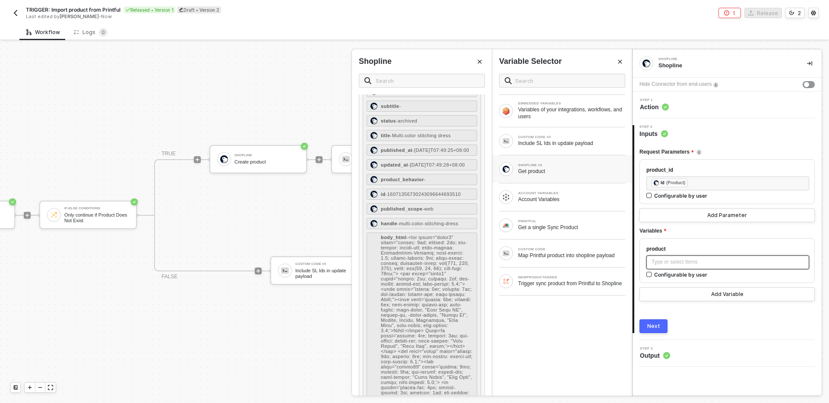
click at [696, 265] on div "Type or select items ﻿" at bounding box center [727, 262] width 152 height 8
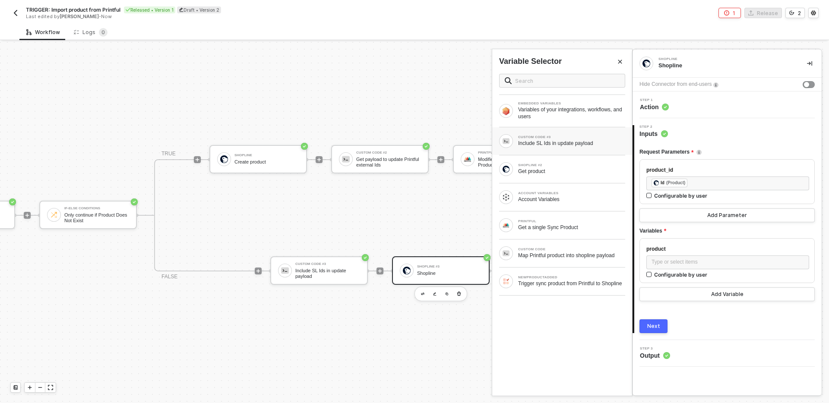
click at [597, 143] on div "Include SL Ids in update payload" at bounding box center [571, 143] width 107 height 7
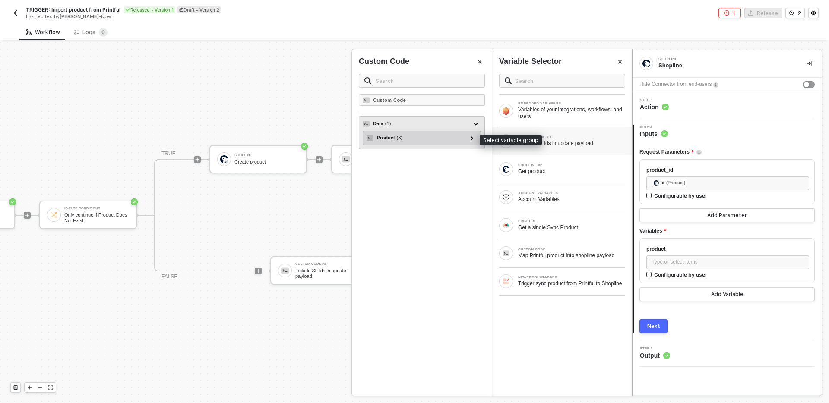
click at [444, 137] on div "Product ( 8 )" at bounding box center [416, 138] width 100 height 10
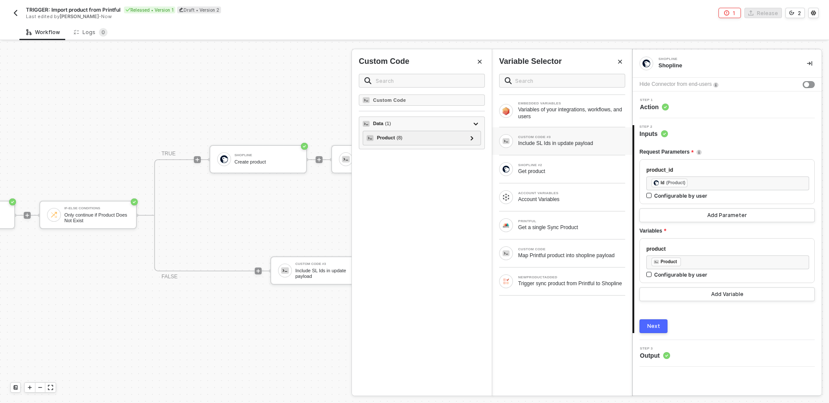
click at [655, 326] on div "Next" at bounding box center [653, 326] width 13 height 7
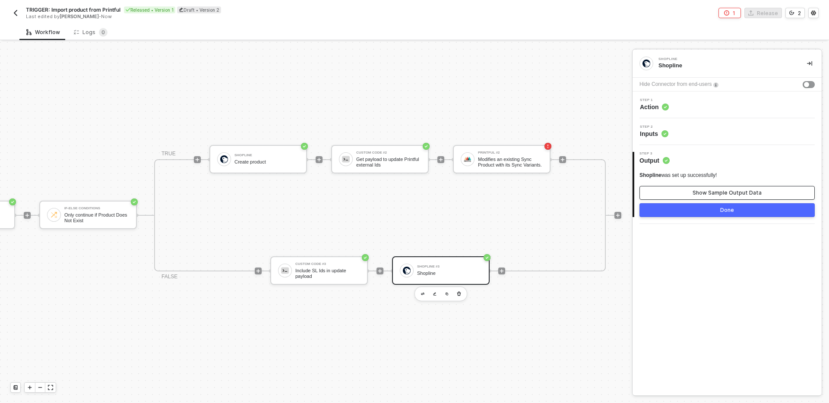
click at [720, 191] on div "Show Sample Output Data" at bounding box center [726, 193] width 69 height 7
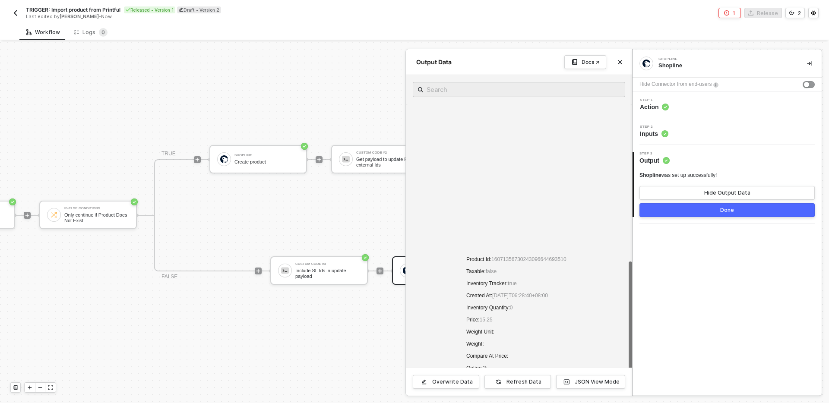
scroll to position [627, 0]
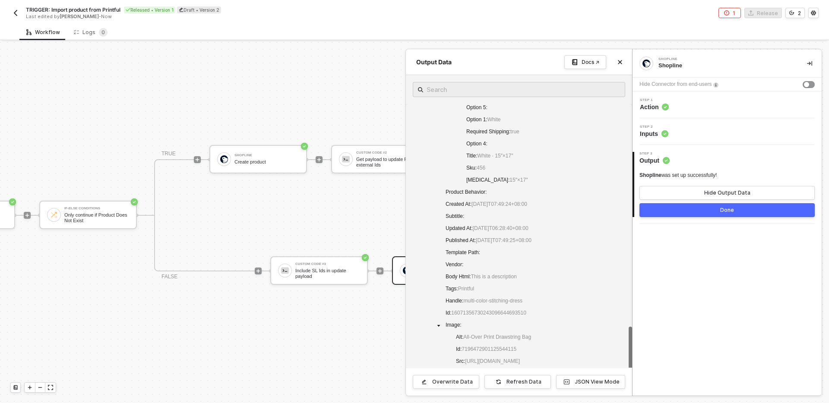
click at [697, 208] on button "Done" at bounding box center [726, 210] width 175 height 14
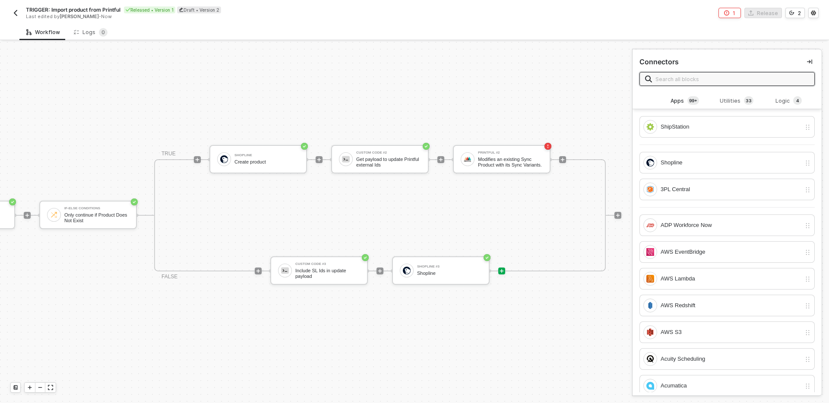
click at [469, 337] on div "TRIGGER NewProductAdded Trigger sync product from Printful to Shopline Account …" at bounding box center [20, 215] width 1201 height 377
click at [451, 256] on div "TRUE Shopline Create product Custom Code #2 Get payload to update Printful exte…" at bounding box center [380, 215] width 452 height 112
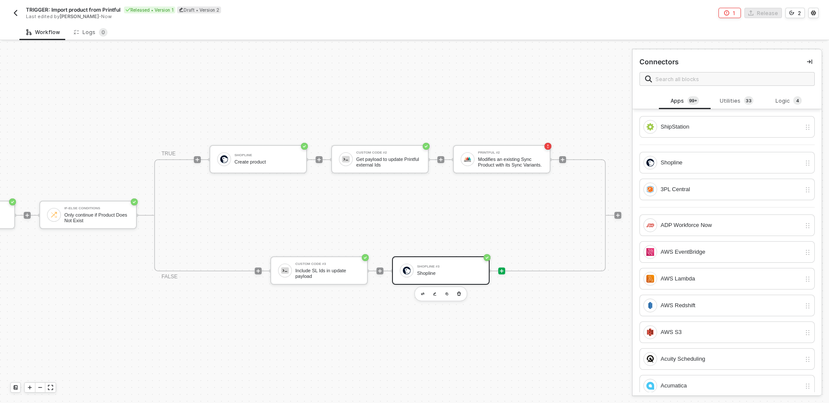
click at [459, 272] on div "Shopline" at bounding box center [449, 274] width 65 height 6
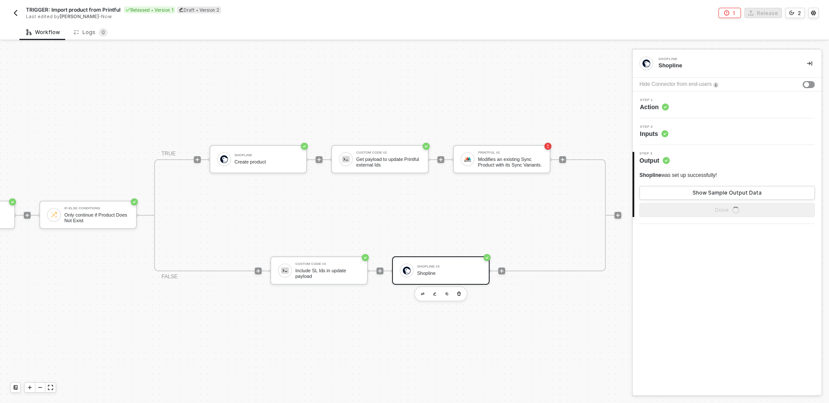
click at [701, 101] on div "Step 1 Action" at bounding box center [728, 104] width 187 height 13
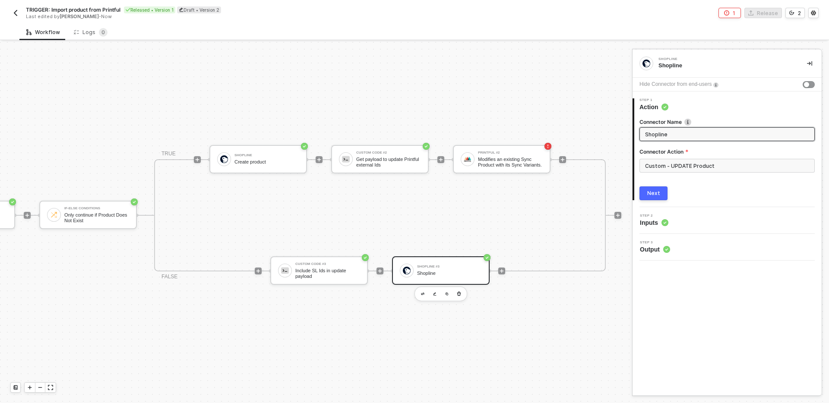
click at [686, 133] on input "Shopline" at bounding box center [726, 134] width 162 height 9
click at [703, 200] on div "Next" at bounding box center [726, 193] width 175 height 14
click at [661, 198] on button "Next" at bounding box center [653, 193] width 28 height 14
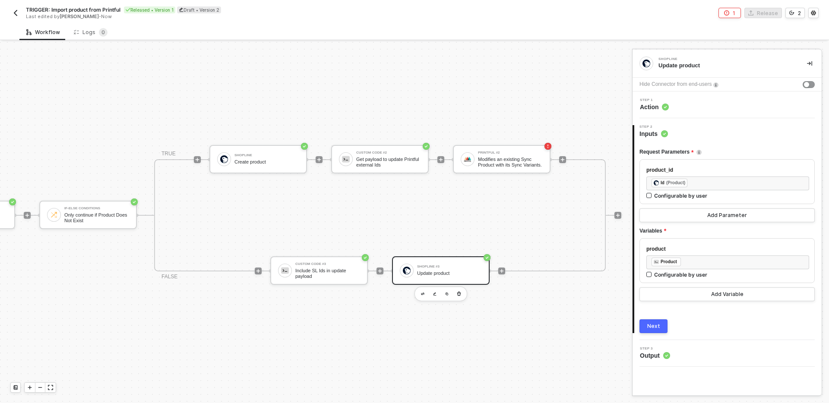
click at [652, 326] on div "Next" at bounding box center [653, 326] width 13 height 7
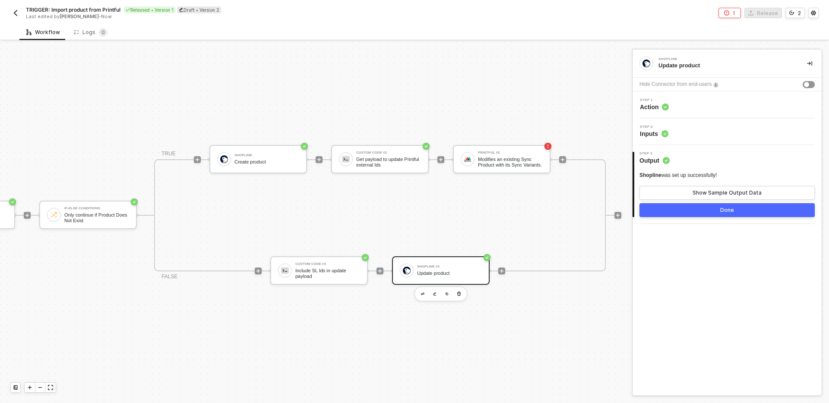
click at [701, 210] on button "Done" at bounding box center [726, 210] width 175 height 14
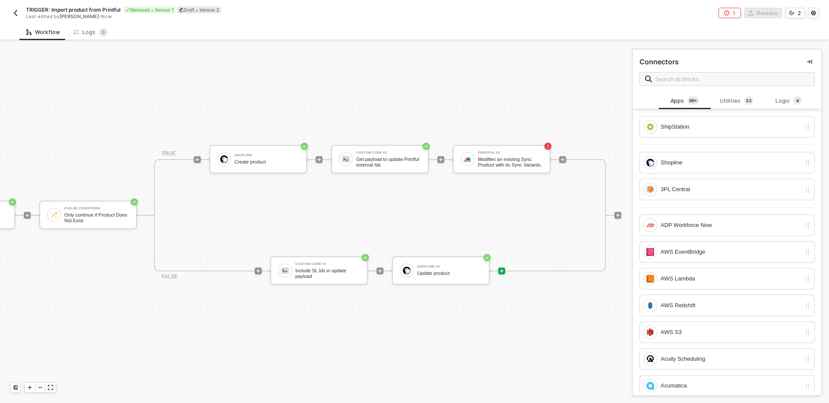
click at [556, 310] on div "TRIGGER NewProductAdded Trigger sync product from Printful to Shopline Account …" at bounding box center [20, 215] width 1201 height 377
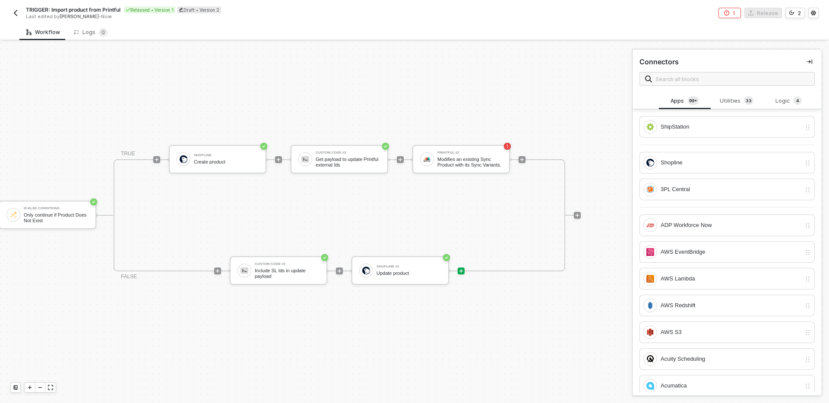
scroll to position [15, 623]
click at [459, 272] on icon "icon-play" at bounding box center [458, 271] width 5 height 5
click at [728, 104] on div "Utilities 3 3" at bounding box center [736, 100] width 38 height 9
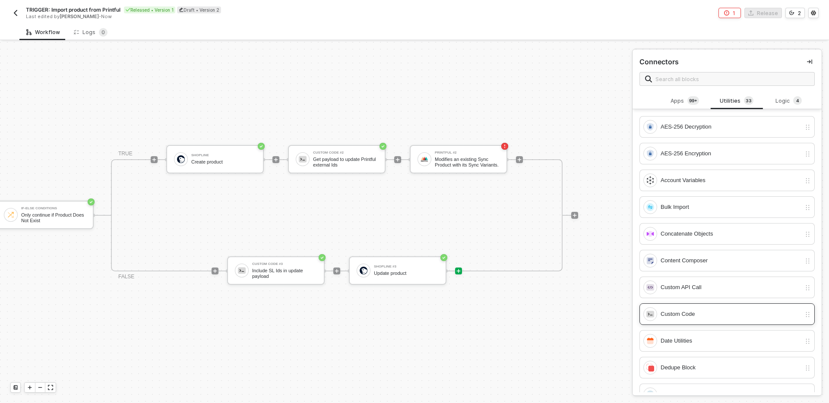
click at [722, 315] on div "Custom Code" at bounding box center [730, 314] width 140 height 9
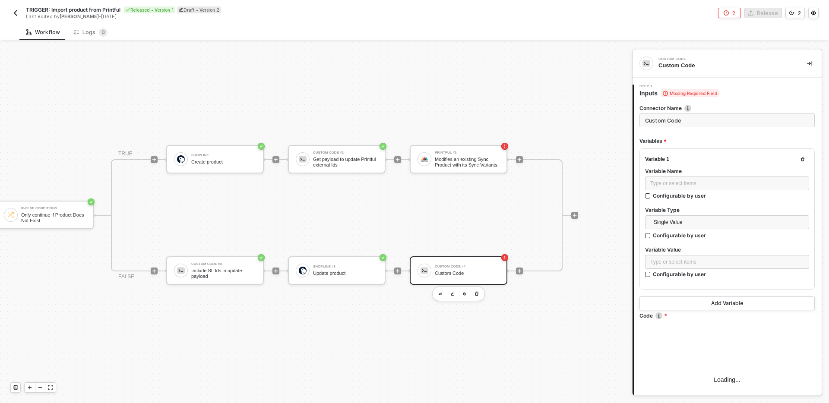
scroll to position [54, 0]
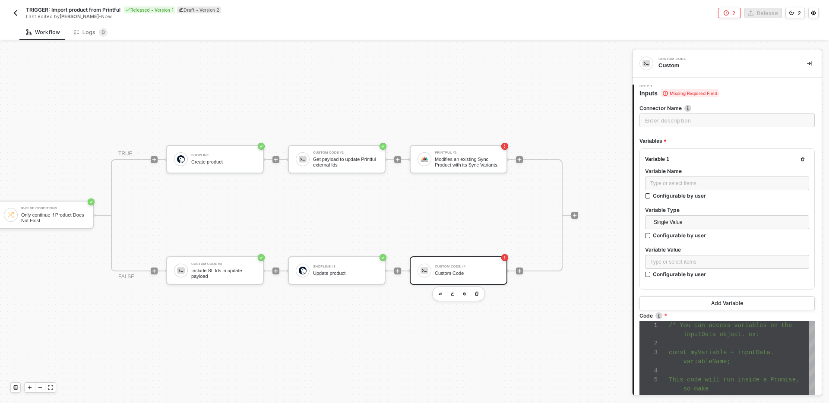
click at [809, 63] on icon "icon-collapse-right" at bounding box center [809, 63] width 5 height 5
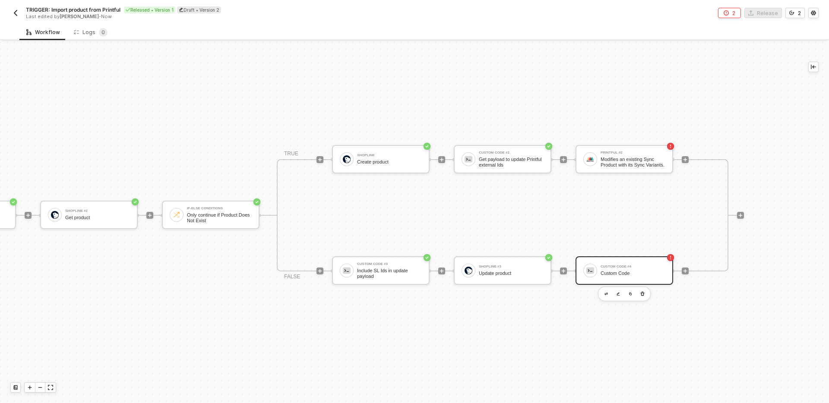
scroll to position [15, 457]
click at [640, 295] on icon "button" at bounding box center [642, 294] width 5 height 7
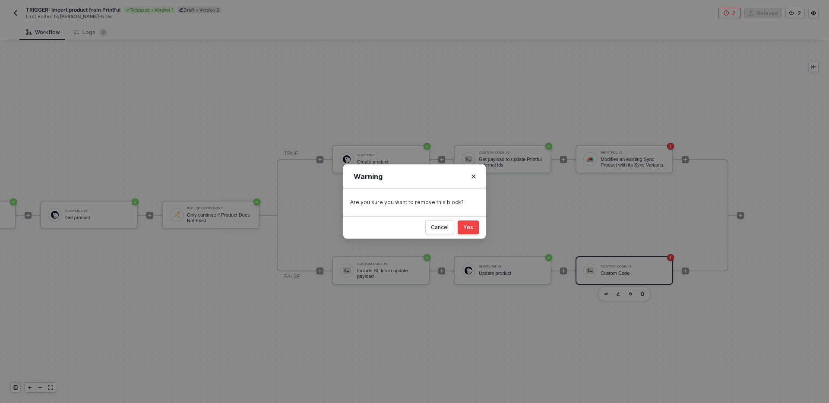
click at [468, 229] on div "Yes" at bounding box center [468, 227] width 10 height 7
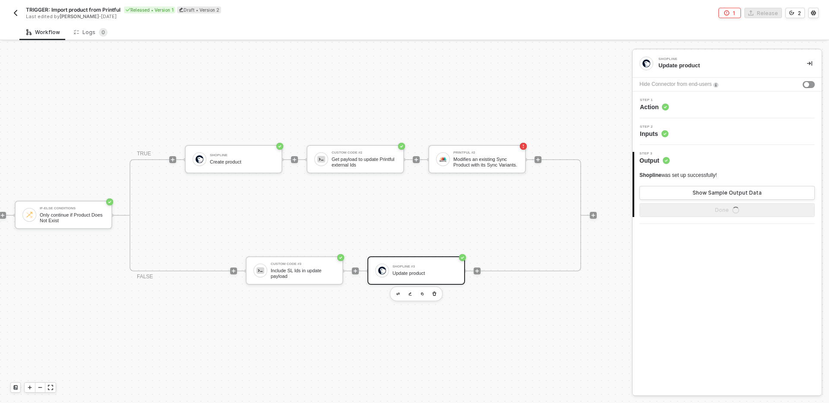
scroll to position [15, 623]
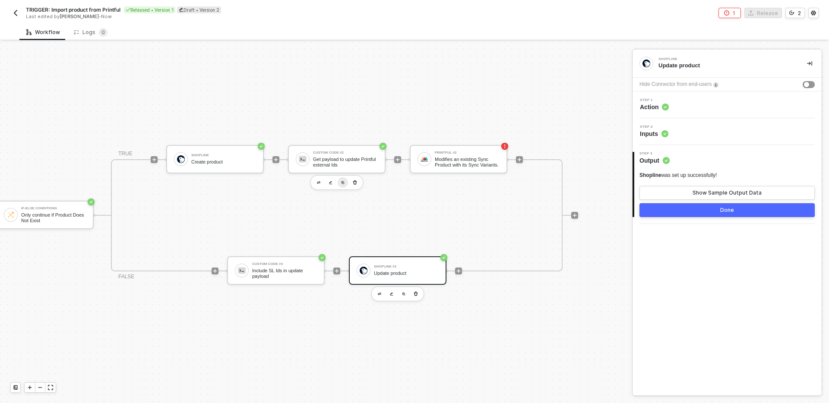
click at [344, 181] on img "button" at bounding box center [342, 182] width 3 height 3
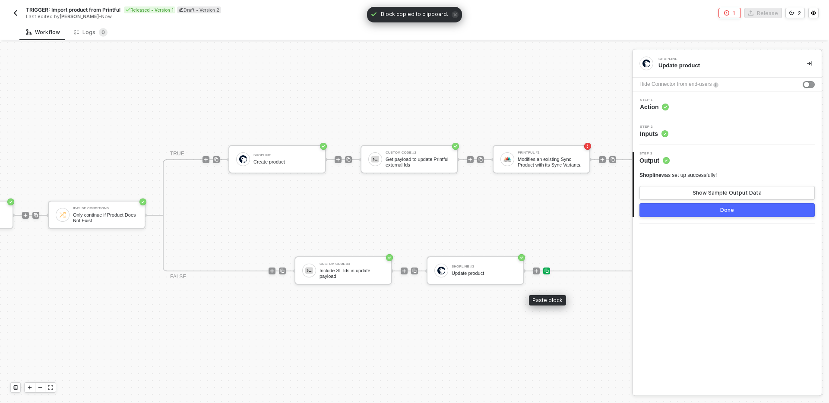
click at [547, 271] on img at bounding box center [546, 271] width 5 height 5
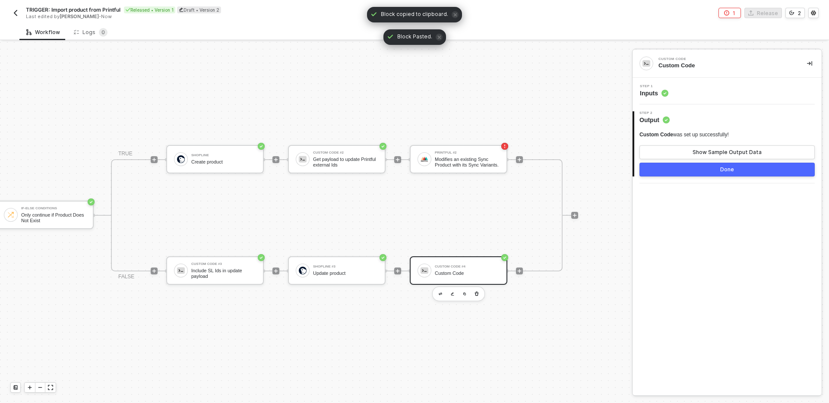
click at [732, 79] on div "Step 1 Inputs" at bounding box center [726, 91] width 189 height 27
click at [732, 92] on div "Step 1 Inputs" at bounding box center [728, 91] width 187 height 13
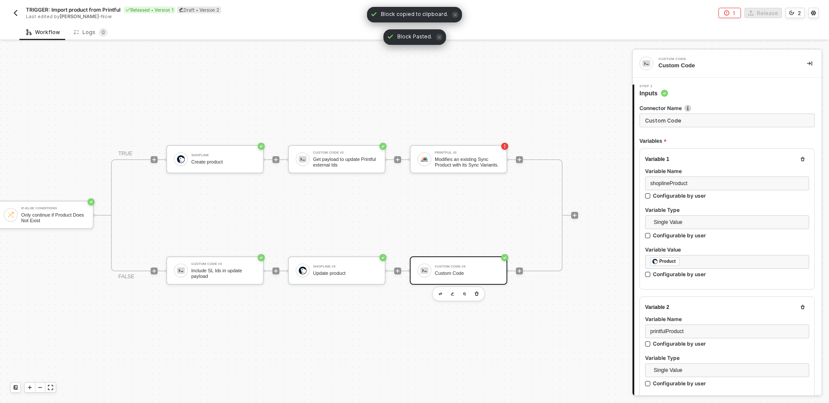
scroll to position [54, 0]
click at [714, 118] on input "Custom Code" at bounding box center [726, 121] width 175 height 14
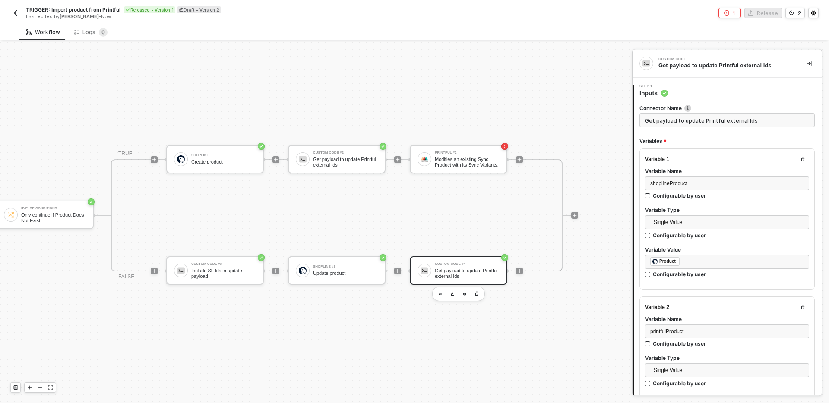
click at [713, 140] on div "Variables" at bounding box center [726, 141] width 175 height 14
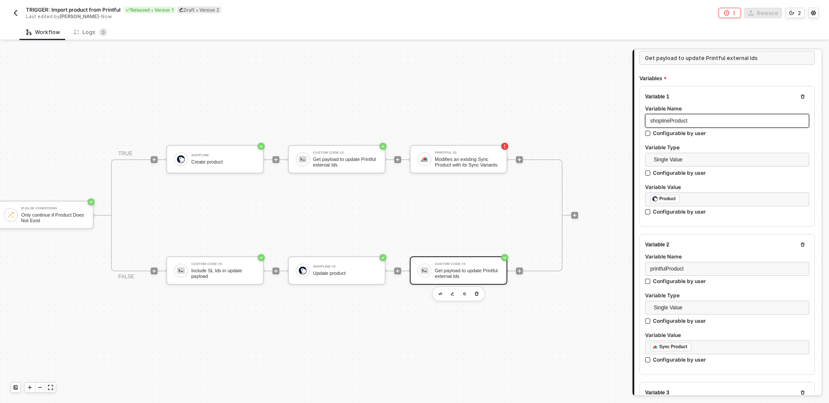
scroll to position [64, 0]
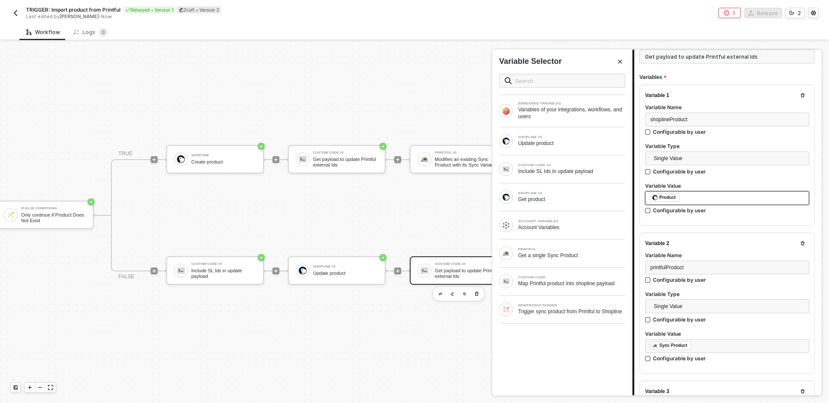
click at [696, 201] on div "﻿ ﻿ Product ﻿" at bounding box center [727, 197] width 154 height 9
click at [595, 144] on div "Update product" at bounding box center [571, 143] width 107 height 7
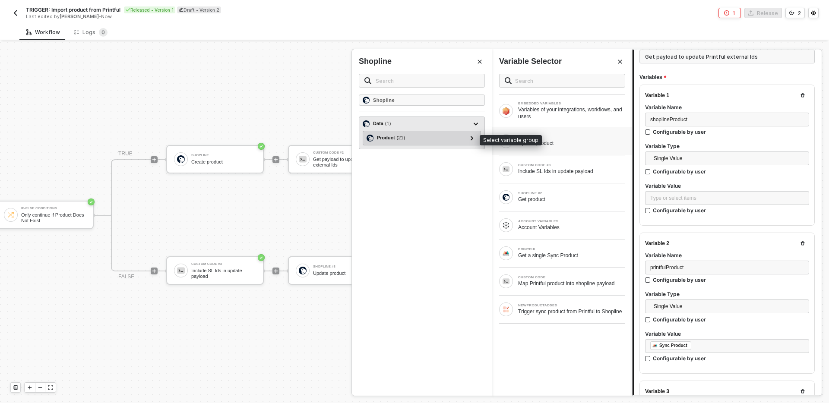
click at [422, 139] on div "Product ( 21 )" at bounding box center [416, 138] width 100 height 10
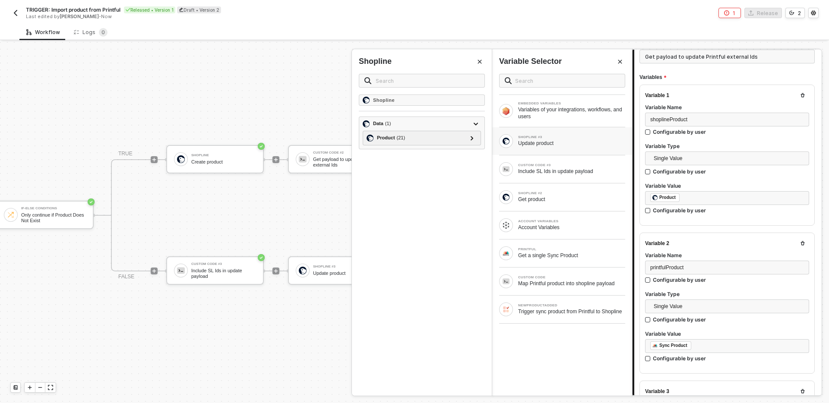
click at [618, 65] on button "Close" at bounding box center [620, 62] width 10 height 10
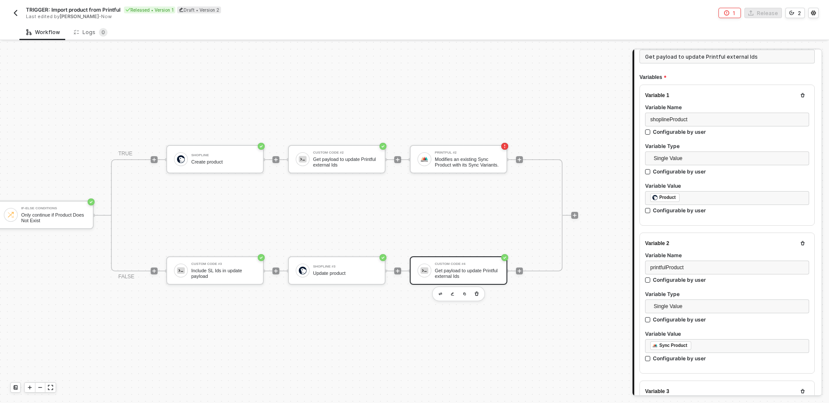
click at [721, 224] on div "Variable 1 Variable Name shoplineProduct Configurable by user Variable Type Sin…" at bounding box center [726, 155] width 175 height 141
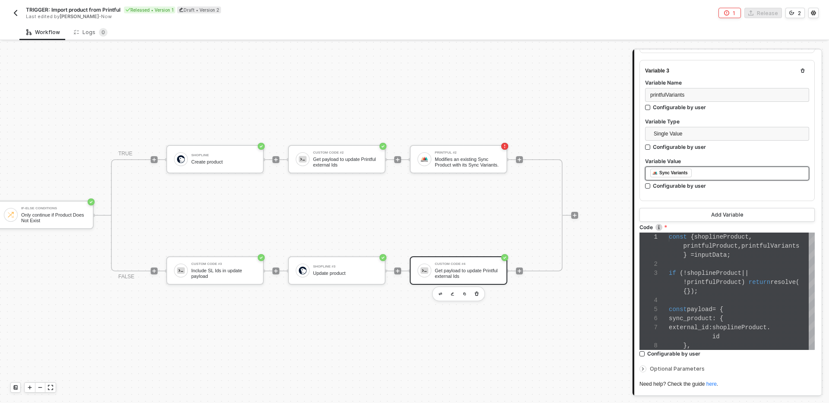
scroll to position [385, 0]
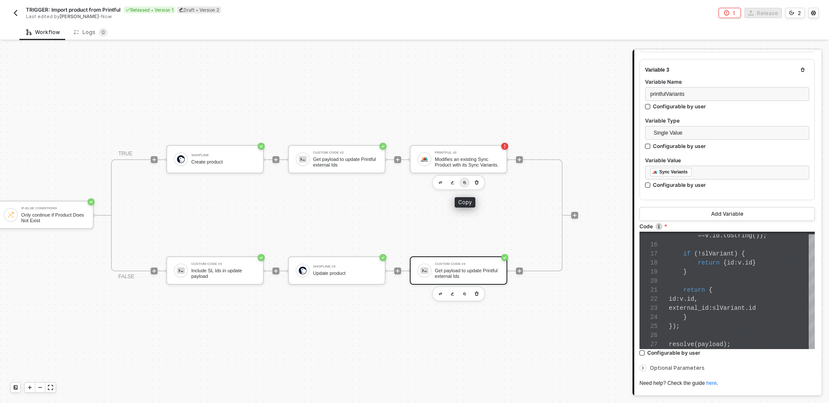
click at [464, 182] on img "button" at bounding box center [464, 182] width 3 height 3
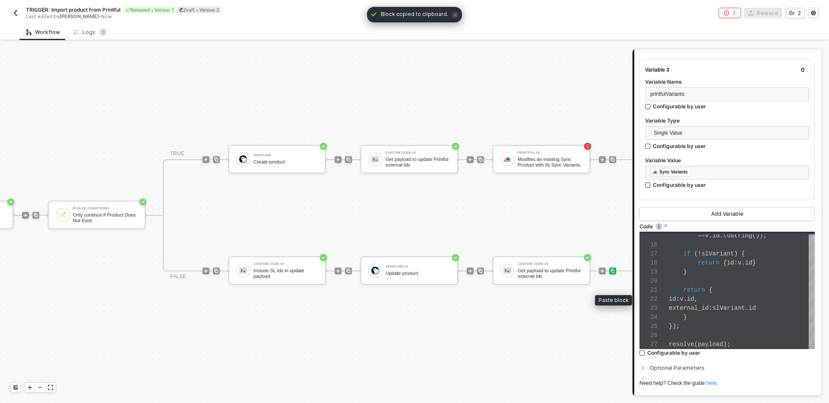
click at [614, 273] on img at bounding box center [612, 271] width 5 height 5
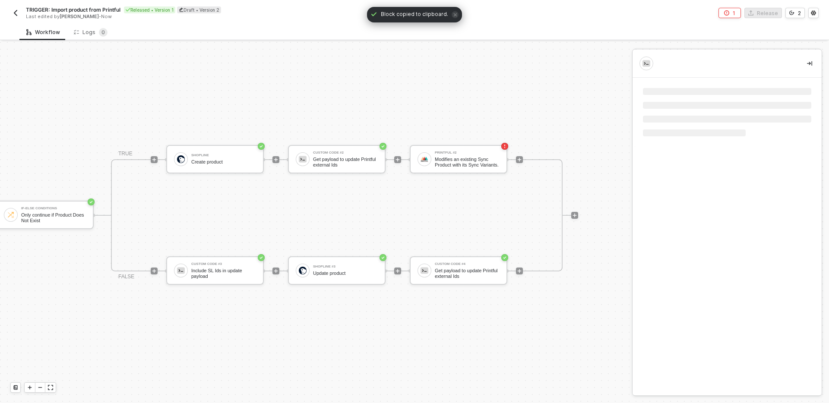
scroll to position [0, 0]
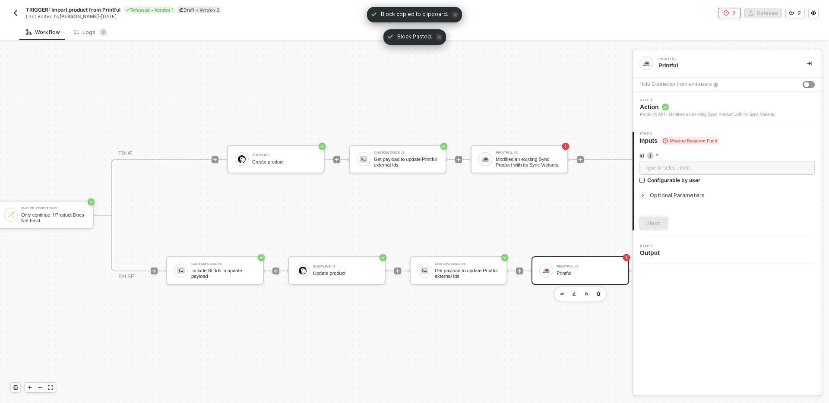
click at [717, 109] on span "Action" at bounding box center [708, 107] width 137 height 9
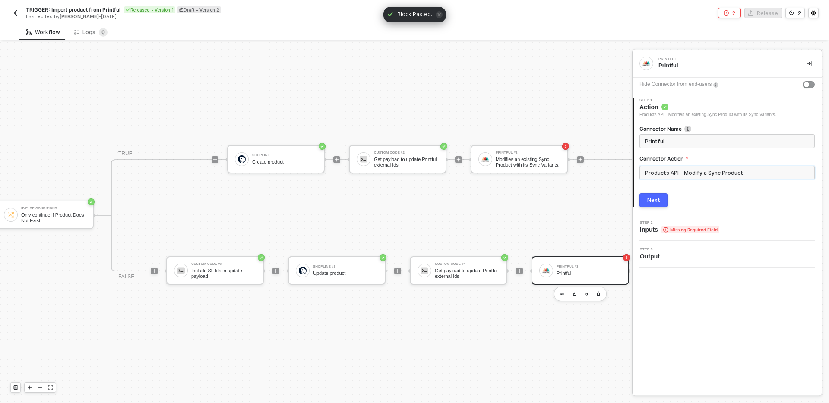
drag, startPoint x: 682, startPoint y: 173, endPoint x: 750, endPoint y: 173, distance: 67.8
click at [750, 173] on input "Products API - Modify a Sync Product" at bounding box center [726, 173] width 175 height 14
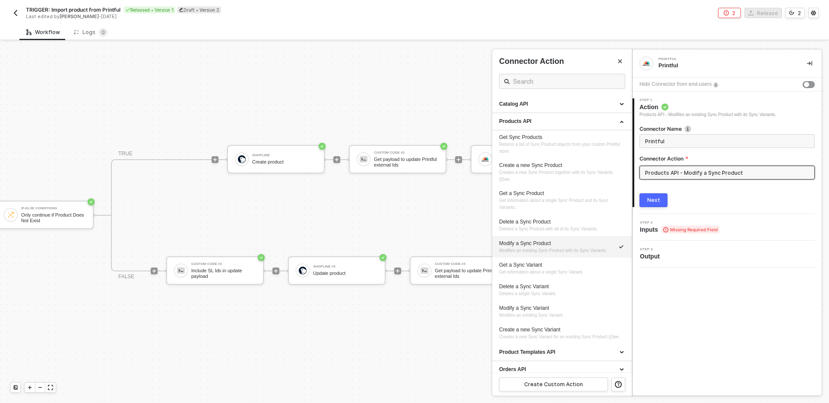
click at [742, 201] on div "Next" at bounding box center [726, 200] width 175 height 14
click at [409, 196] on div at bounding box center [414, 222] width 829 height 361
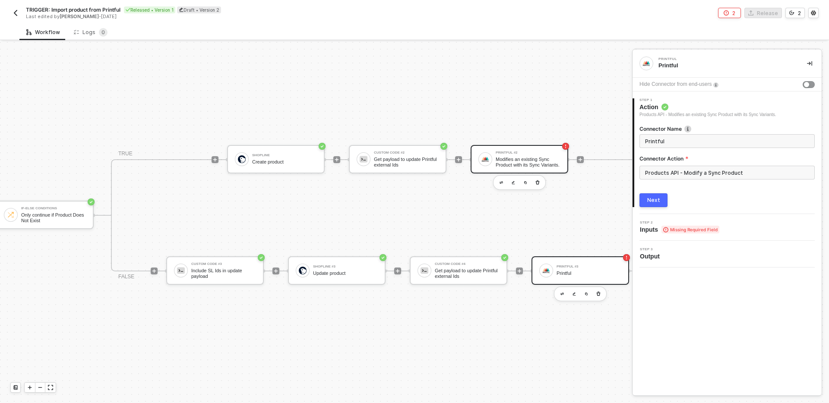
click at [517, 155] on div "Printful #2 Modifies an existing Sync Product with its Sync Variants." at bounding box center [528, 159] width 65 height 16
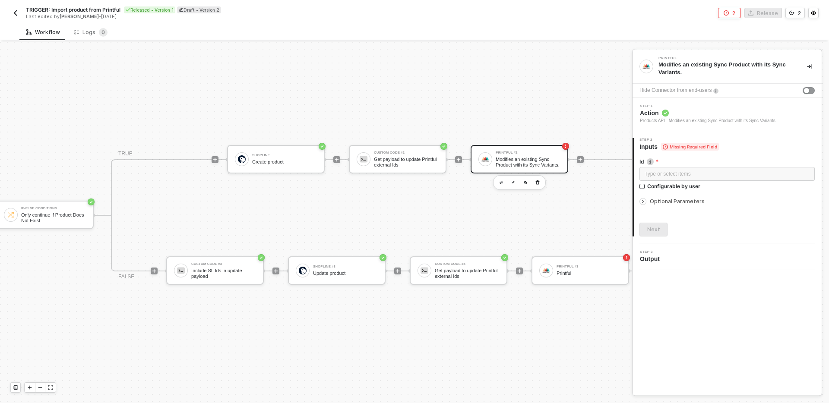
click at [712, 111] on span "Action" at bounding box center [708, 113] width 137 height 9
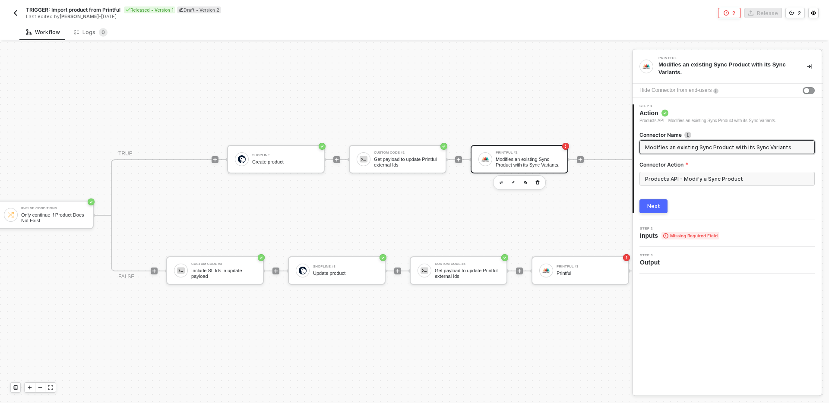
click at [704, 145] on input "Modifies an existing Sync Product with its Sync Variants." at bounding box center [726, 146] width 162 height 9
click at [578, 270] on div "Printful #3 Printful" at bounding box center [588, 270] width 65 height 16
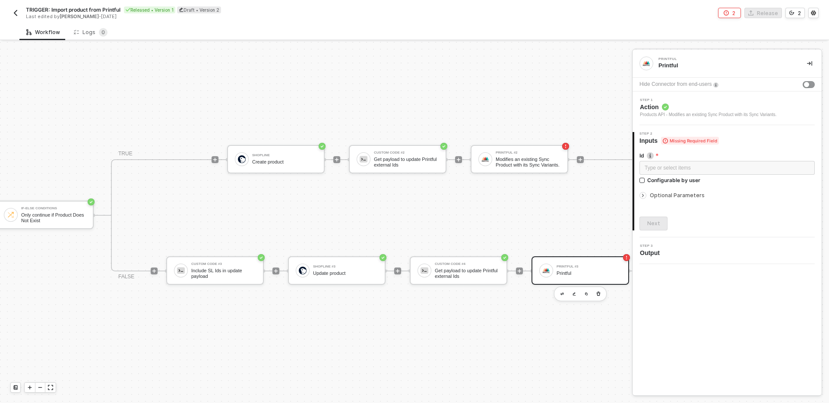
click at [687, 106] on span "Action" at bounding box center [708, 107] width 137 height 9
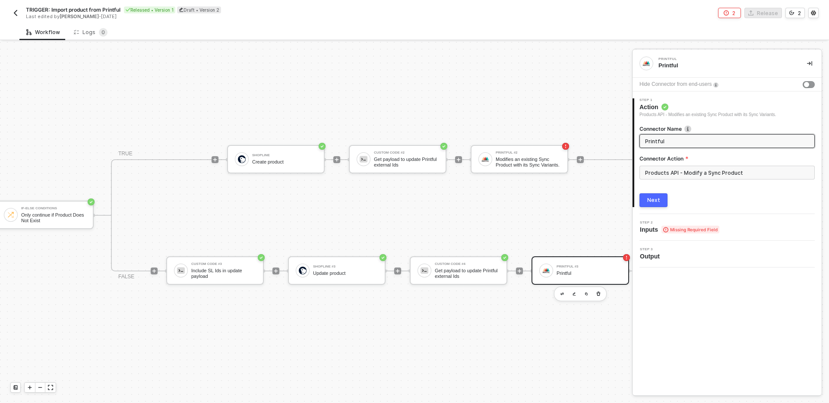
click at [711, 141] on input "Printful" at bounding box center [726, 140] width 162 height 9
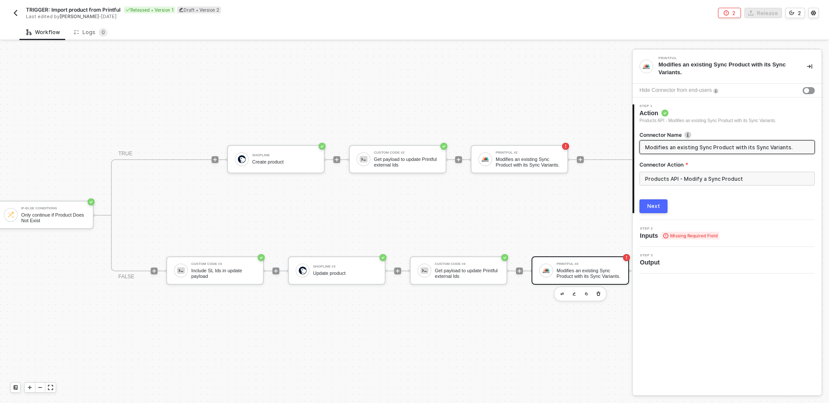
click at [699, 200] on div "Next" at bounding box center [726, 206] width 175 height 14
click at [665, 201] on button "Next" at bounding box center [653, 206] width 28 height 14
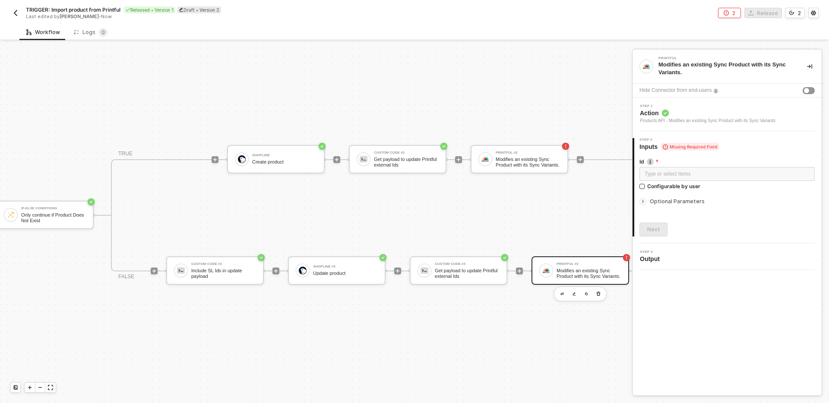
click at [677, 325] on div "Printful Modifies an existing Sync Product with its Sync Variants. Hide Connect…" at bounding box center [726, 223] width 189 height 346
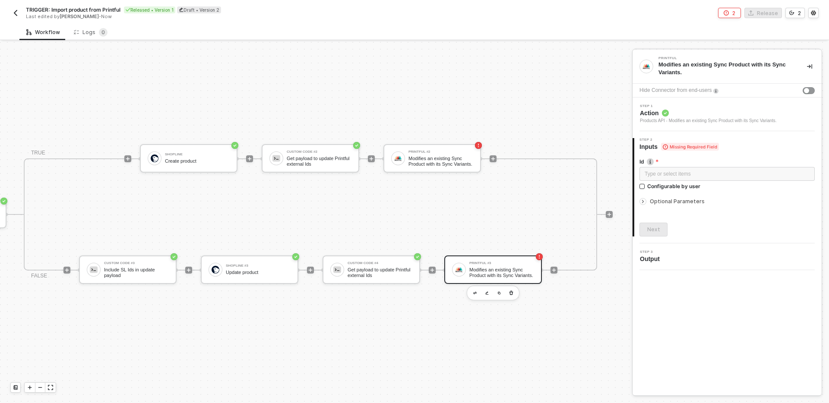
scroll to position [16, 717]
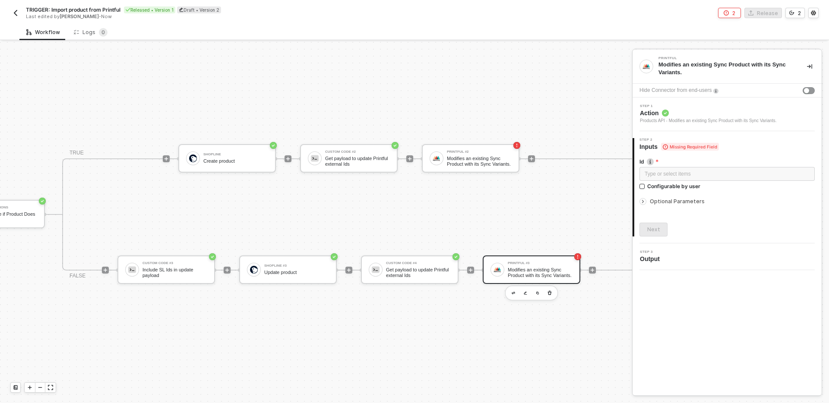
scroll to position [16, 0]
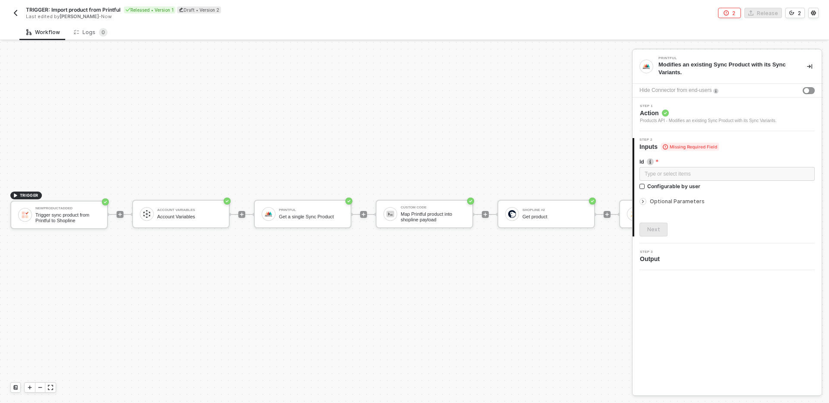
click at [306, 290] on div "TRIGGER NewProductAdded Trigger sync product from Printful to Shopline Account …" at bounding box center [661, 214] width 1323 height 377
click at [190, 129] on div "TRIGGER NewProductAdded Trigger sync product from Printful to Shopline Account …" at bounding box center [661, 214] width 1323 height 377
click at [17, 12] on img "button" at bounding box center [15, 12] width 7 height 7
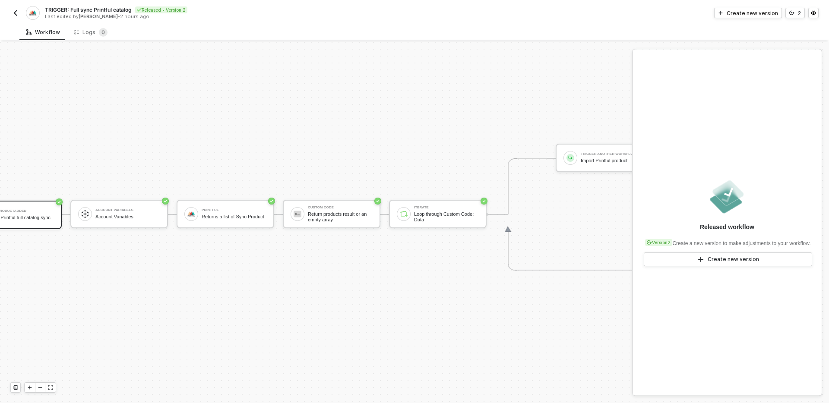
scroll to position [16, 48]
click at [258, 214] on div "Returns a list of Sync Product" at bounding box center [231, 217] width 65 height 6
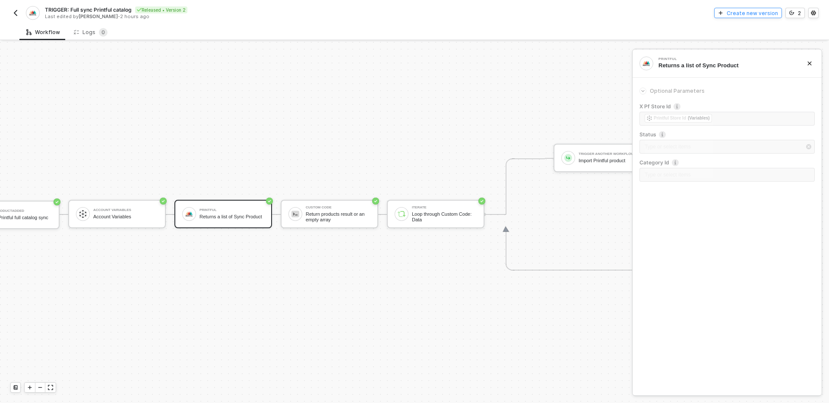
click at [747, 13] on div "Create new version" at bounding box center [752, 12] width 51 height 7
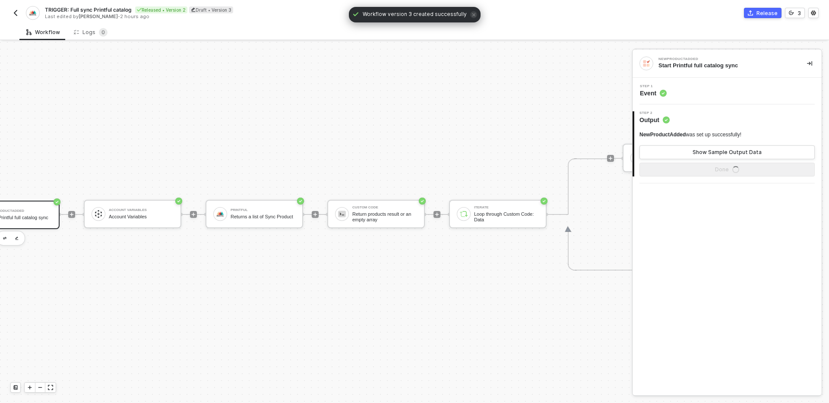
click at [323, 167] on div "TRIGGER NewProductAdded Start Printful full catalog sync Account Variables Acco…" at bounding box center [373, 214] width 843 height 377
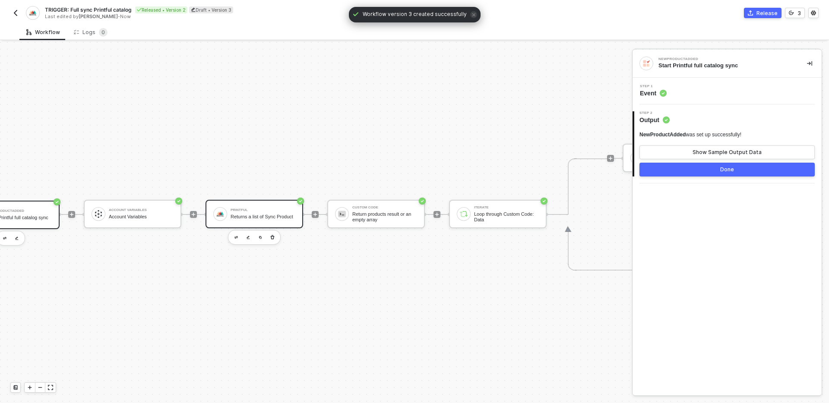
click at [253, 215] on div "Returns a list of Sync Product" at bounding box center [263, 217] width 65 height 6
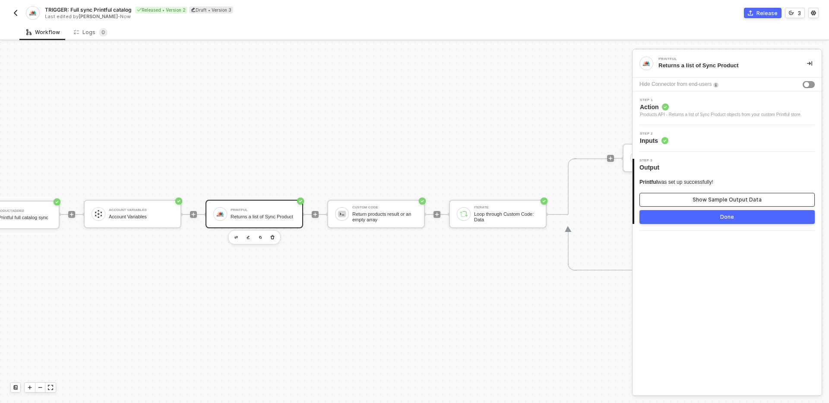
click at [721, 203] on div "Show Sample Output Data" at bounding box center [726, 199] width 69 height 7
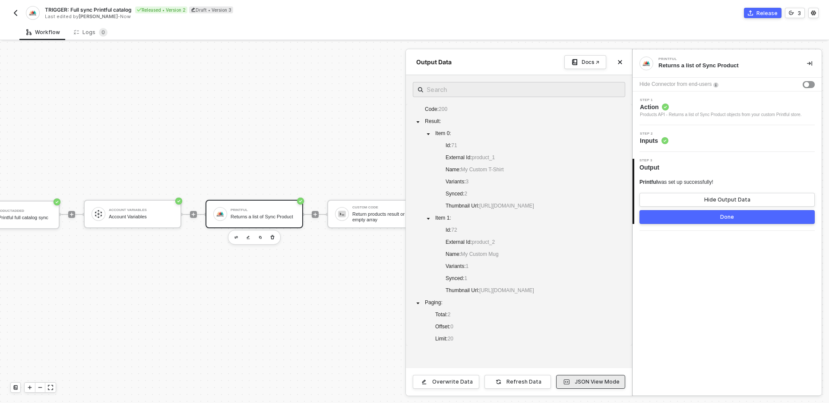
click at [588, 379] on div "JSON View Mode" at bounding box center [597, 382] width 45 height 7
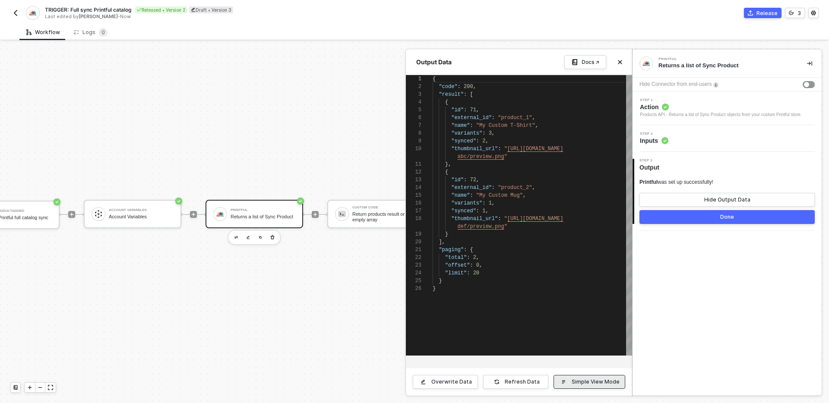
scroll to position [70, 0]
click at [698, 276] on div "Printful Returns a list of Sync Product Hide Connector from end-users Step 1 Ac…" at bounding box center [726, 223] width 189 height 346
click at [622, 64] on button "Close" at bounding box center [620, 62] width 10 height 10
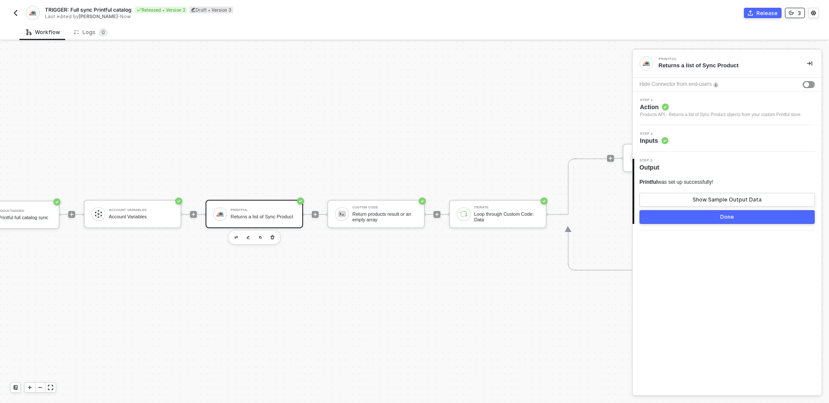
click at [797, 11] on div "3" at bounding box center [798, 12] width 3 height 7
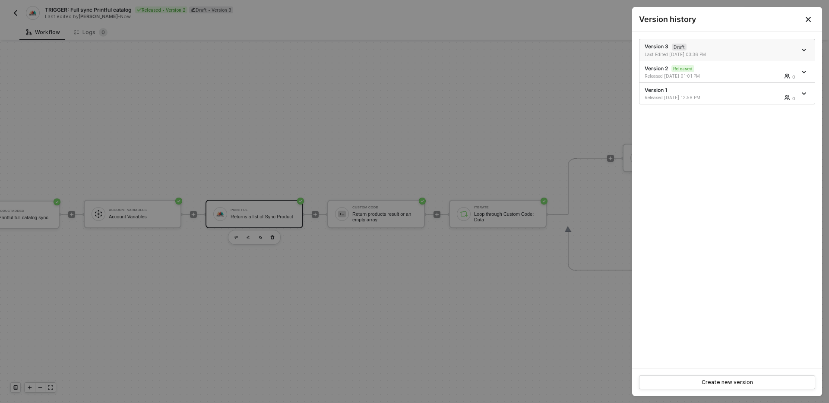
click at [804, 52] on div at bounding box center [804, 50] width 9 height 10
click at [804, 49] on icon "icon-arrow-down" at bounding box center [804, 50] width 4 height 4
click at [768, 98] on div "Delete" at bounding box center [774, 98] width 54 height 8
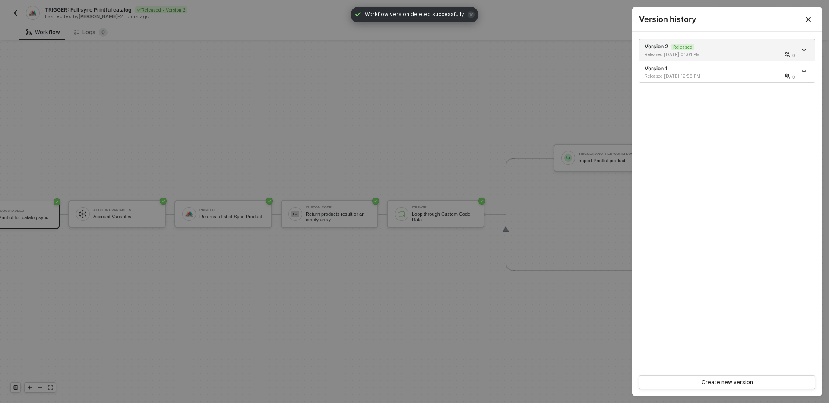
click at [403, 131] on div at bounding box center [414, 201] width 829 height 403
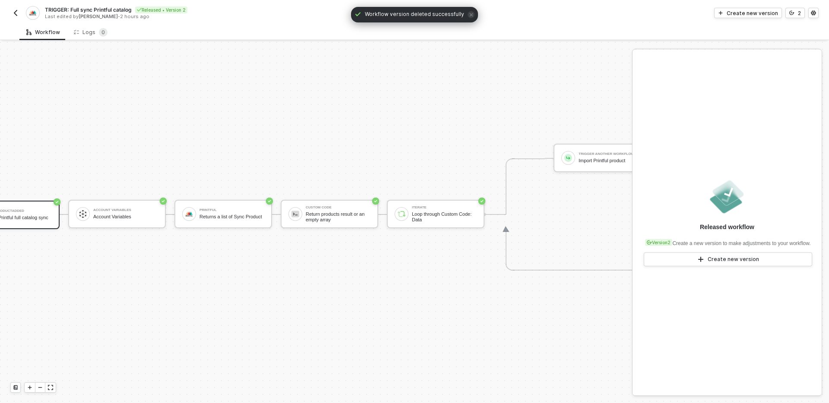
click at [16, 9] on button "button" at bounding box center [15, 13] width 10 height 10
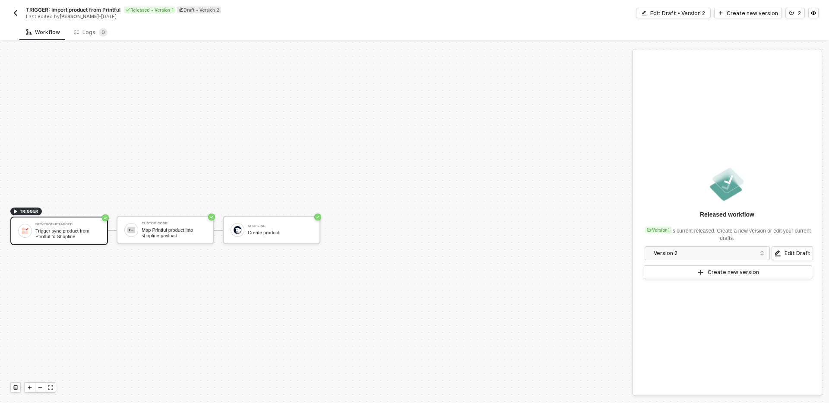
scroll to position [16, 0]
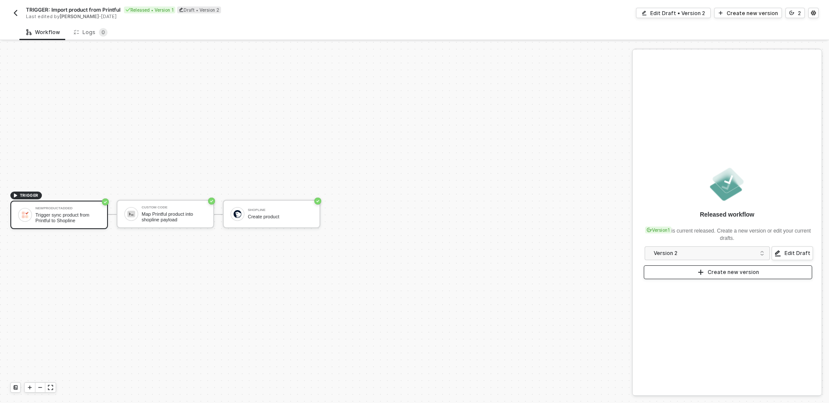
click at [721, 276] on button "Create new version" at bounding box center [728, 272] width 168 height 14
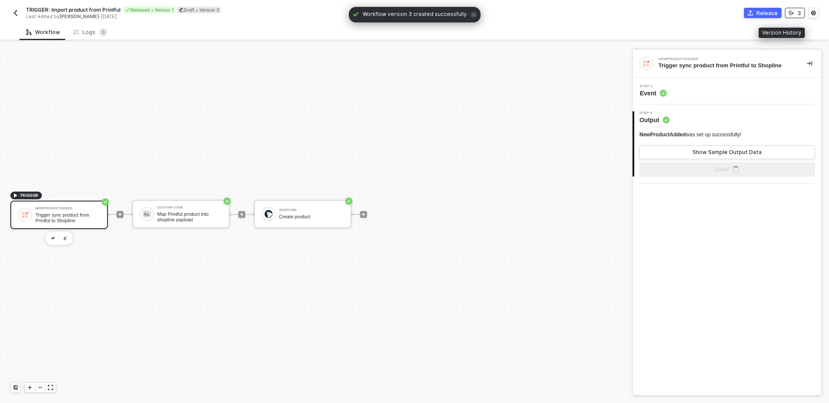
click at [799, 14] on div "3" at bounding box center [798, 12] width 3 height 7
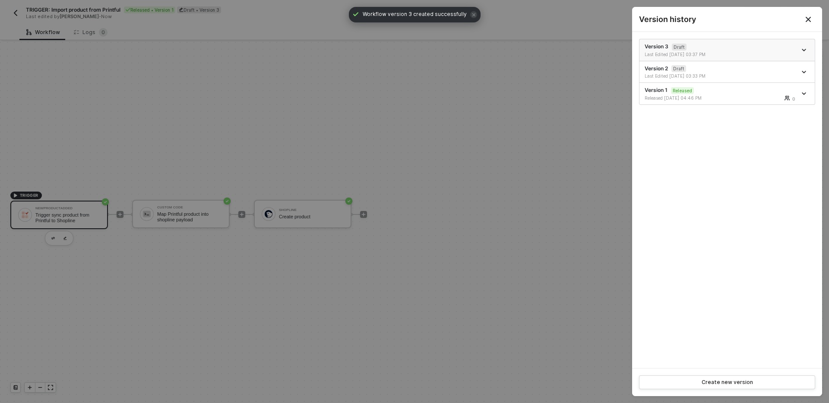
click at [805, 50] on icon "icon-arrow-down" at bounding box center [803, 50] width 3 height 2
click at [765, 97] on div "Delete" at bounding box center [774, 98] width 54 height 8
click at [717, 51] on div "Last Edited 09/30/2025 03:33 PM" at bounding box center [682, 54] width 77 height 6
click at [529, 117] on div at bounding box center [414, 201] width 829 height 403
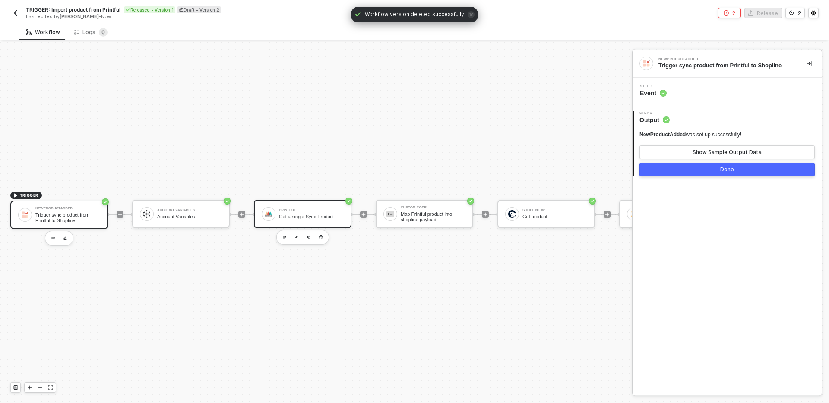
click at [321, 212] on div "Printful" at bounding box center [311, 209] width 65 height 3
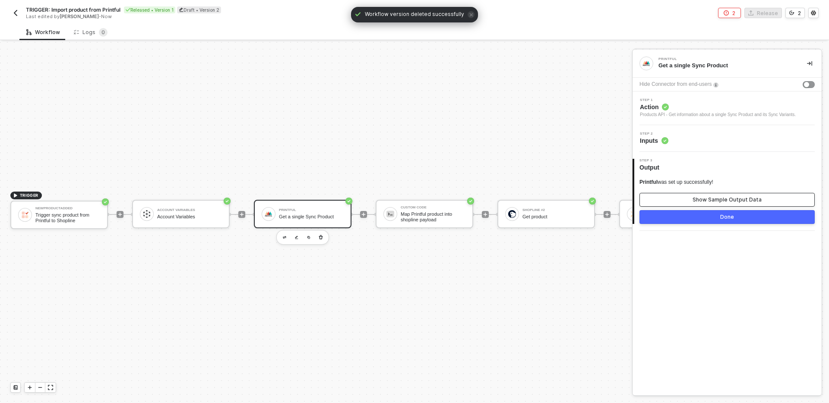
click at [691, 197] on button "Show Sample Output Data" at bounding box center [726, 200] width 175 height 14
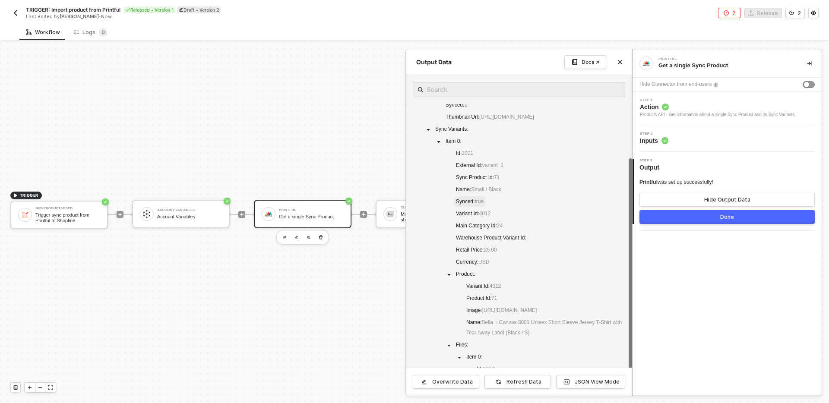
scroll to position [92, 0]
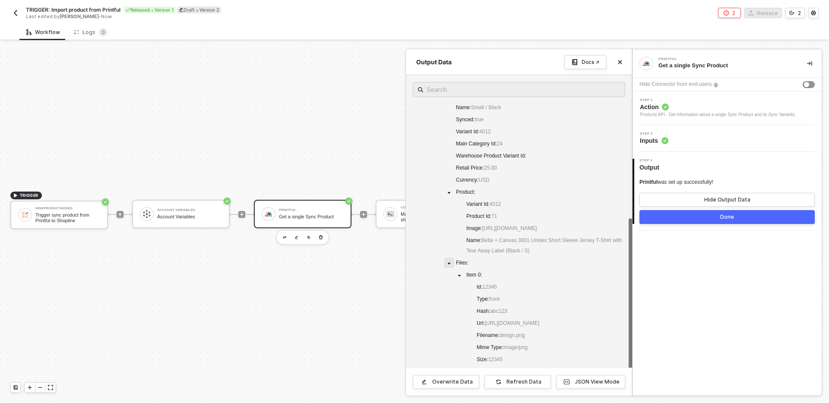
click at [449, 266] on icon "caret-down" at bounding box center [449, 264] width 4 height 4
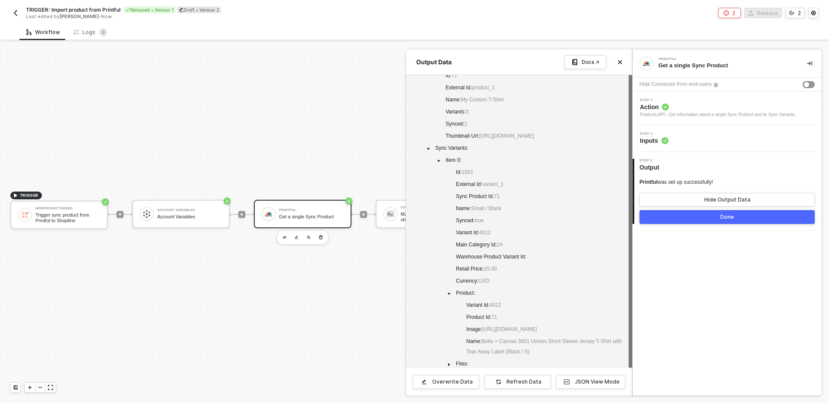
scroll to position [82, 0]
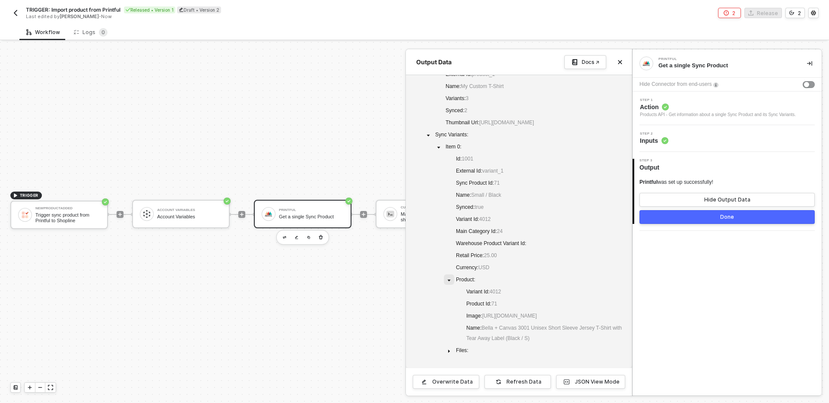
click at [449, 282] on icon "caret-down" at bounding box center [449, 280] width 4 height 4
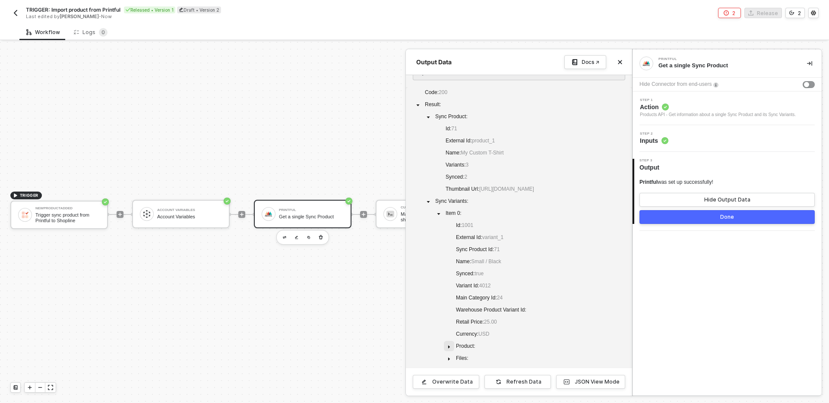
scroll to position [14, 0]
click at [439, 215] on icon "caret-down" at bounding box center [438, 217] width 4 height 4
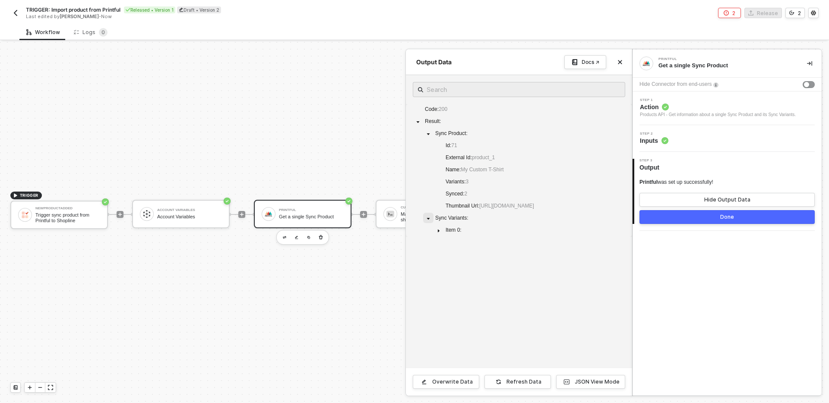
click at [427, 221] on span at bounding box center [428, 218] width 10 height 10
click at [620, 62] on icon "icon-close" at bounding box center [619, 62] width 5 height 5
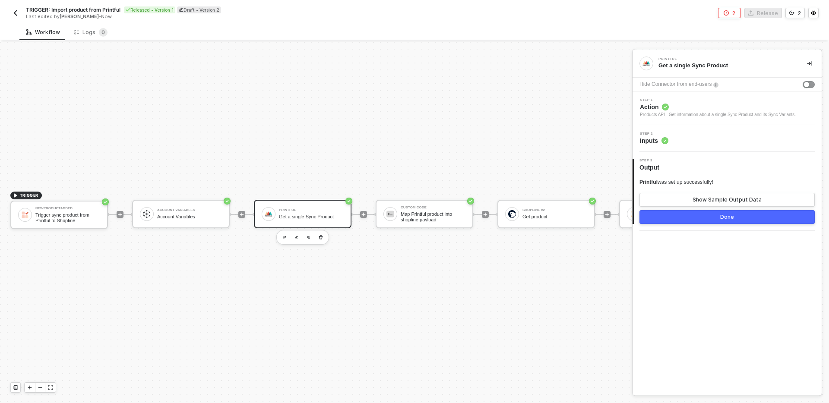
click at [489, 268] on div "TRIGGER NewProductAdded Trigger sync product from Printful to Shopline Account …" at bounding box center [661, 214] width 1323 height 377
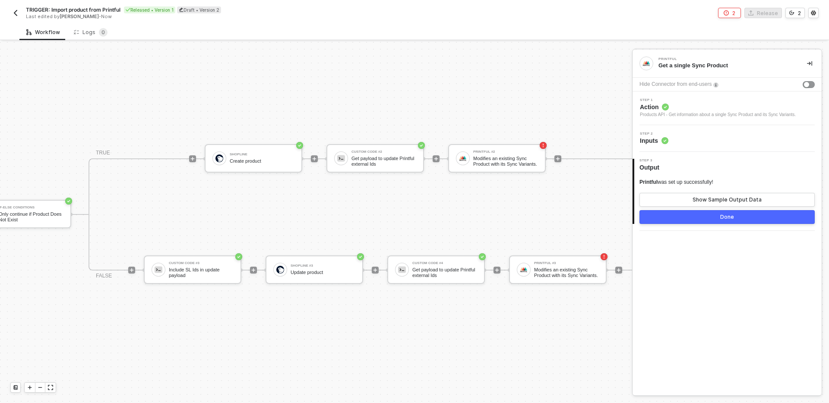
scroll to position [16, 745]
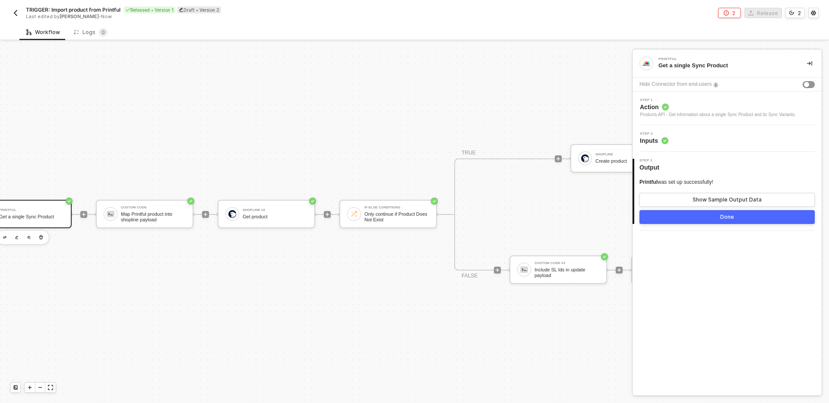
scroll to position [16, 0]
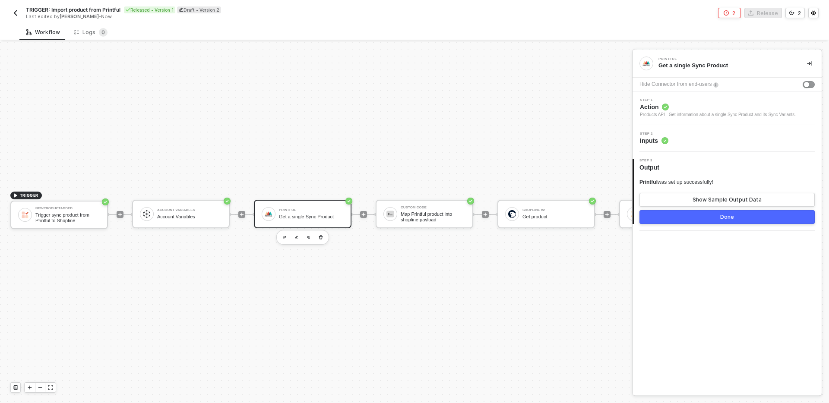
click at [17, 15] on img "button" at bounding box center [15, 12] width 7 height 7
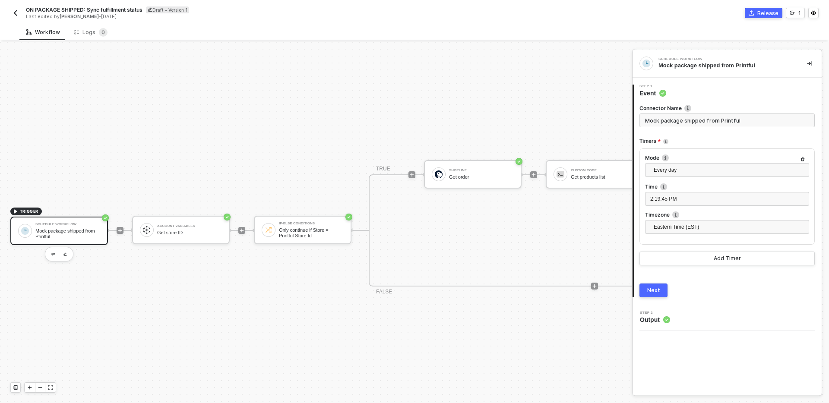
scroll to position [16, 0]
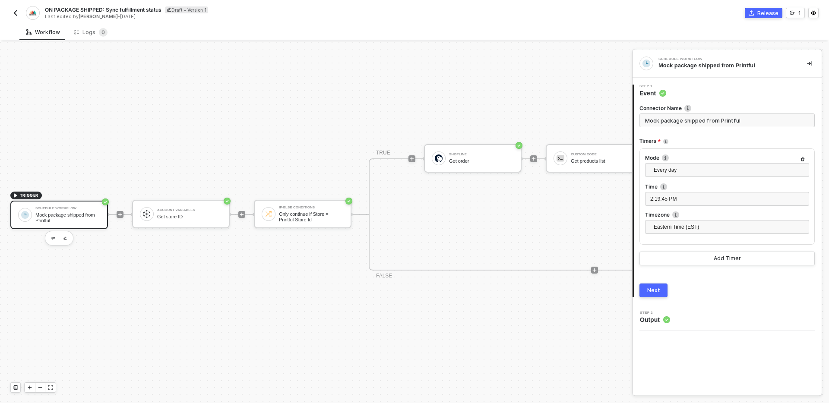
click at [449, 316] on div "TRIGGER Schedule Workflow Mock package shipped from Printful Account Variables …" at bounding box center [418, 214] width 836 height 377
click at [16, 12] on img "button" at bounding box center [15, 12] width 7 height 7
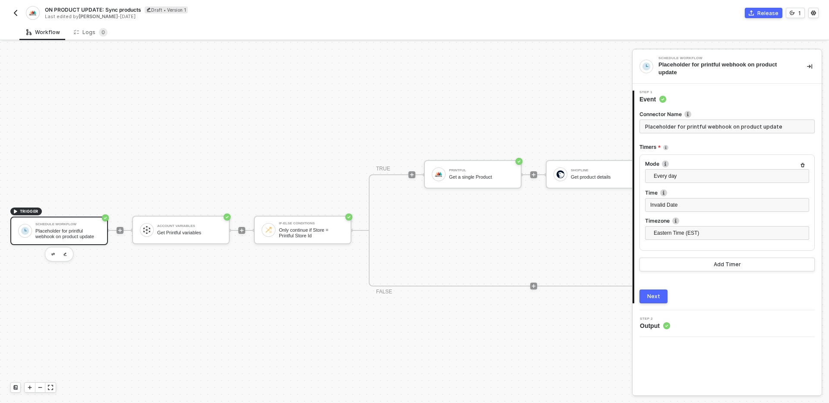
scroll to position [16, 0]
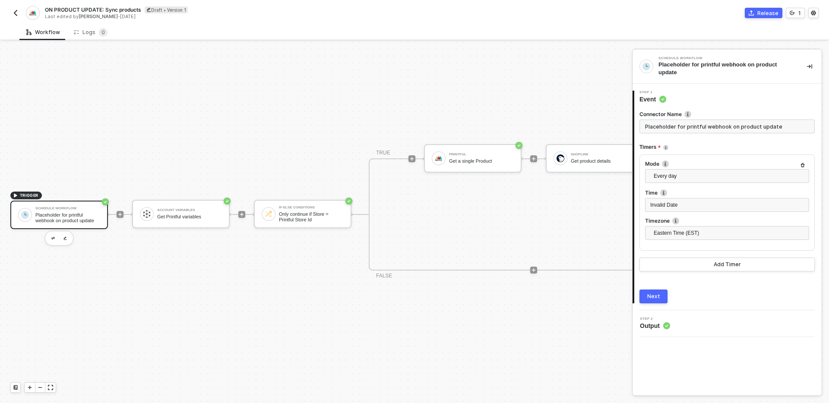
click at [323, 319] on div "TRIGGER Schedule Workflow Placeholder for printful webhook on product update Ac…" at bounding box center [357, 214] width 714 height 377
click at [492, 180] on icon "button" at bounding box center [491, 182] width 4 height 4
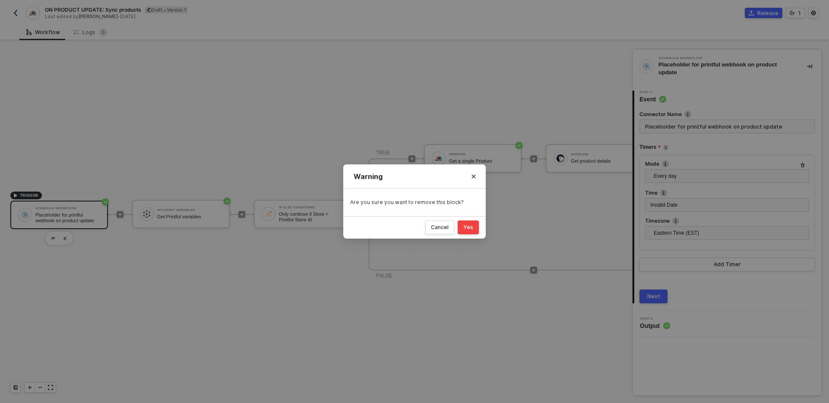
click at [472, 222] on button "Yes" at bounding box center [468, 228] width 21 height 14
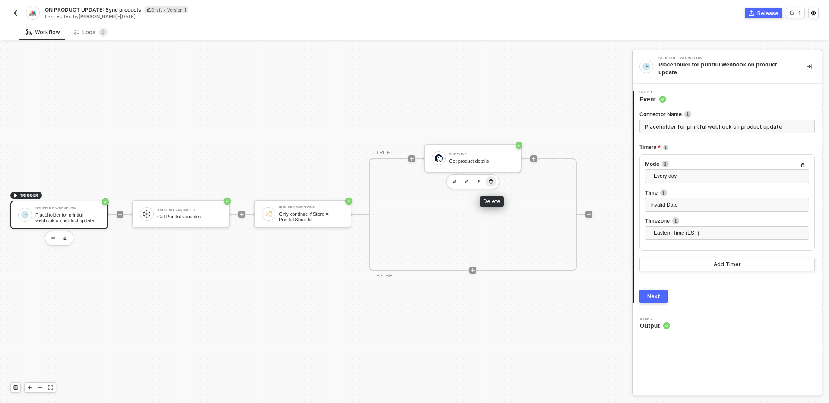
click at [489, 180] on icon "button" at bounding box center [490, 181] width 5 height 7
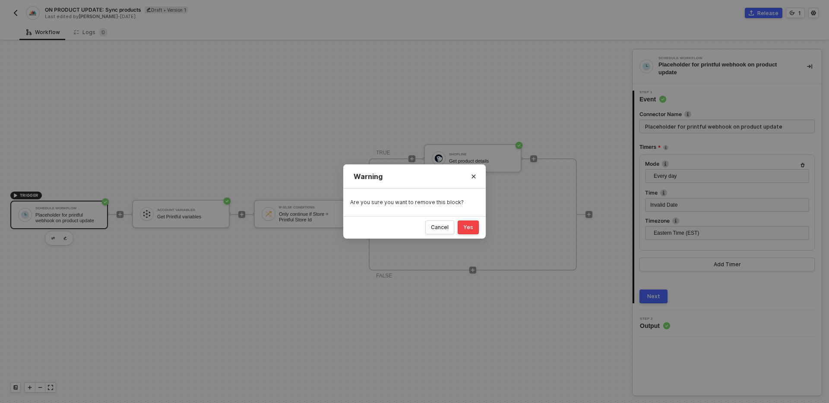
click at [471, 225] on div "Yes" at bounding box center [468, 227] width 10 height 7
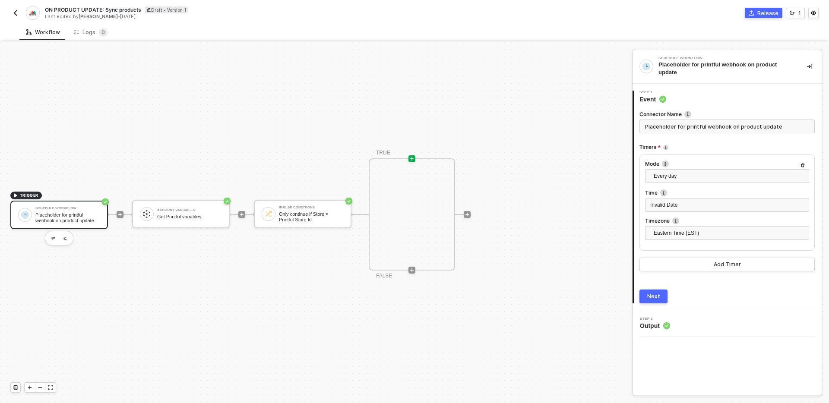
click at [411, 161] on icon "icon-play" at bounding box center [411, 158] width 5 height 5
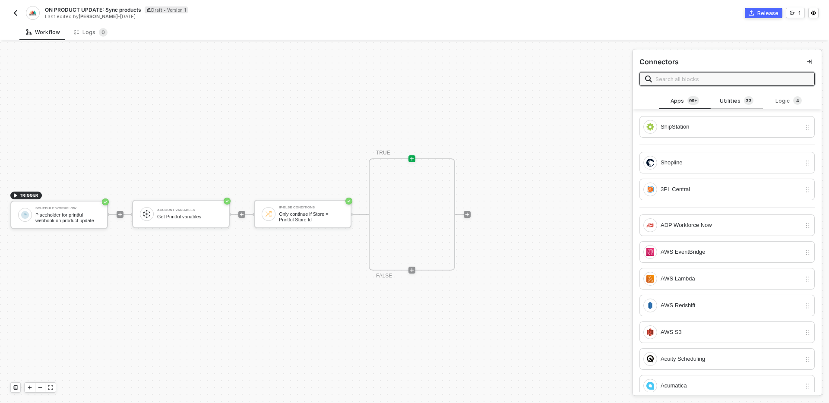
click at [724, 104] on div "Utilities 3 3" at bounding box center [736, 100] width 38 height 9
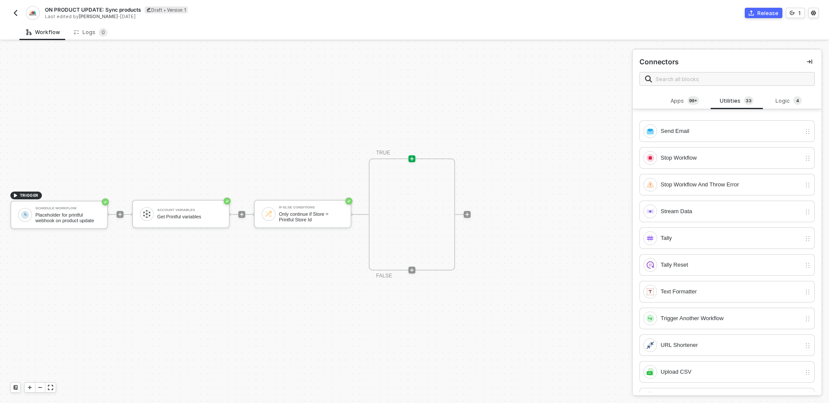
scroll to position [607, 0]
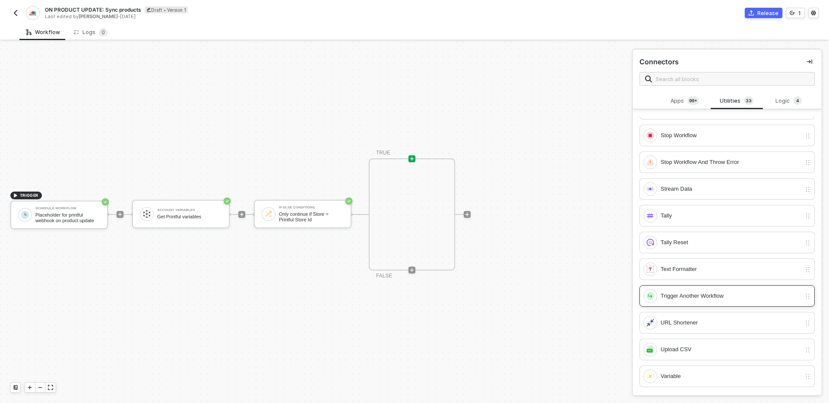
click at [696, 296] on div "Trigger Another Workflow" at bounding box center [730, 295] width 140 height 9
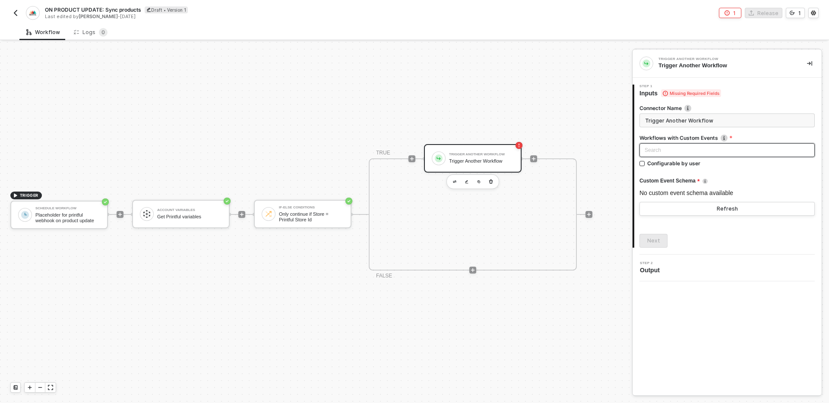
click at [722, 153] on div "Search" at bounding box center [726, 150] width 175 height 14
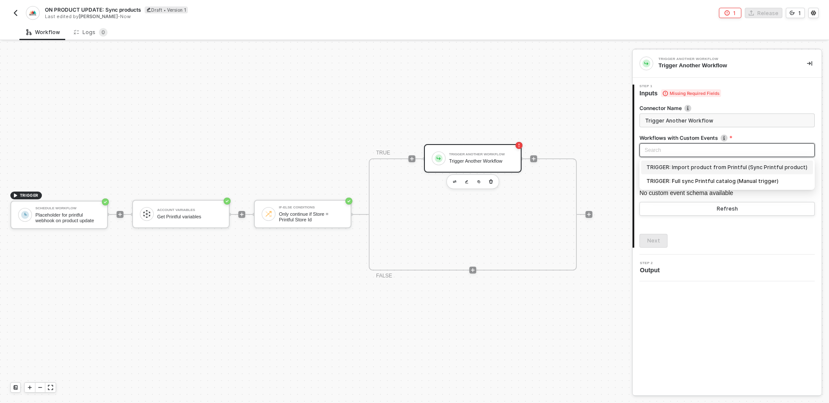
click at [720, 167] on div "TRIGGER: Import product from Printful (Sync Printful product)" at bounding box center [726, 167] width 161 height 9
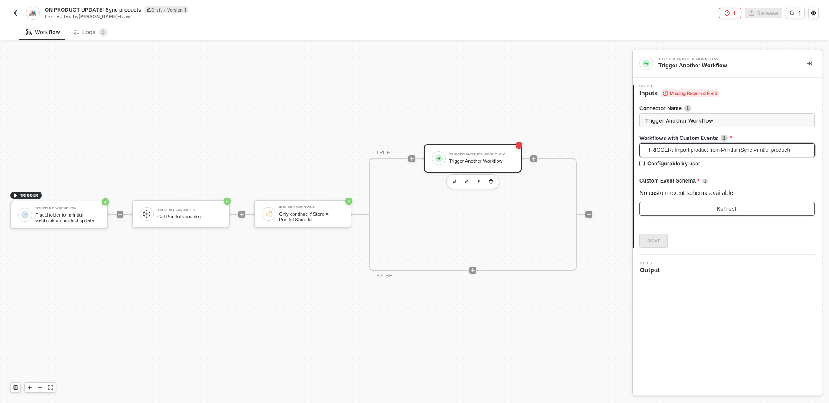
click at [729, 211] on div "Refresh" at bounding box center [727, 208] width 21 height 7
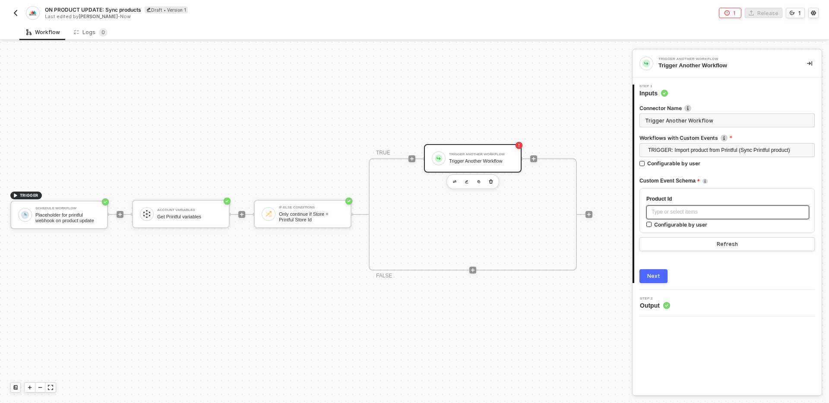
click at [712, 209] on div "Type or select items ﻿" at bounding box center [727, 212] width 152 height 8
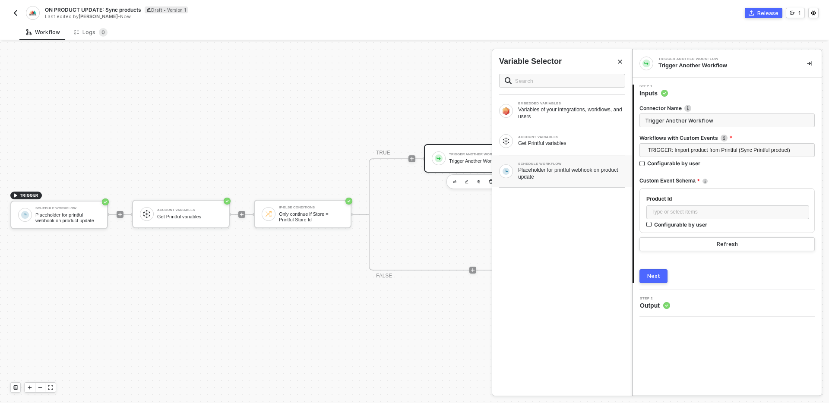
click at [578, 174] on div "Placeholder for printful webhook on product update" at bounding box center [571, 174] width 107 height 14
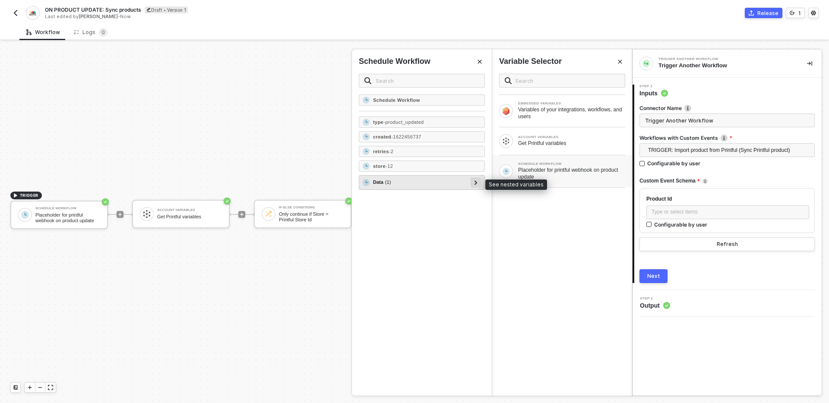
click at [475, 184] on icon at bounding box center [475, 182] width 3 height 4
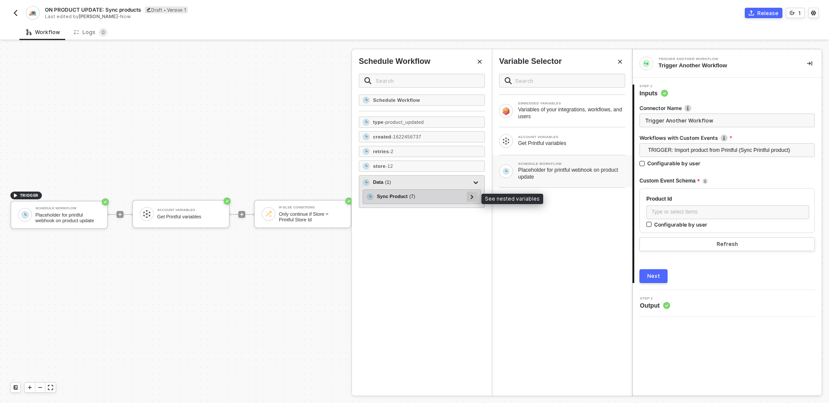
click at [471, 198] on icon at bounding box center [472, 197] width 3 height 4
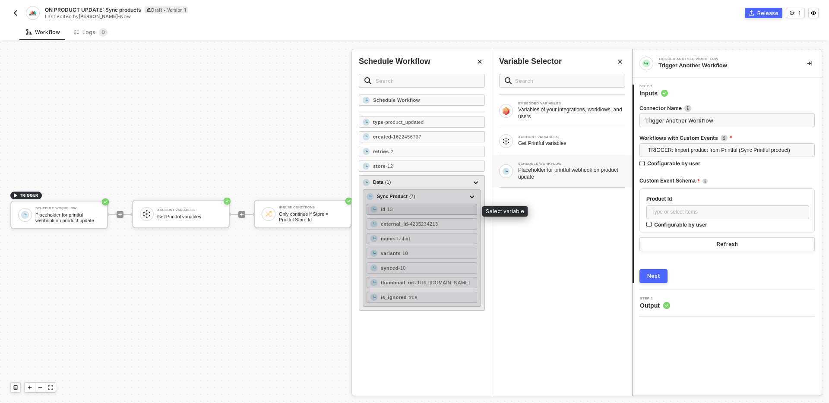
click at [423, 209] on div "id - 13" at bounding box center [421, 209] width 111 height 11
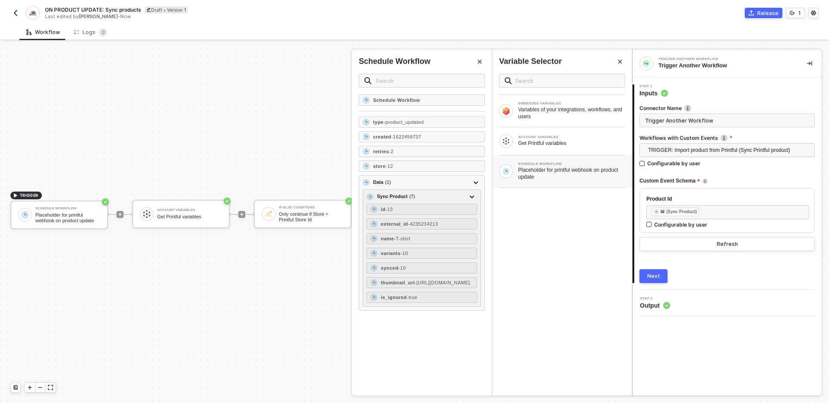
click at [653, 275] on div "Next" at bounding box center [653, 276] width 13 height 7
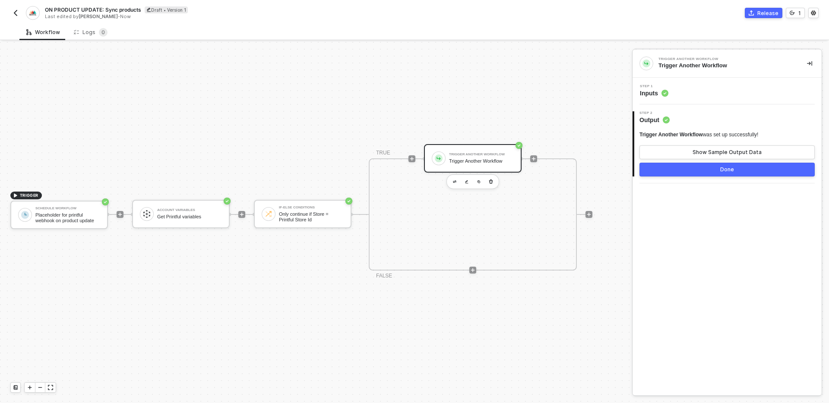
click at [713, 173] on button "Done" at bounding box center [726, 170] width 175 height 14
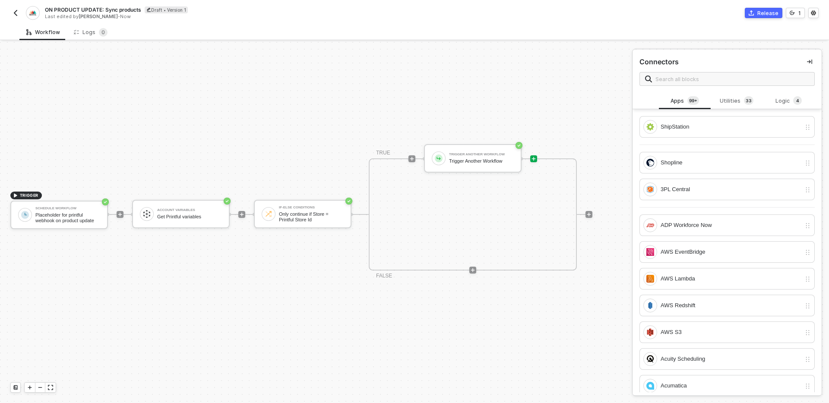
click at [557, 312] on div "TRIGGER Schedule Workflow Placeholder for printful webhook on product update Ac…" at bounding box center [314, 214] width 628 height 377
click at [346, 88] on div "TRIGGER Schedule Workflow Placeholder for printful webhook on product update Ac…" at bounding box center [314, 214] width 628 height 377
click at [16, 13] on img "button" at bounding box center [15, 12] width 7 height 7
